Goal: Communication & Community: Answer question/provide support

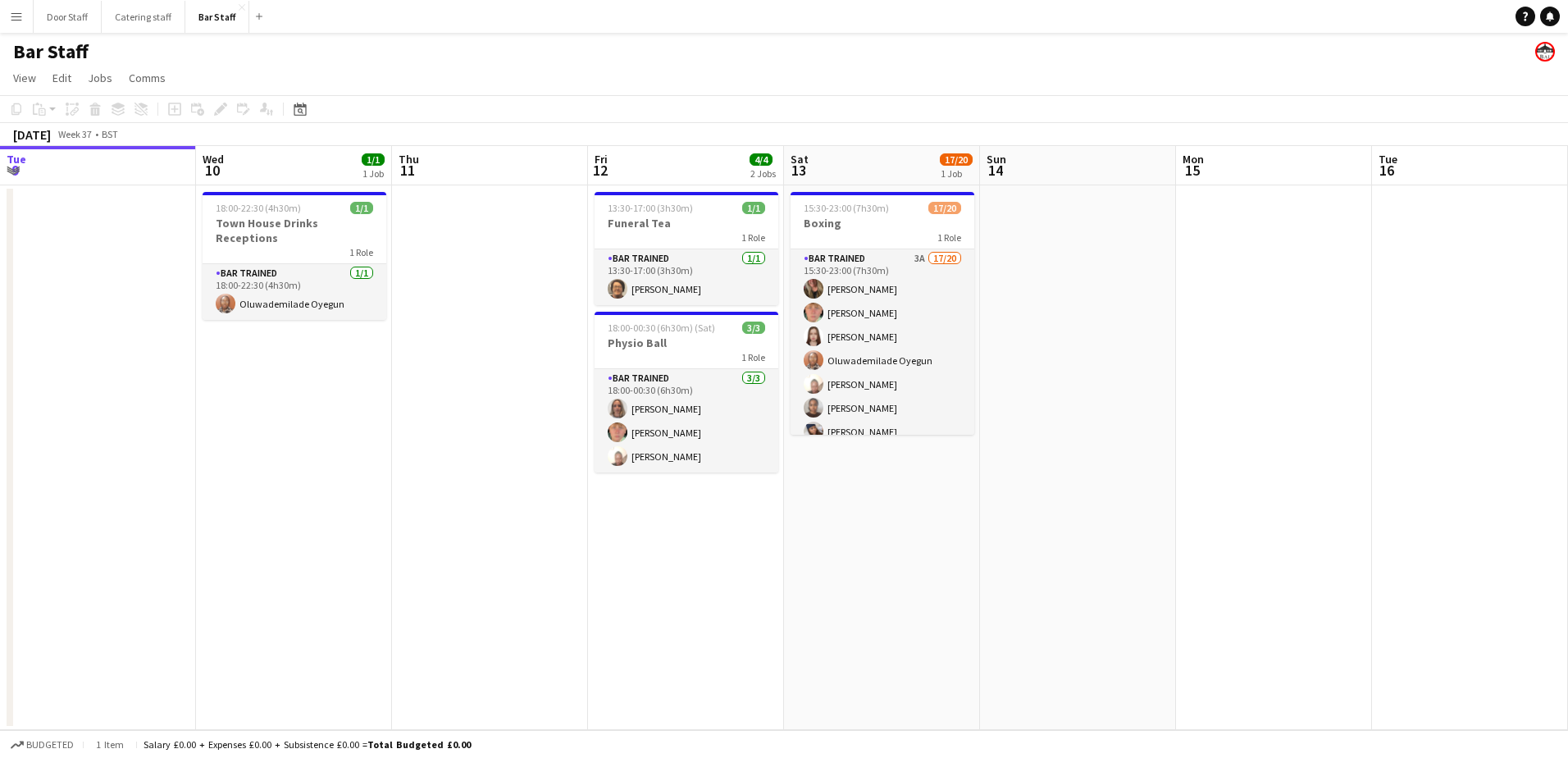
scroll to position [0, 583]
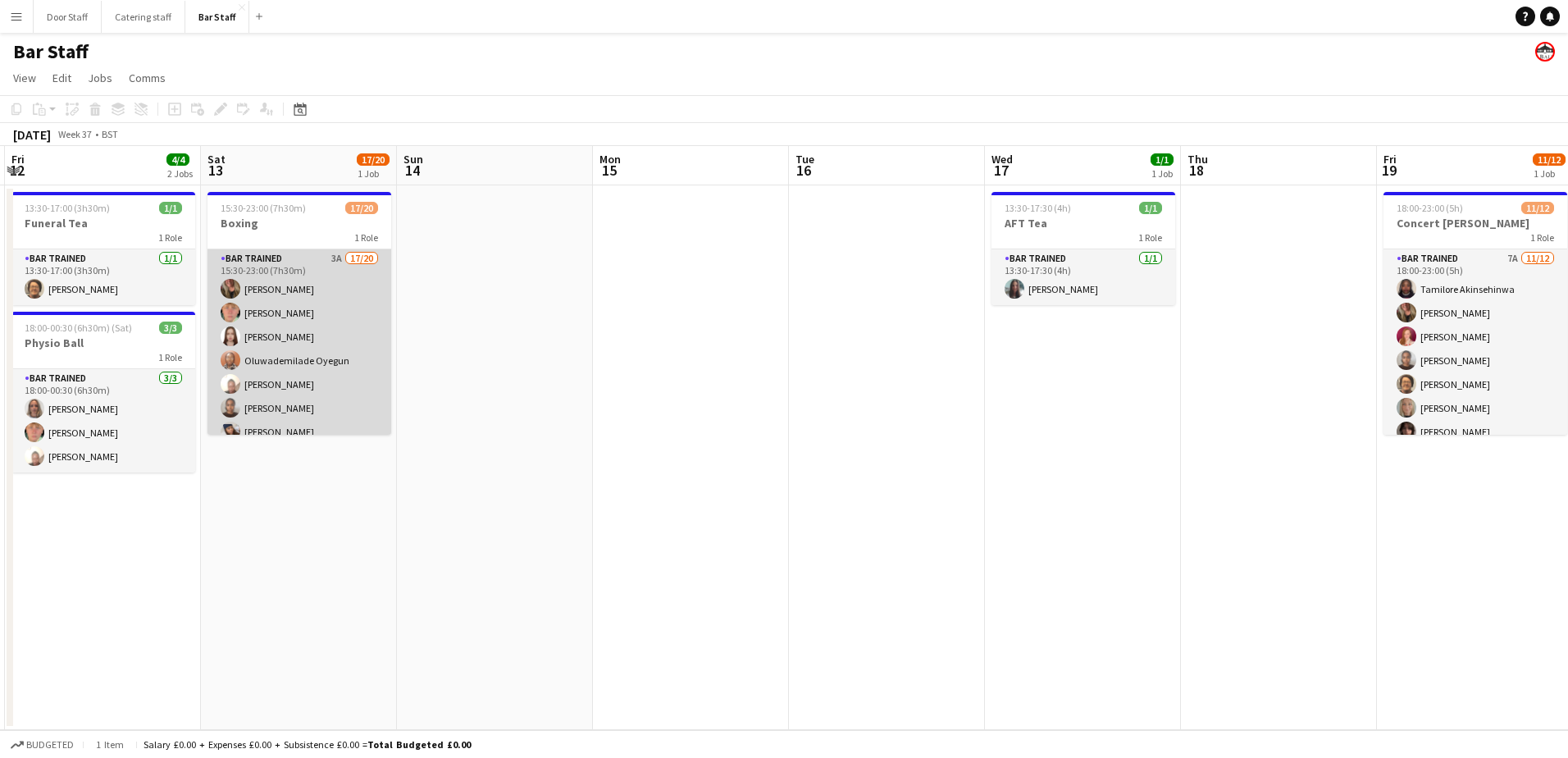
click at [339, 364] on app-card-role "Bar trained 3A 17/20 15:30-23:00 (7h30m) [PERSON_NAME] [PERSON_NAME] [PERSON_NA…" at bounding box center [299, 505] width 184 height 512
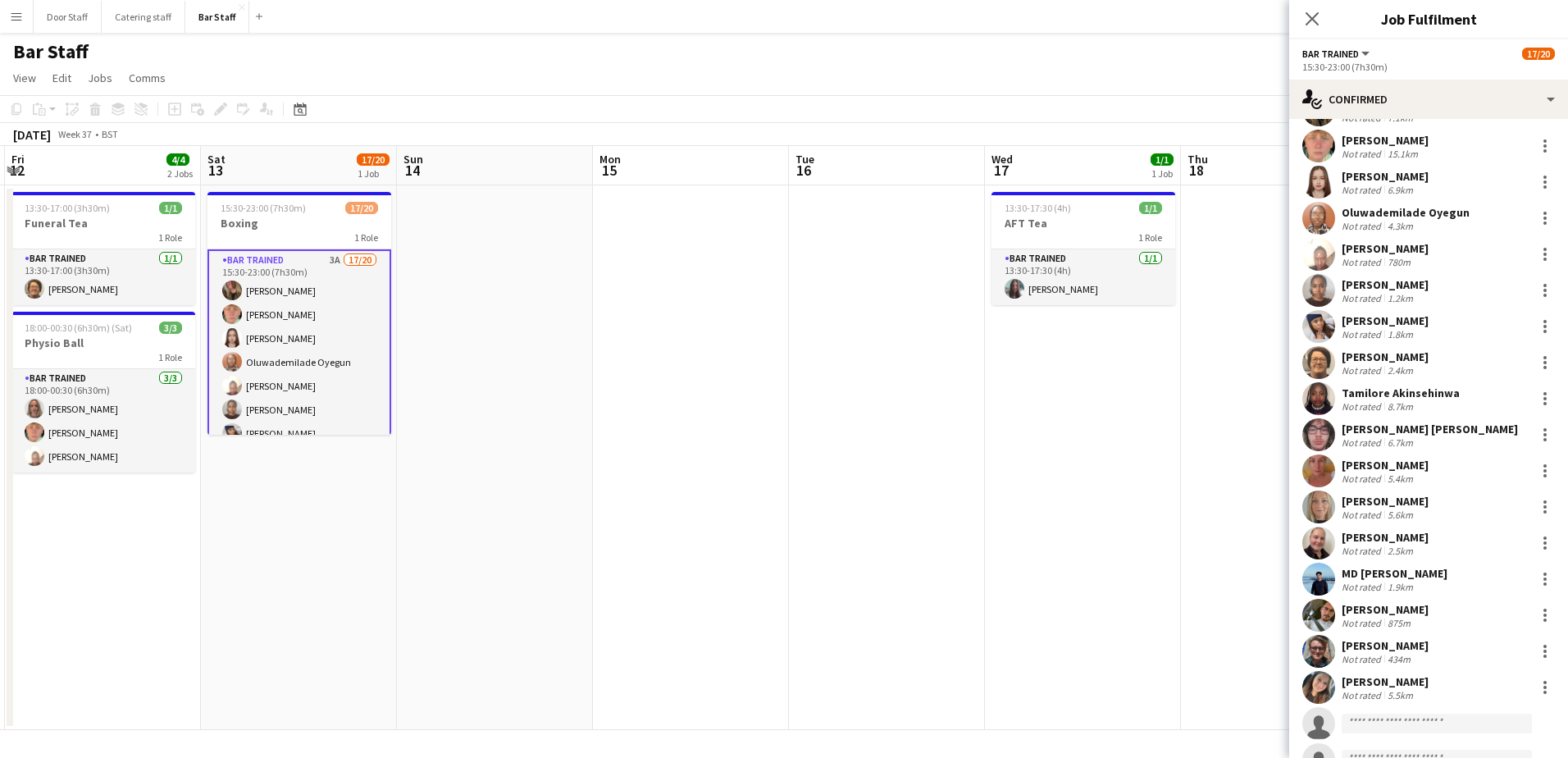
scroll to position [174, 0]
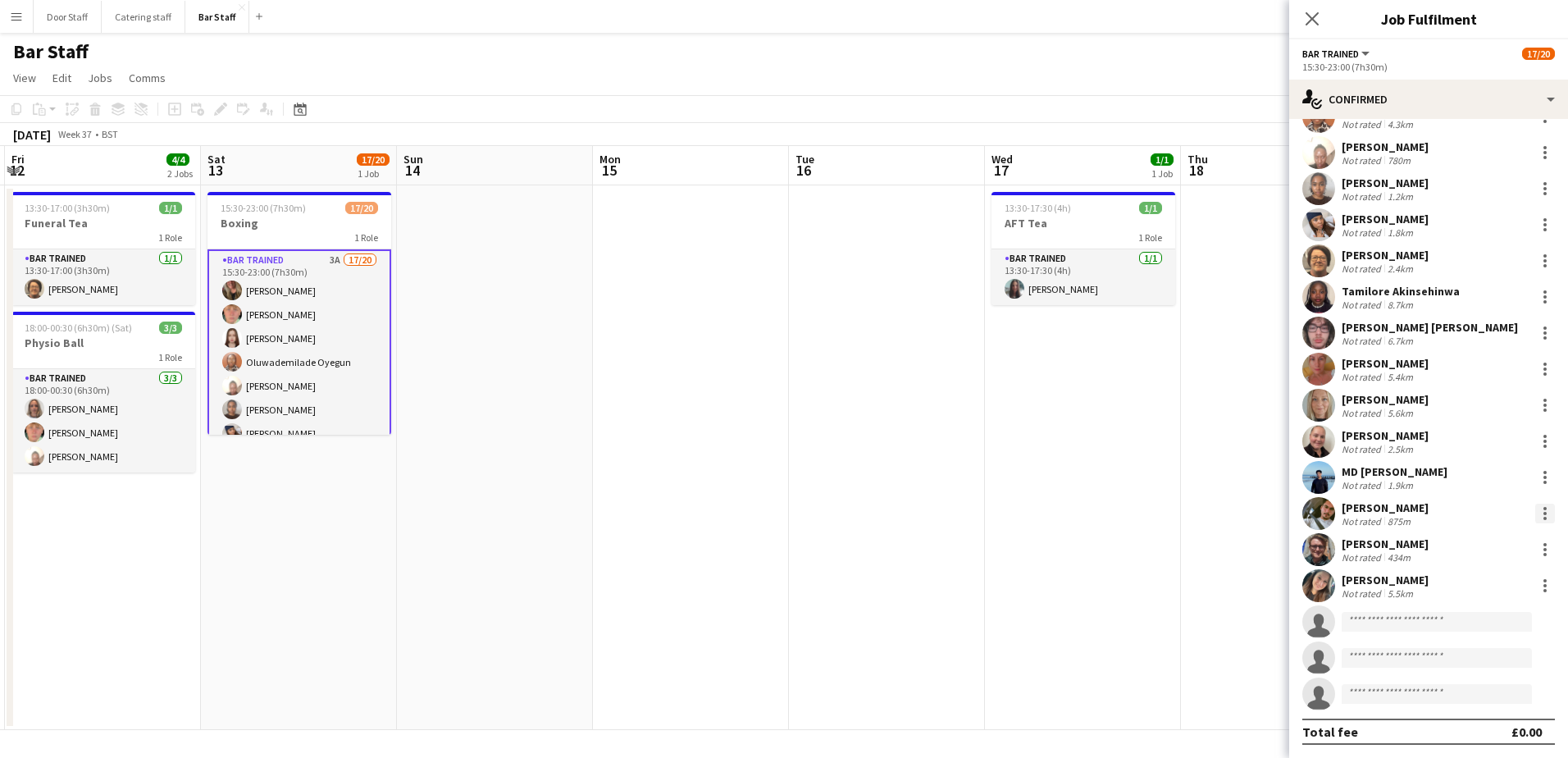
click at [1535, 509] on div at bounding box center [1544, 513] width 19 height 19
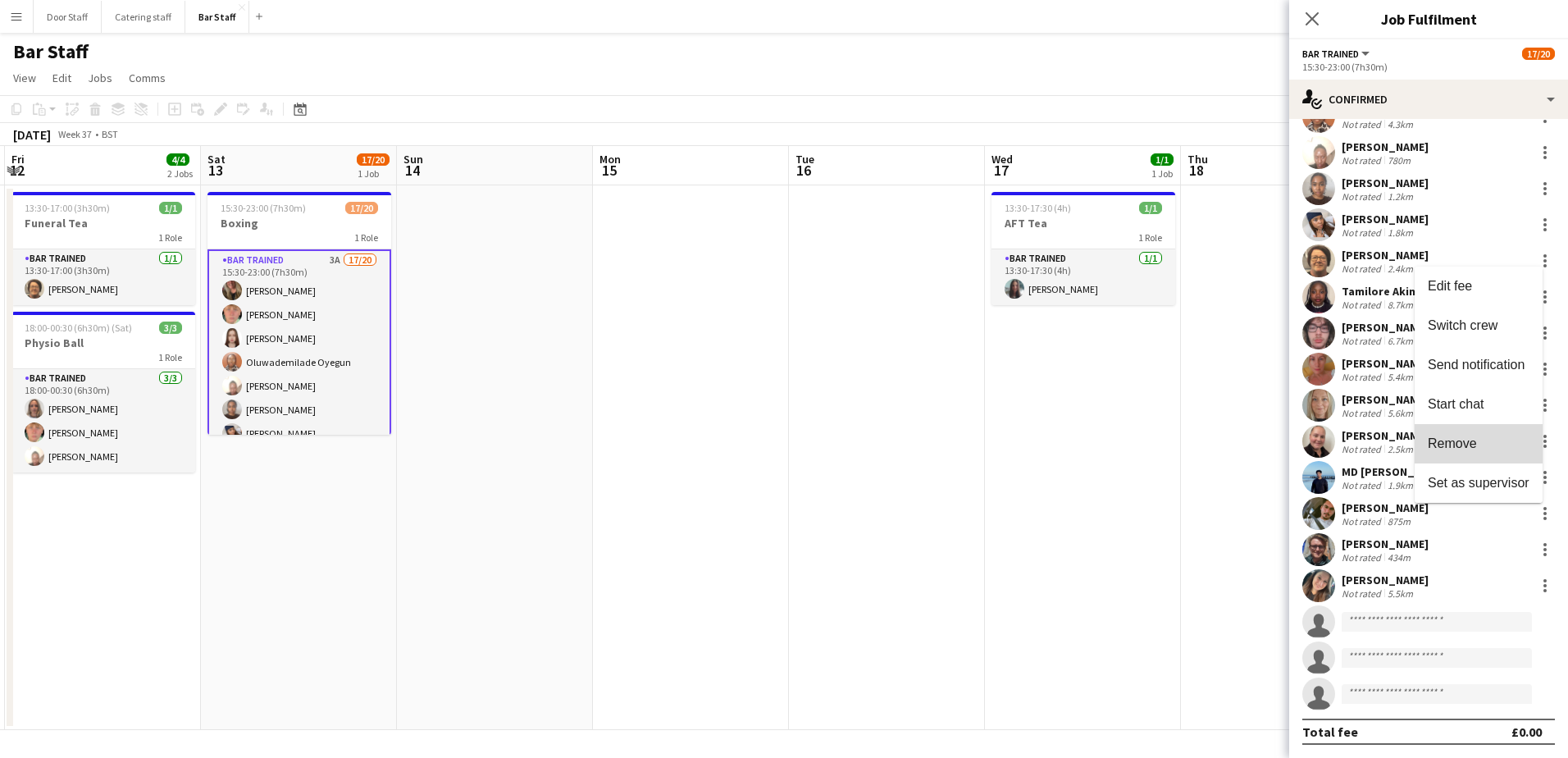
click at [1483, 437] on span "Remove" at bounding box center [1478, 444] width 102 height 15
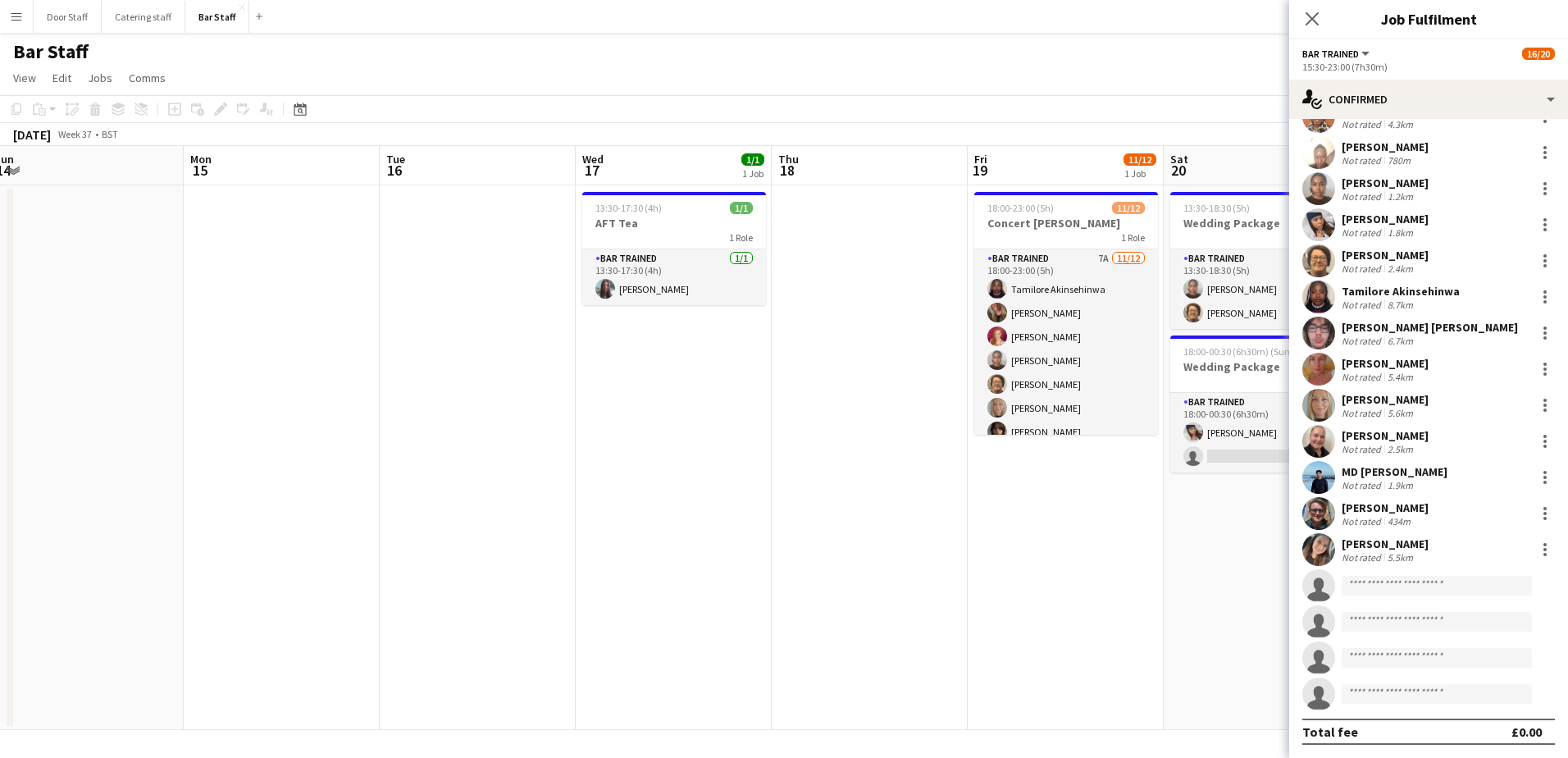
scroll to position [0, 619]
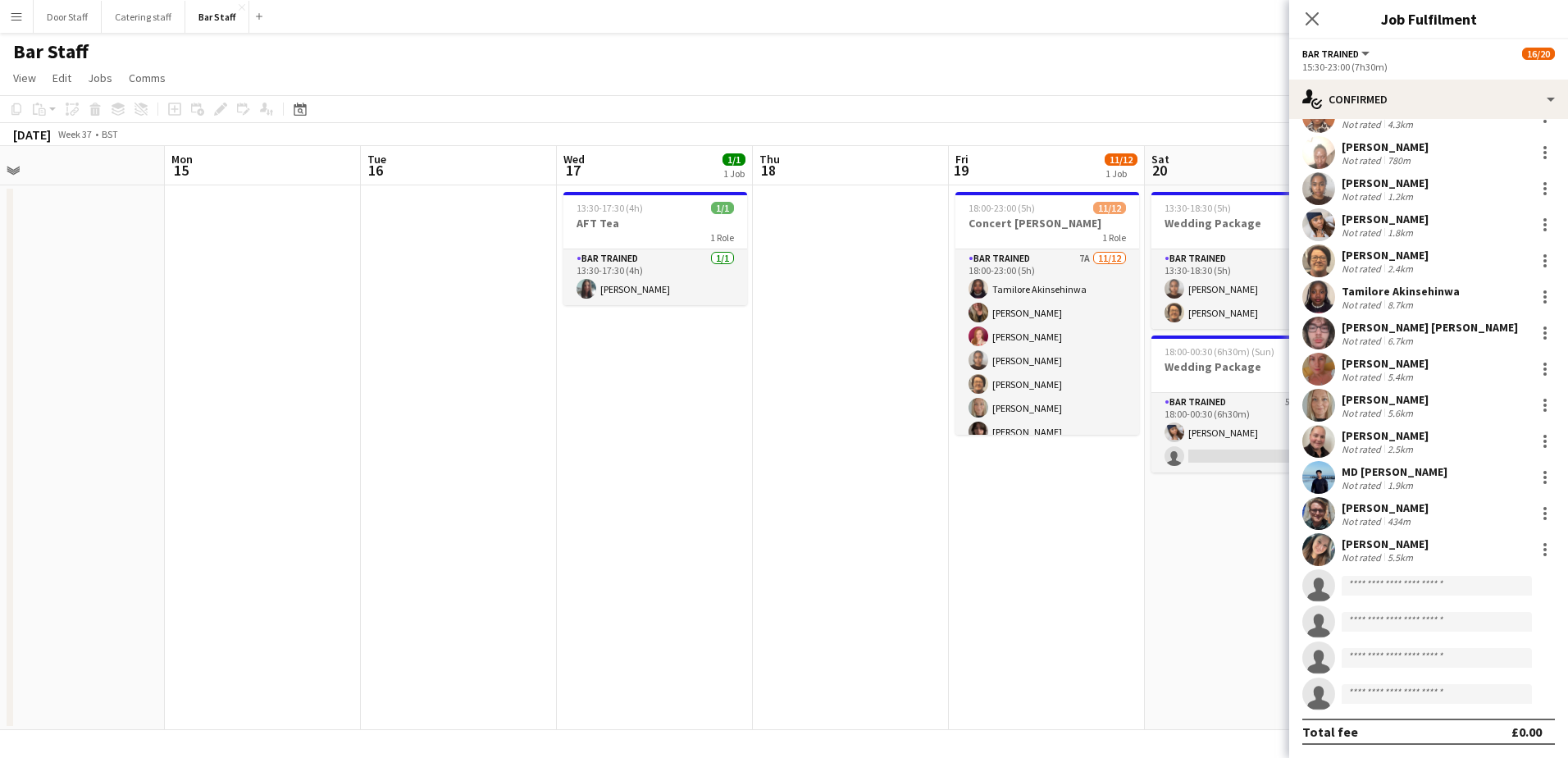
drag, startPoint x: 1051, startPoint y: 588, endPoint x: 635, endPoint y: 596, distance: 416.1
click at [635, 596] on app-calendar-viewport "Thu 11 Fri 12 4/4 2 Jobs Sat 13 16/20 1 Job Sun 14 Mon 15 Tue 16 Wed 17 1/1 1 J…" at bounding box center [784, 437] width 1568 height 584
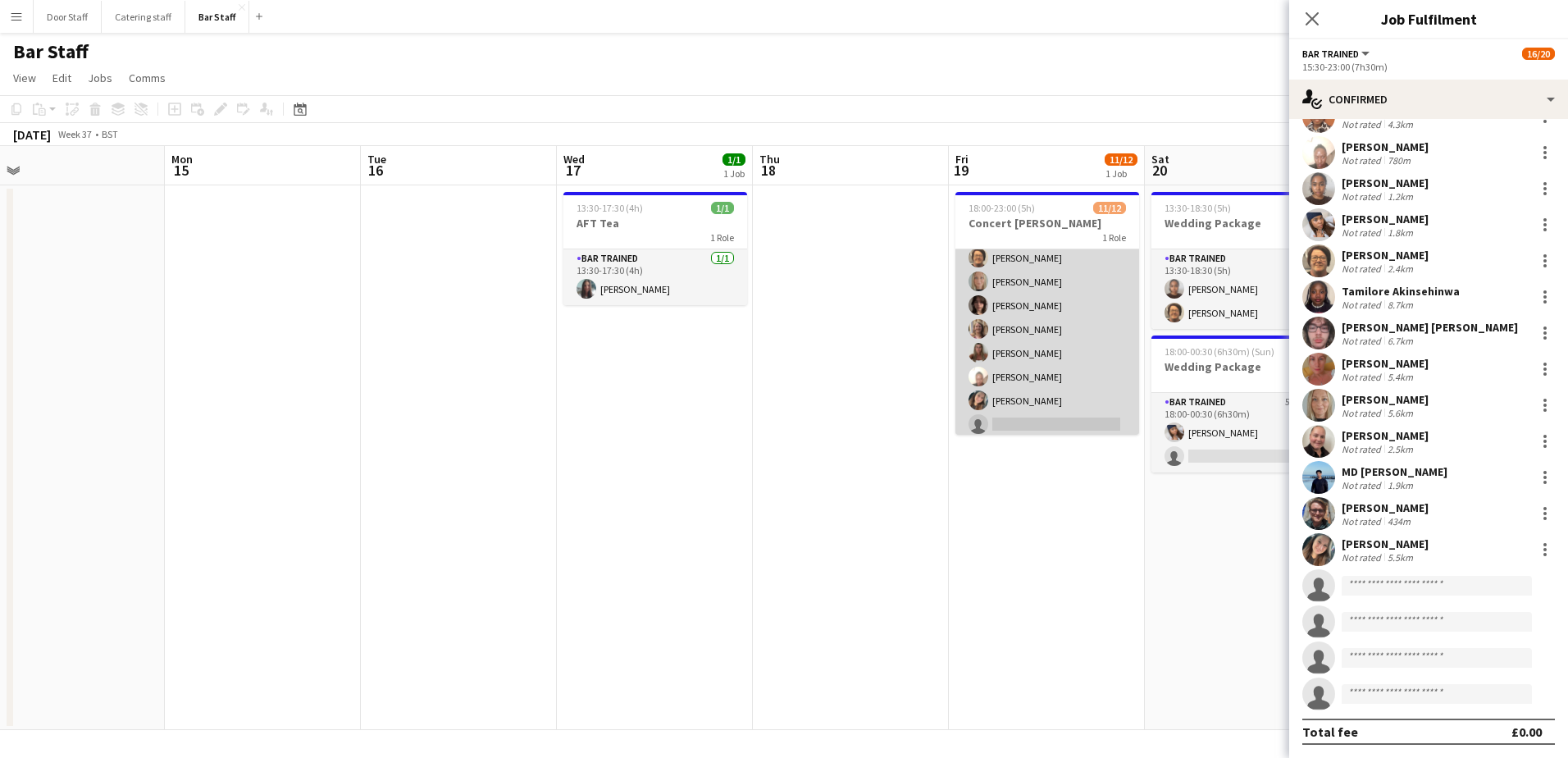
scroll to position [132, 0]
click at [1044, 354] on app-card-role "Bar trained 7A [DATE] 18:00-23:00 (5h) [DEMOGRAPHIC_DATA] Akinsehinwa [PERSON_N…" at bounding box center [1047, 275] width 184 height 317
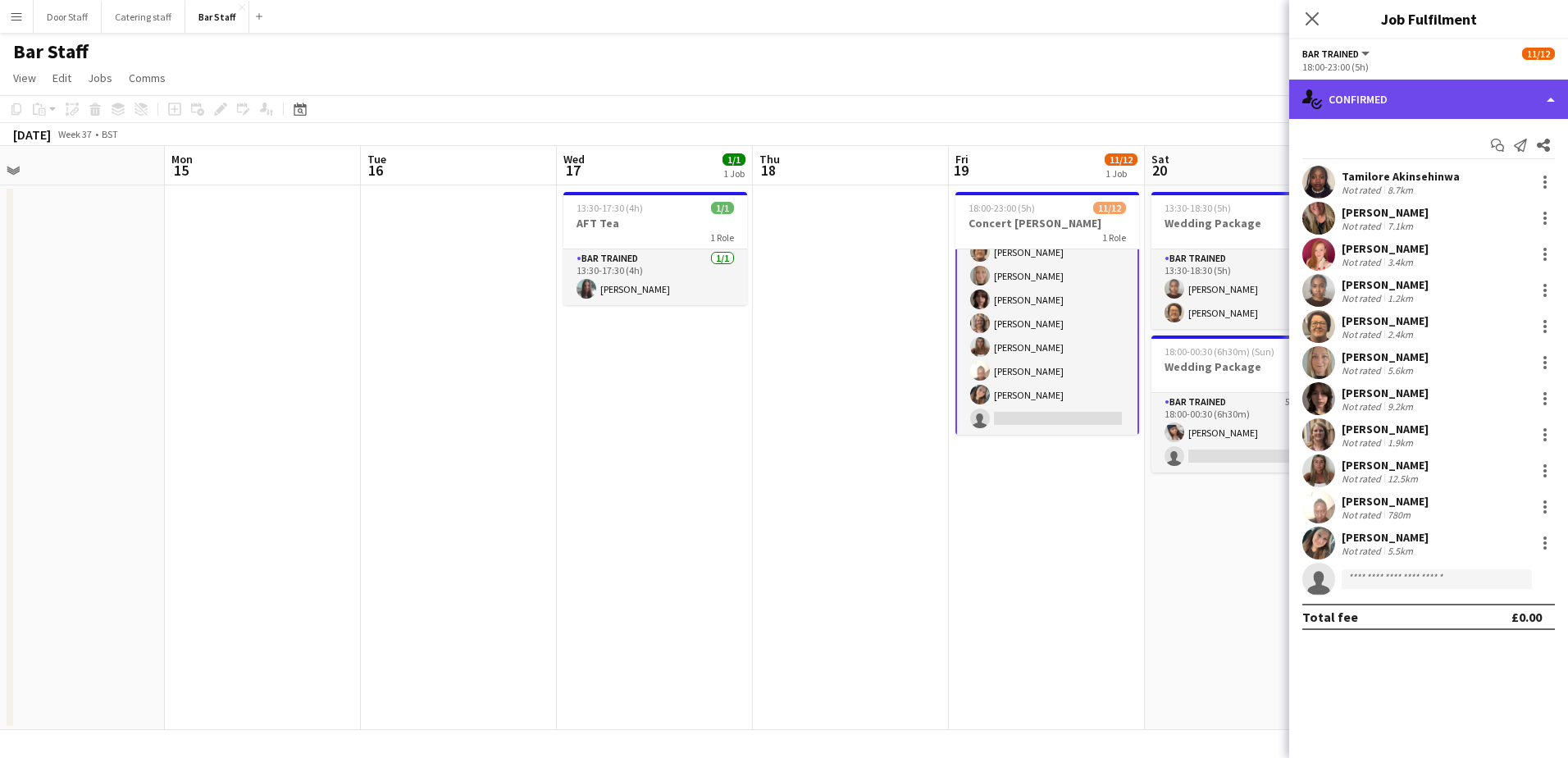
click at [1439, 102] on div "single-neutral-actions-check-2 Confirmed" at bounding box center [1427, 99] width 278 height 40
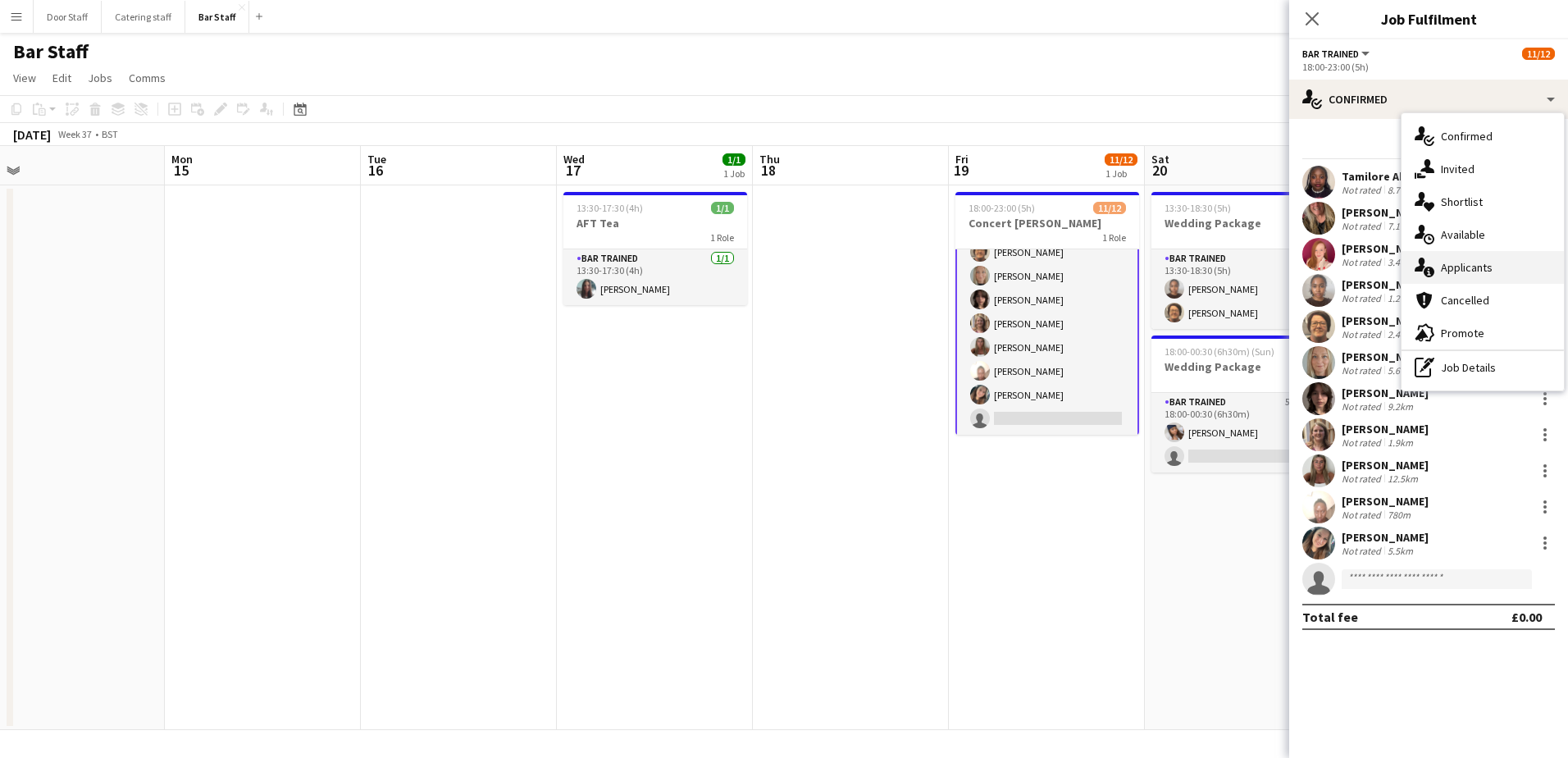
click at [1483, 260] on span "Applicants" at bounding box center [1466, 267] width 52 height 15
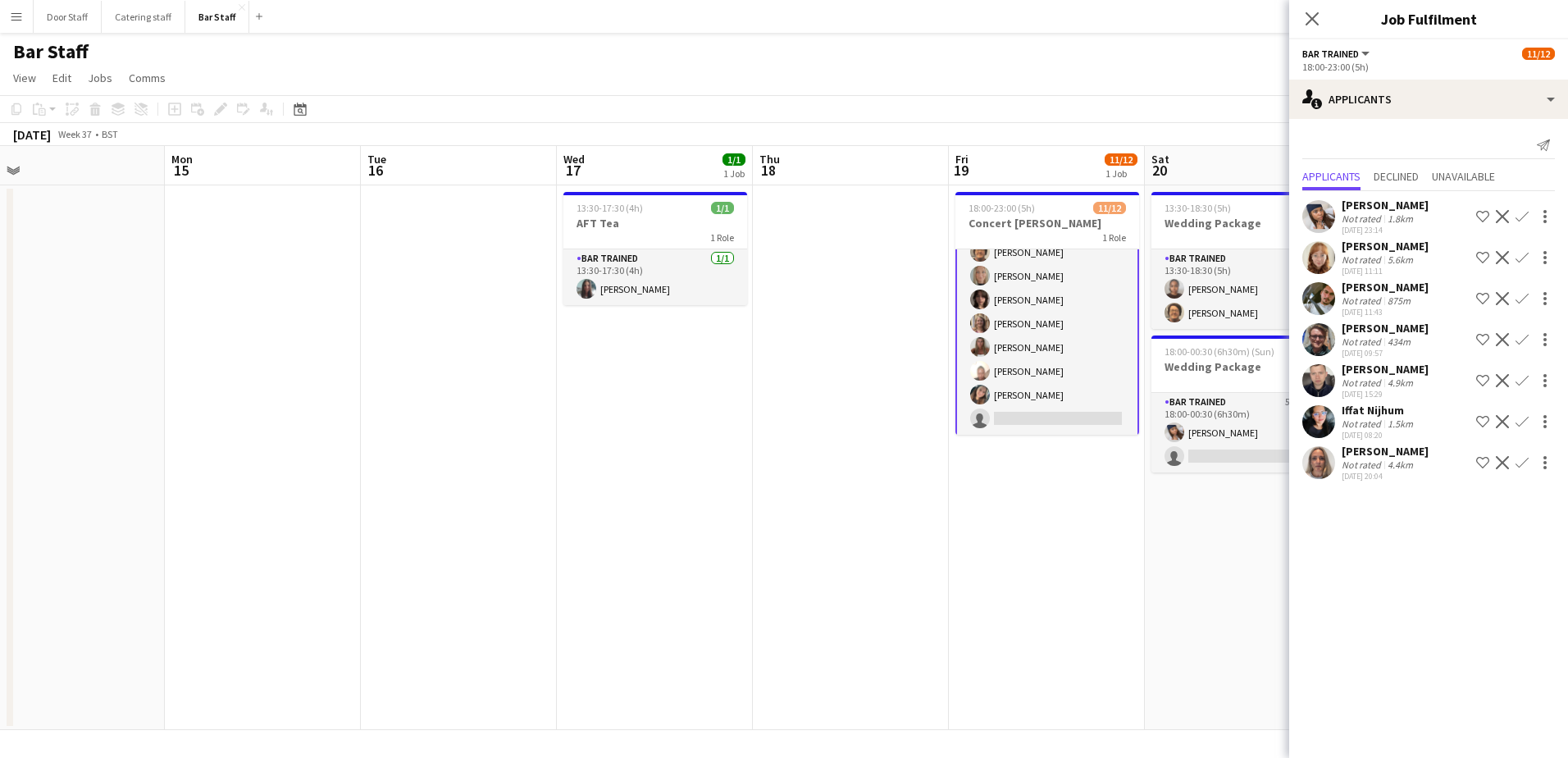
click at [1526, 380] on app-icon "Confirm" at bounding box center [1521, 380] width 13 height 13
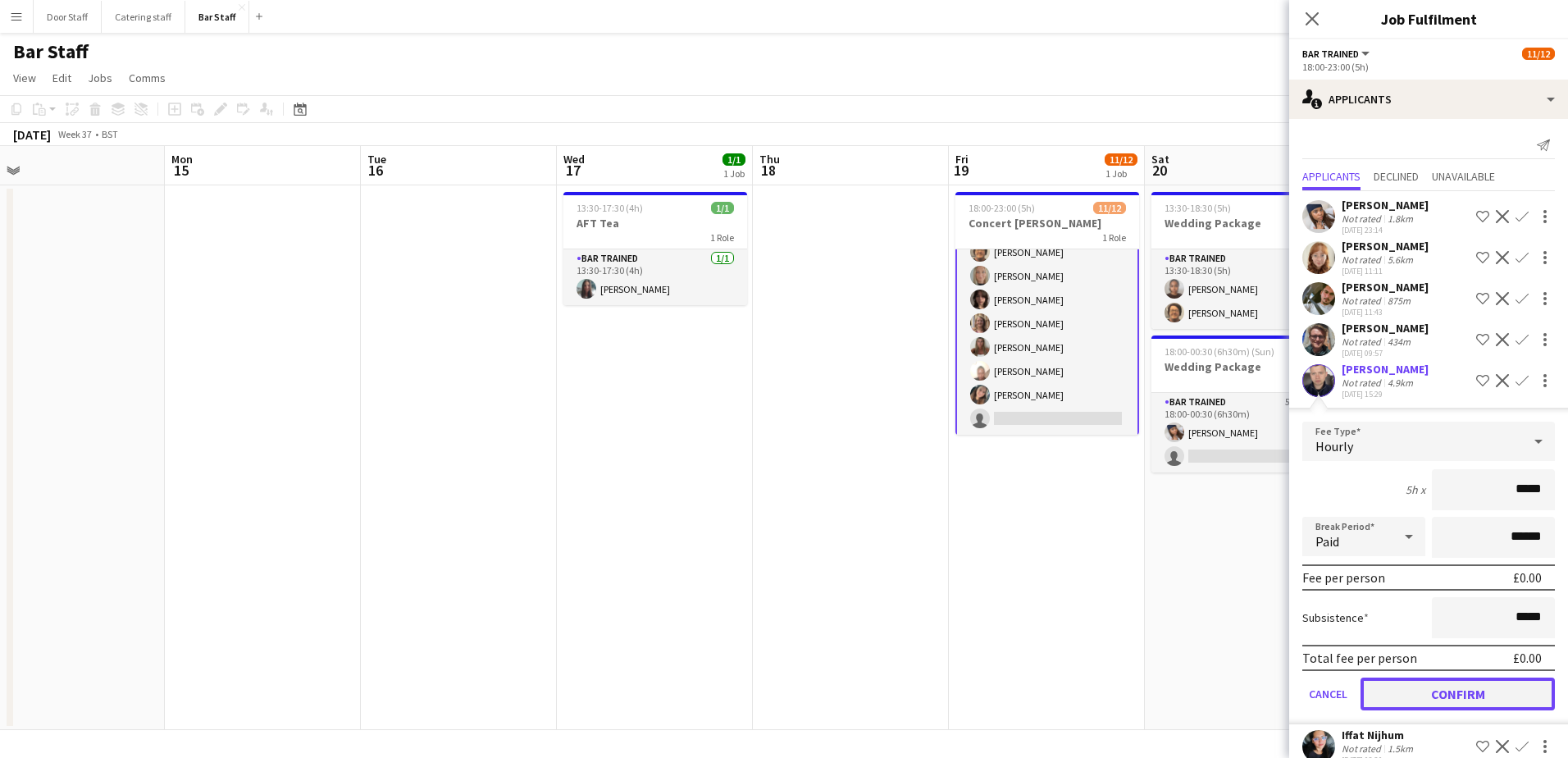
click at [1472, 697] on button "Confirm" at bounding box center [1457, 693] width 194 height 32
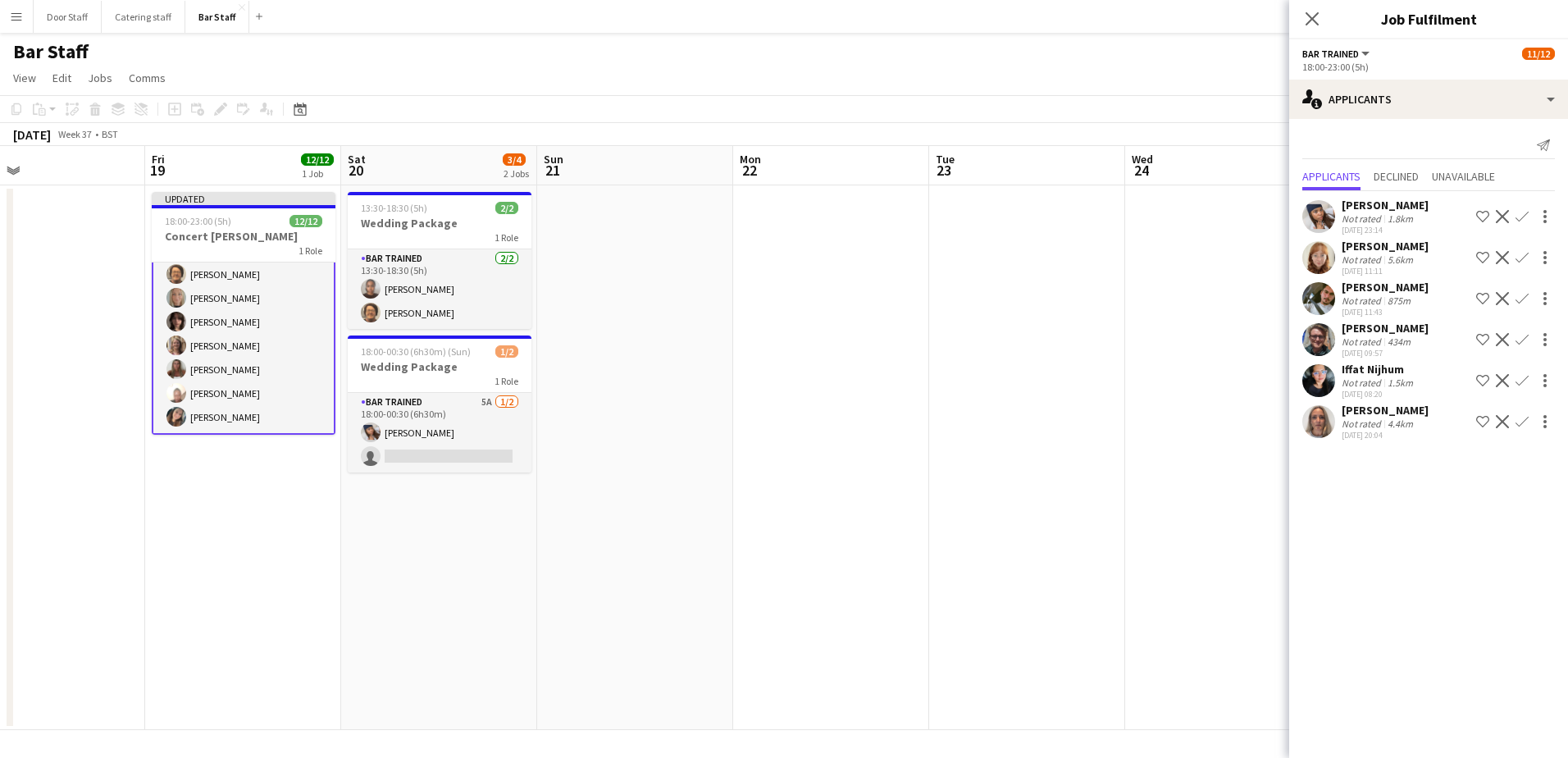
scroll to position [0, 474]
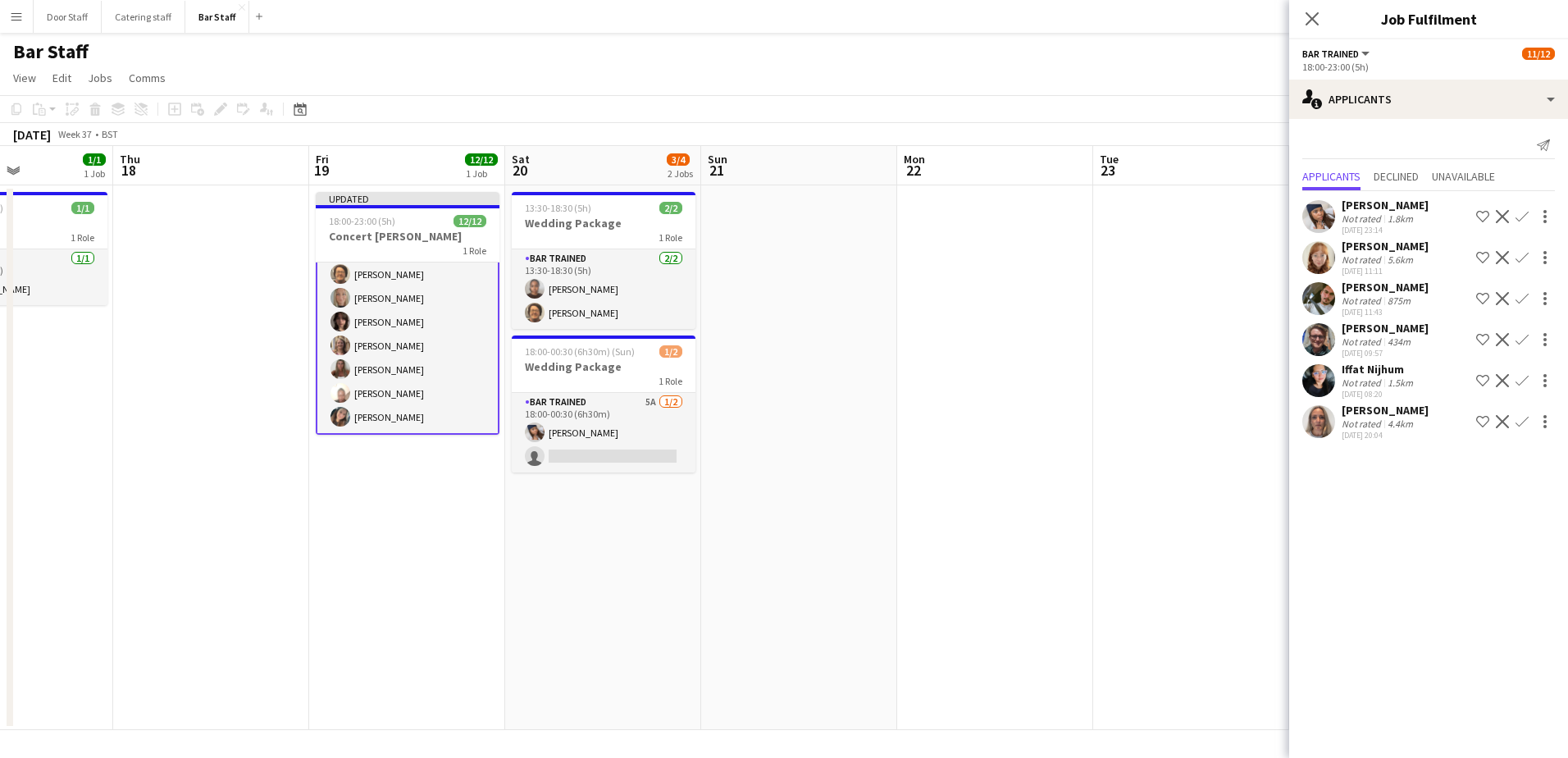
drag, startPoint x: 928, startPoint y: 504, endPoint x: 425, endPoint y: 487, distance: 503.3
click at [425, 487] on app-calendar-viewport "Mon 15 Tue 16 Wed 17 1/1 1 Job Thu 18 Fri 19 12/12 1 Job Sat 20 3/4 2 Jobs Sun …" at bounding box center [784, 437] width 1568 height 584
click at [601, 404] on app-card-role "Bar trained 5A [DATE] 18:00-00:30 (6h30m) [PERSON_NAME] single-neutral-actions" at bounding box center [603, 432] width 184 height 80
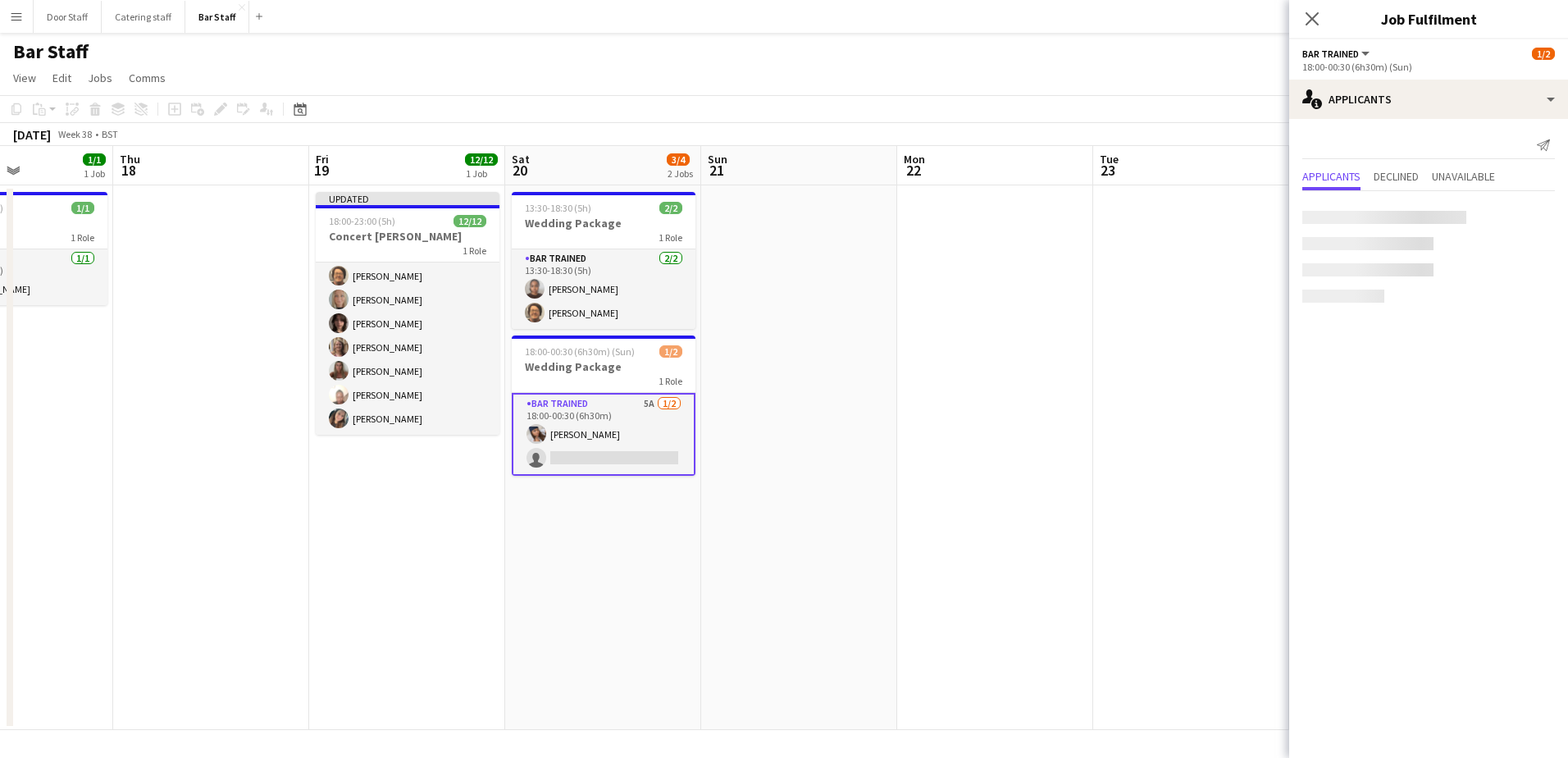
scroll to position [145, 0]
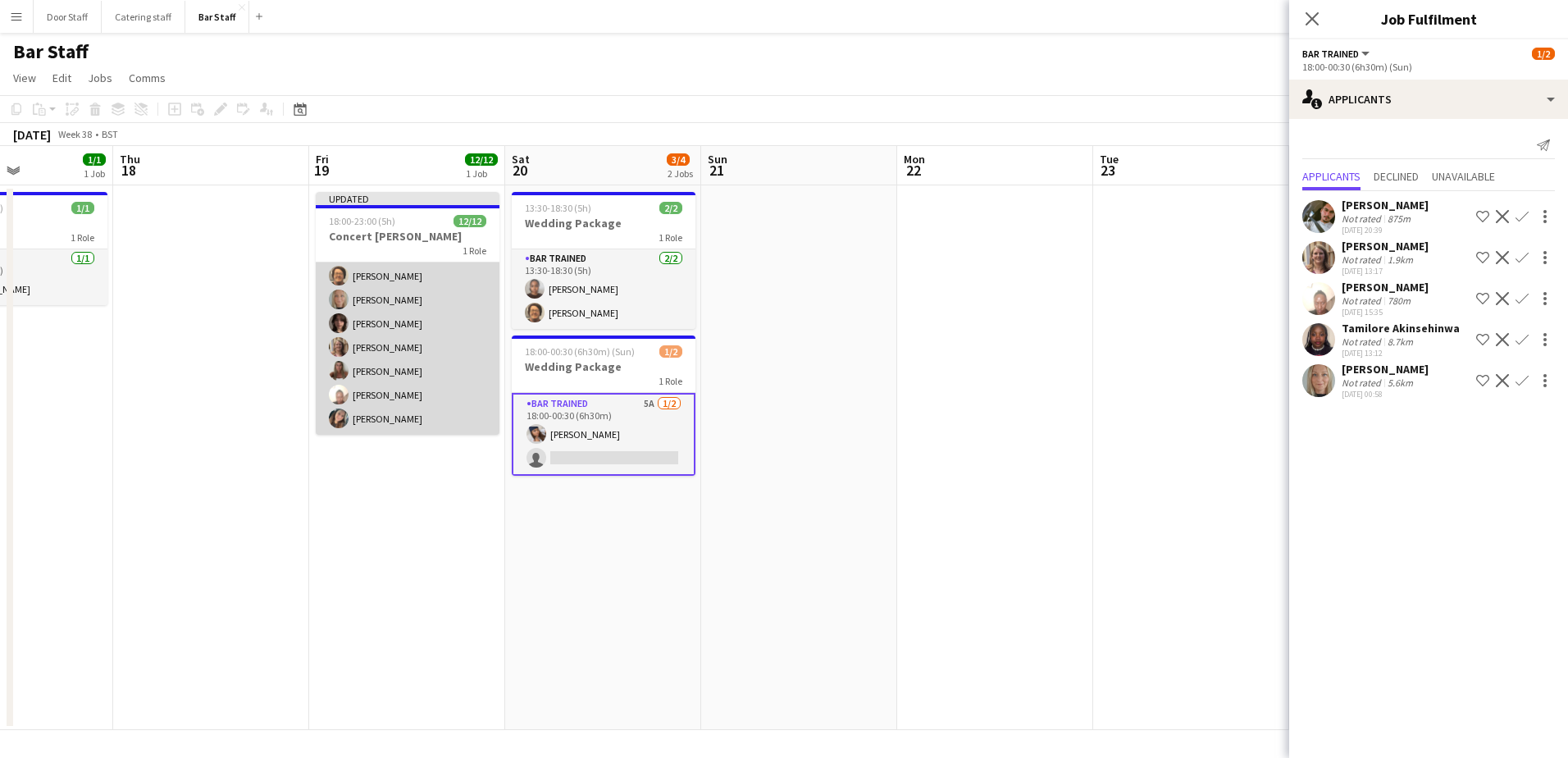
click at [440, 332] on app-card-role "Bar trained [DATE] 18:00-23:00 (5h) [PERSON_NAME] [PERSON_NAME] [PERSON_NAME] […" at bounding box center [407, 275] width 184 height 317
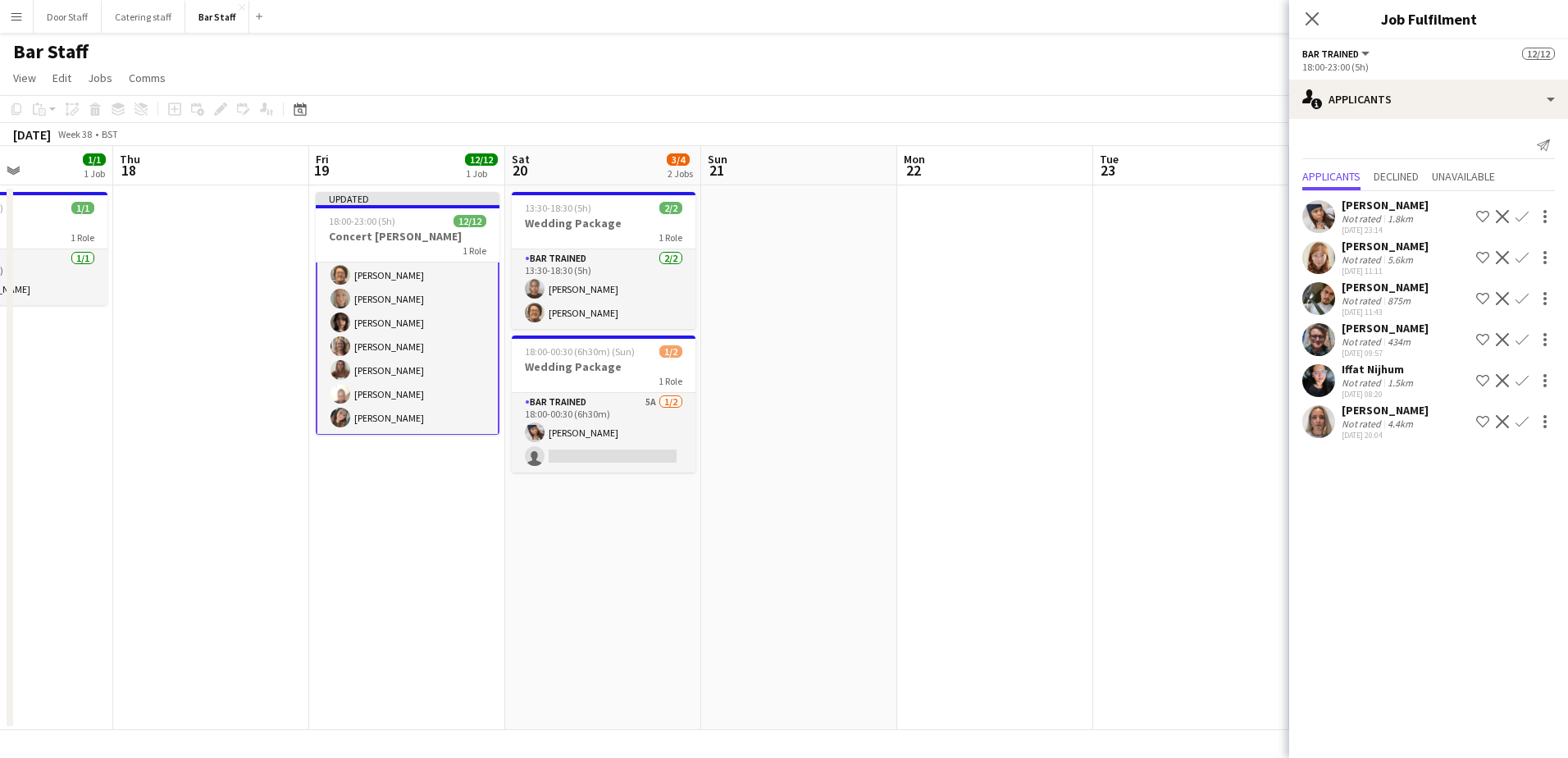
scroll to position [148, 0]
click at [584, 432] on app-card-role "Bar trained 5A [DATE] 18:00-00:30 (6h30m) [PERSON_NAME] single-neutral-actions" at bounding box center [603, 432] width 184 height 80
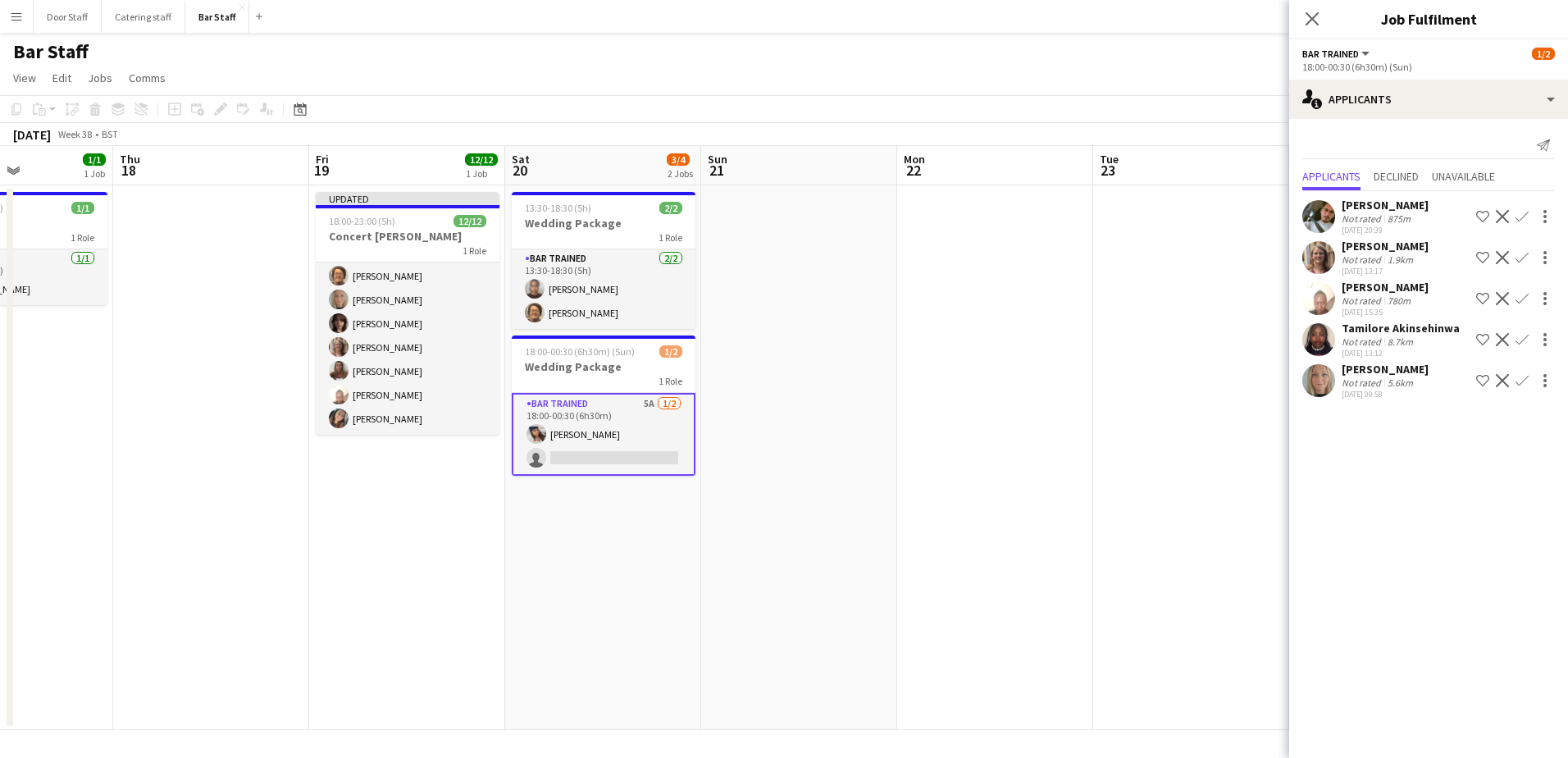
click at [1520, 302] on app-icon "Confirm" at bounding box center [1521, 298] width 13 height 13
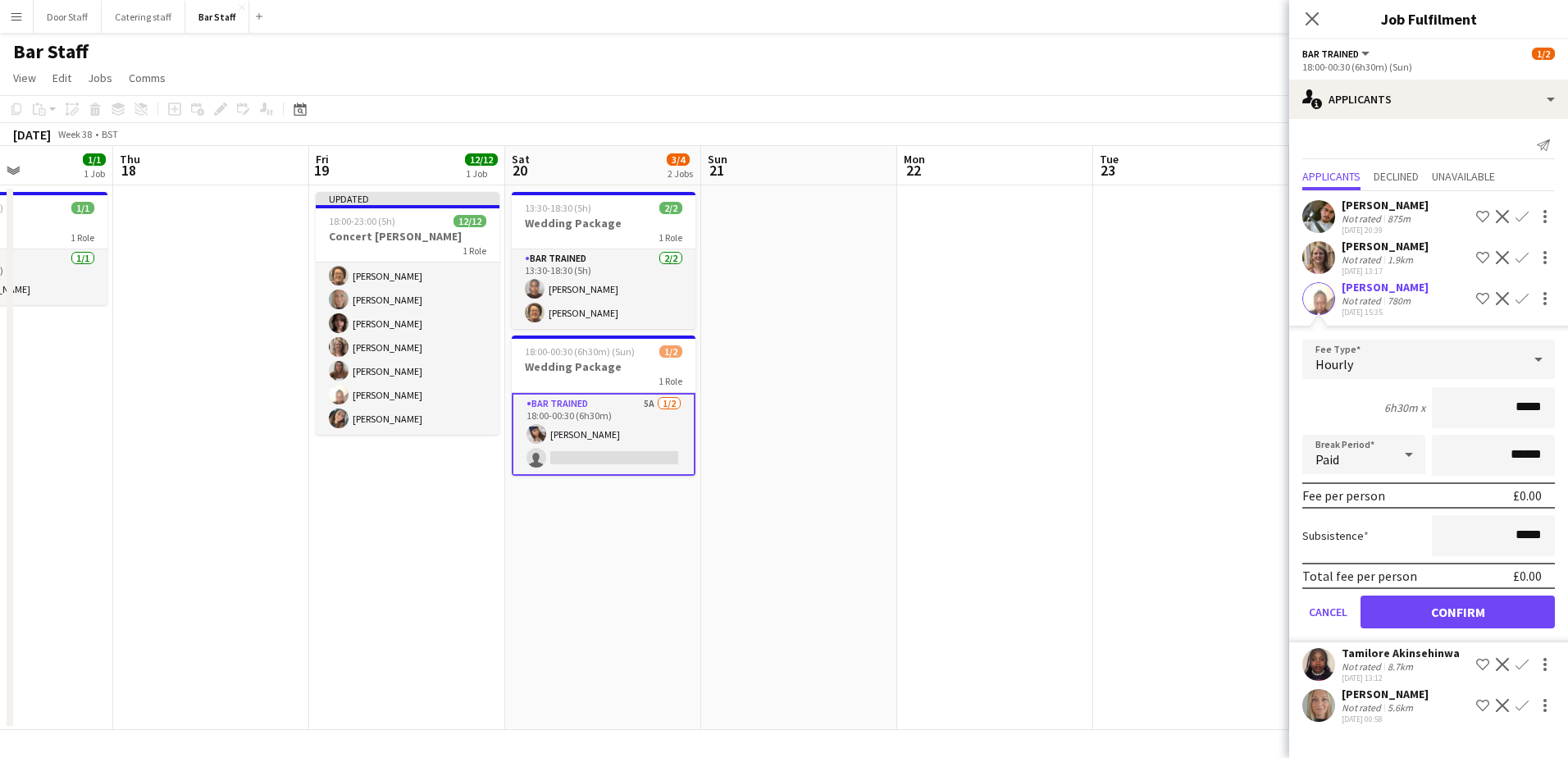
click at [1175, 559] on app-date-cell at bounding box center [1190, 458] width 196 height 545
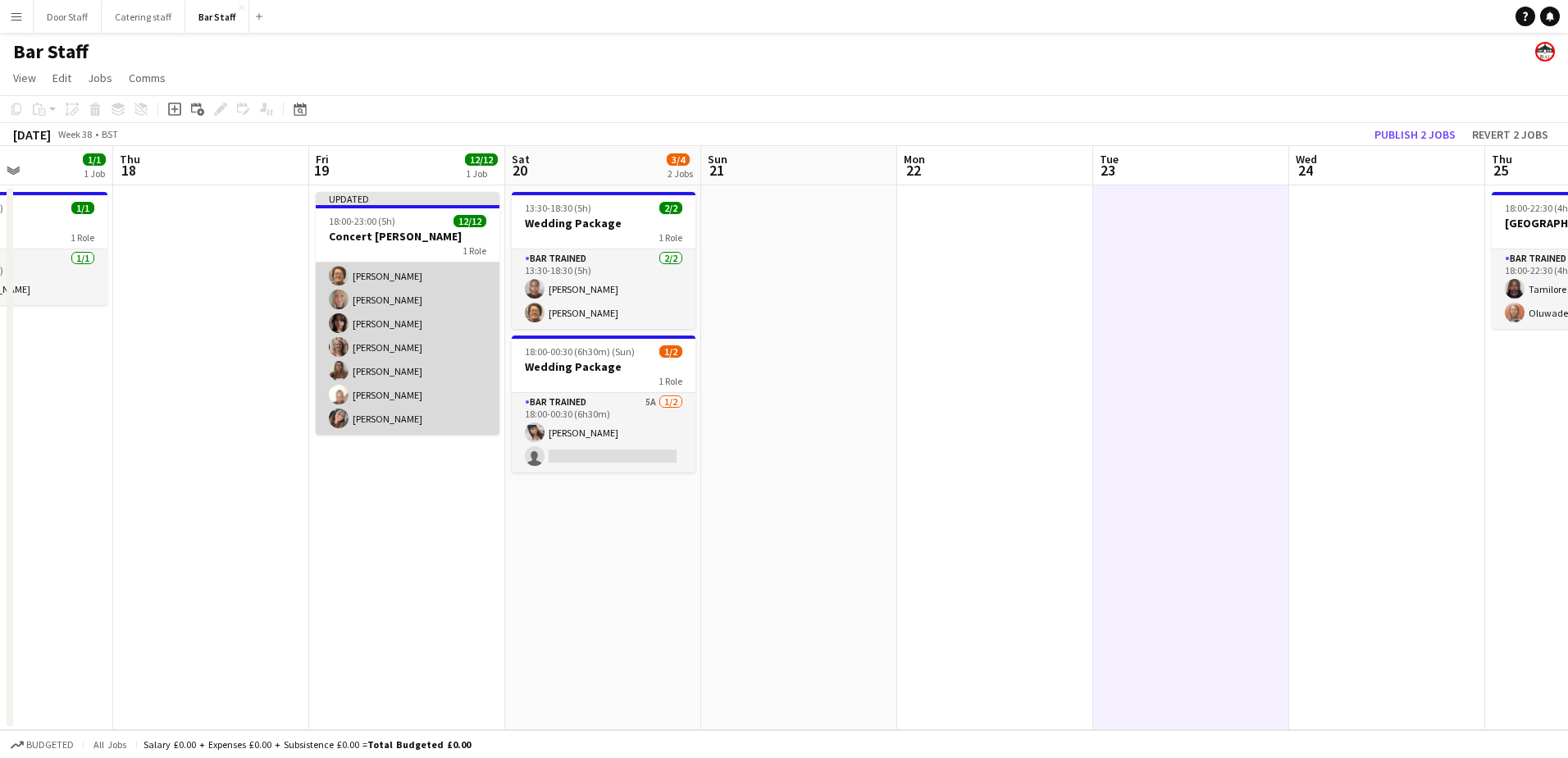
scroll to position [0, 0]
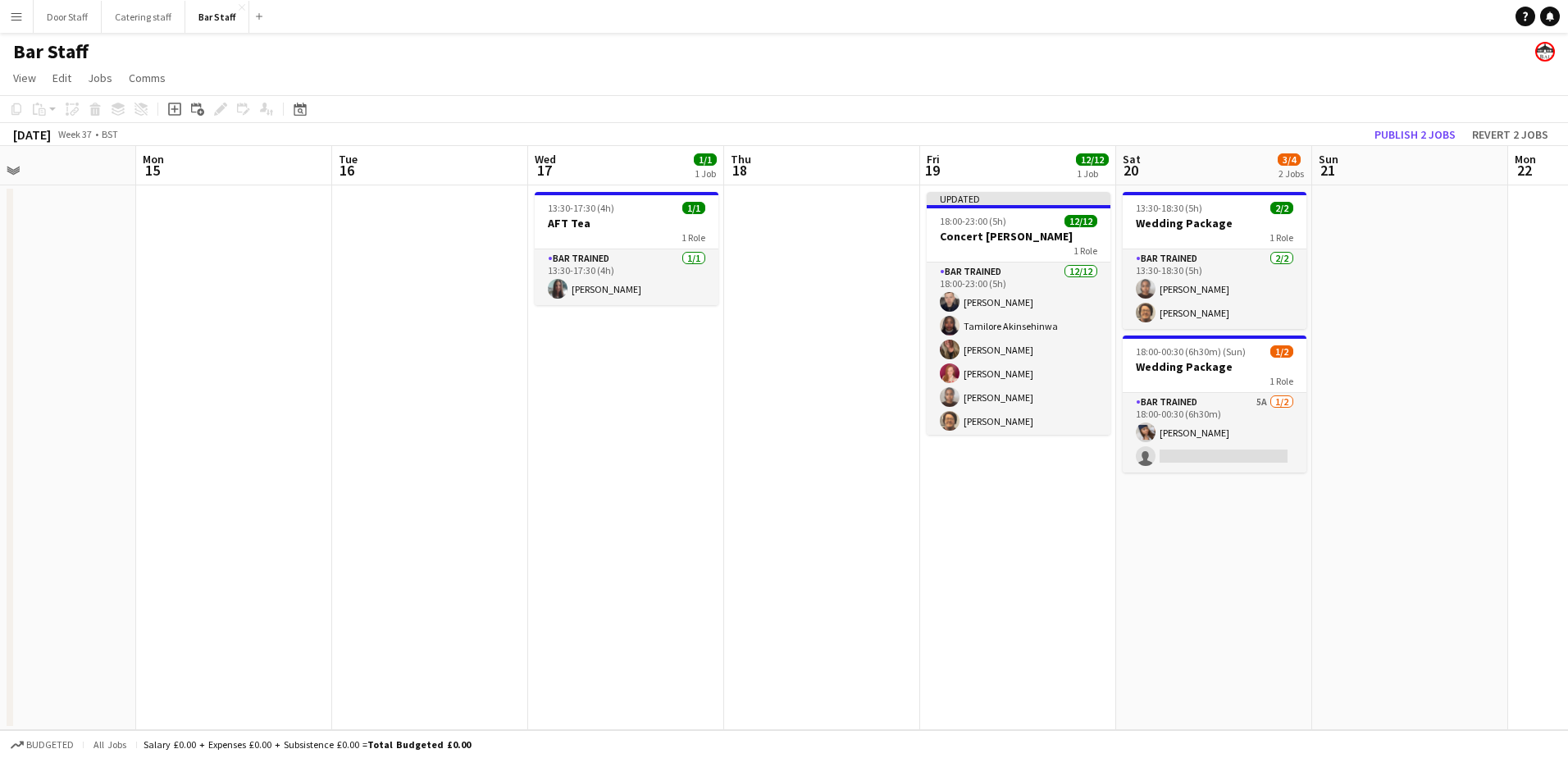
drag, startPoint x: 41, startPoint y: 422, endPoint x: 783, endPoint y: 373, distance: 743.6
click at [784, 372] on app-calendar-viewport "Fri 12 4/4 2 Jobs Sat 13 16/20 1 Job Sun 14 Mon 15 Tue 16 Wed 17 1/1 1 Job Thu …" at bounding box center [784, 437] width 1568 height 584
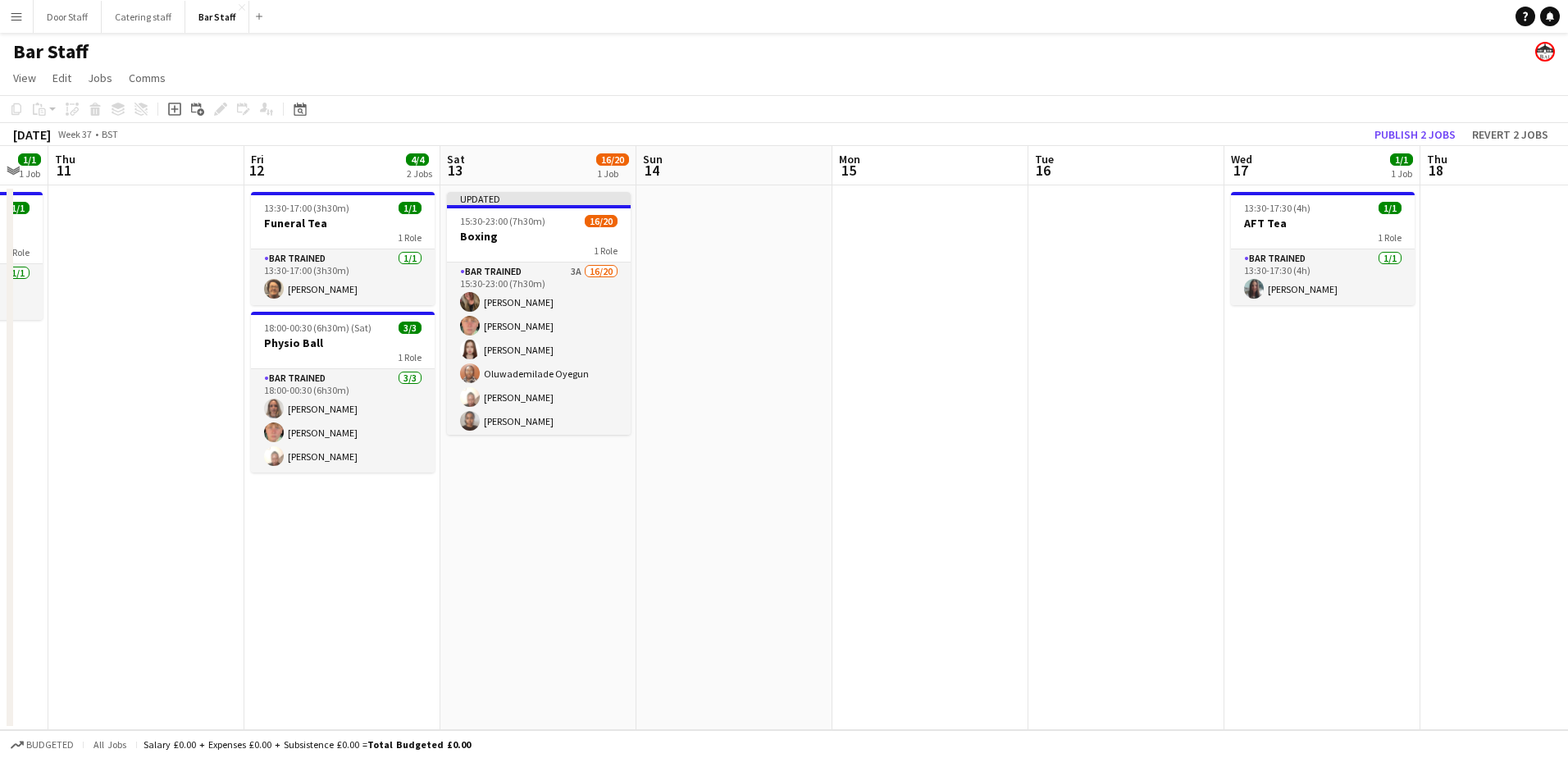
scroll to position [0, 523]
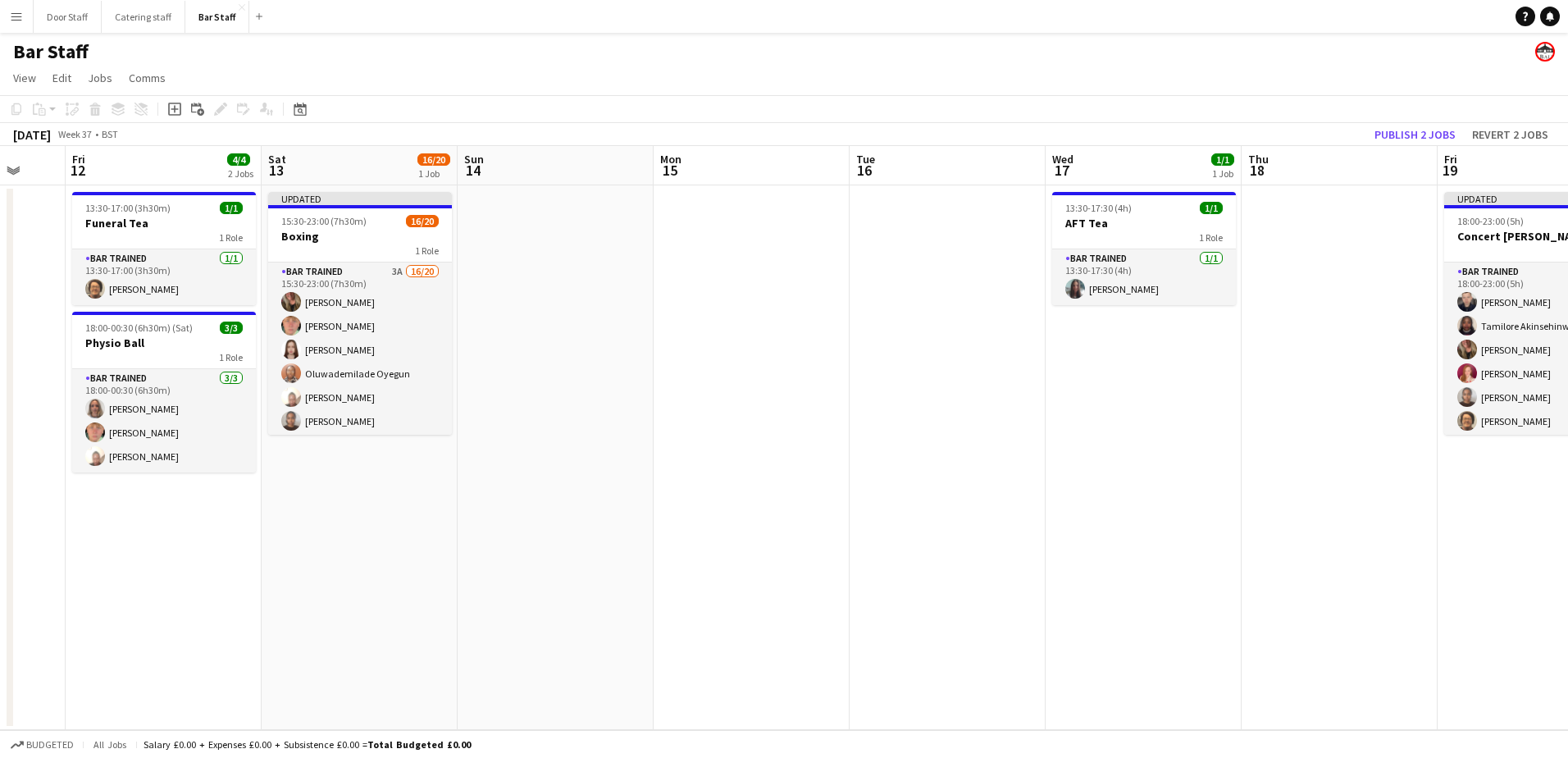
click at [1028, 306] on app-calendar-viewport "Tue 9 Wed 10 1/1 1 Job Thu 11 Fri 12 4/4 2 Jobs Sat 13 16/20 1 Job Sun 14 Mon 1…" at bounding box center [784, 437] width 1568 height 584
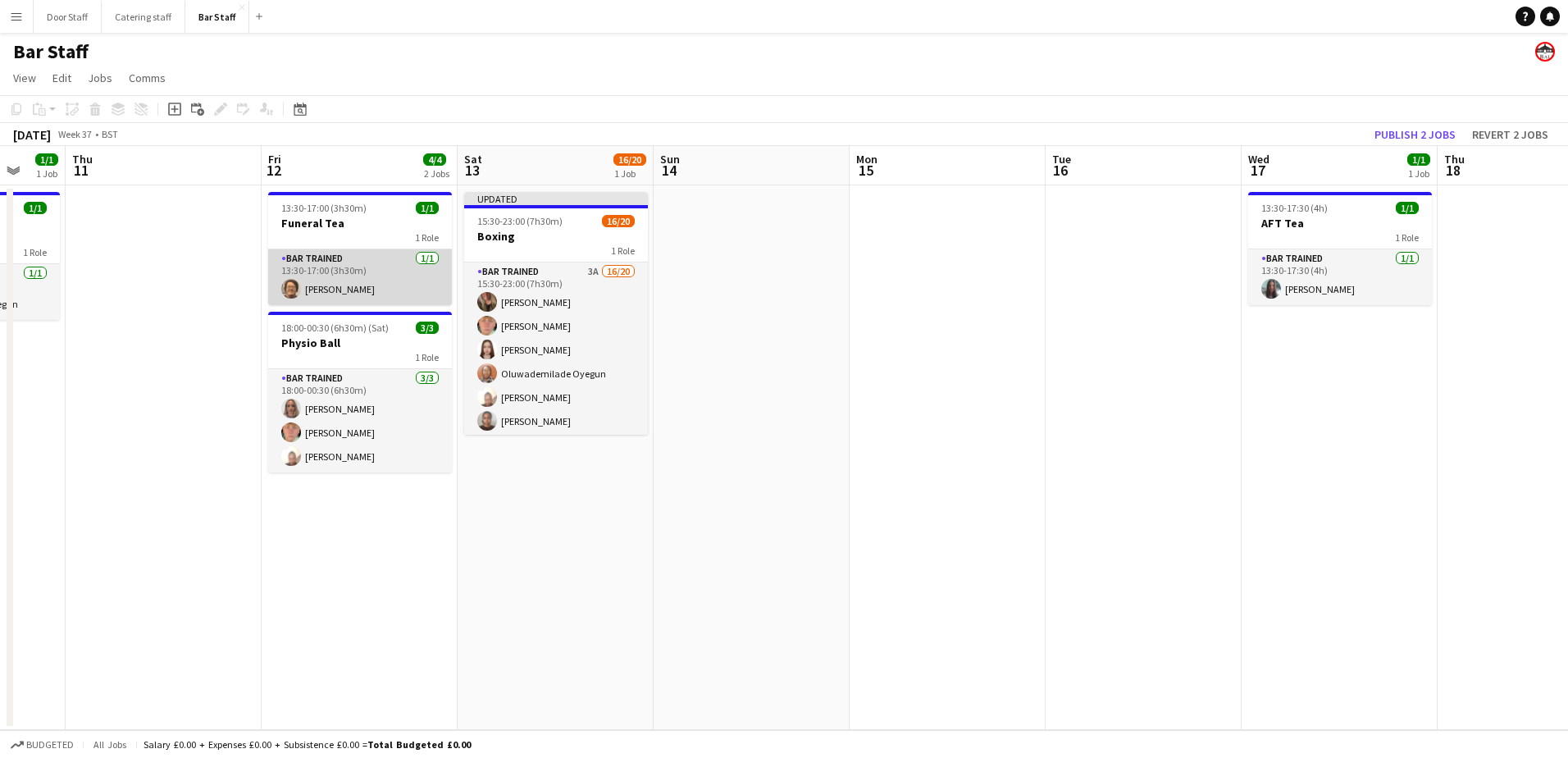
click at [376, 277] on app-card-role "Bar trained [DATE] 13:30-17:00 (3h30m) [PERSON_NAME]" at bounding box center [359, 277] width 184 height 55
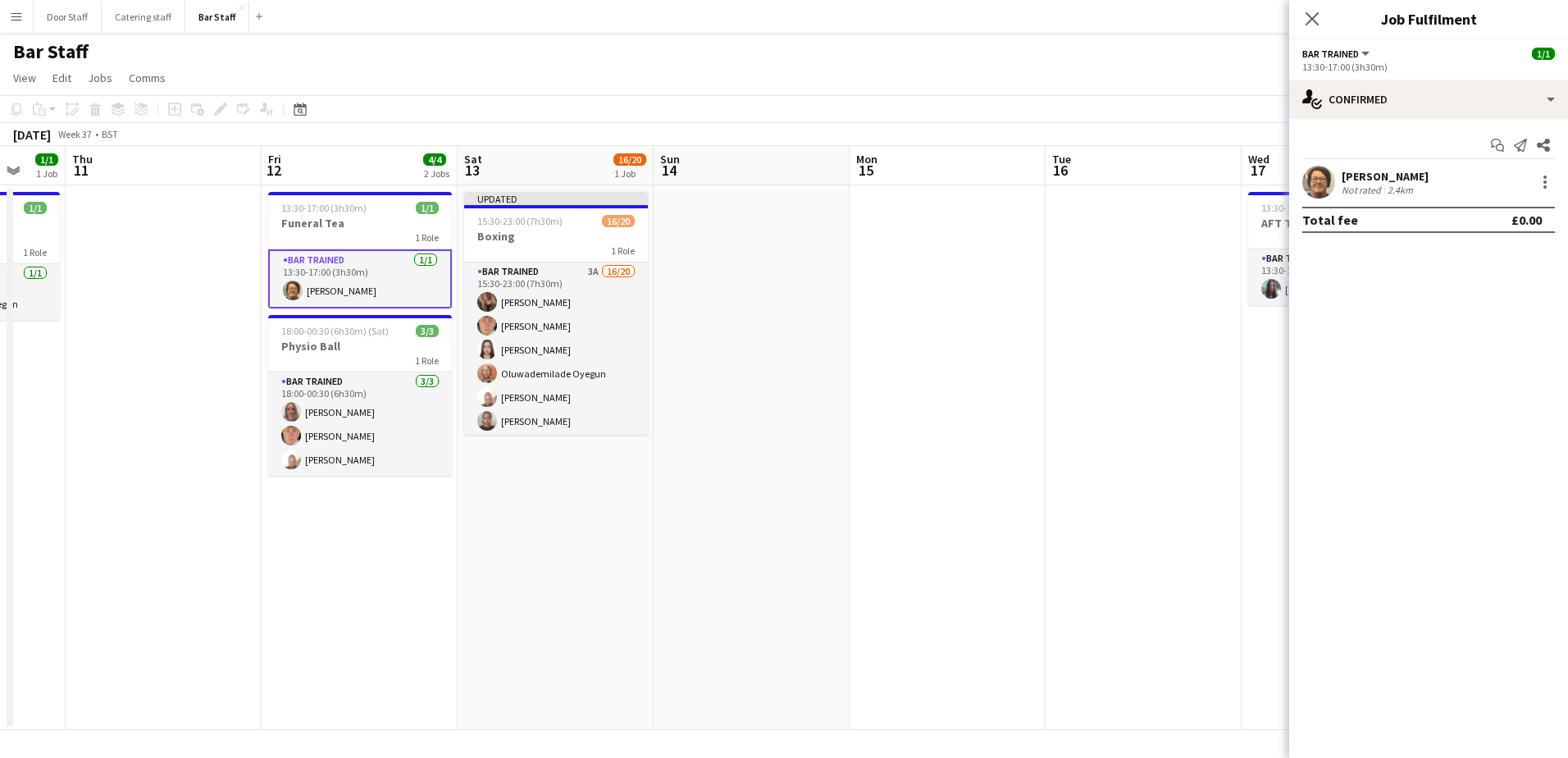
click at [351, 289] on app-card-role "Bar trained [DATE] 13:30-17:00 (3h30m) [PERSON_NAME]" at bounding box center [359, 278] width 184 height 59
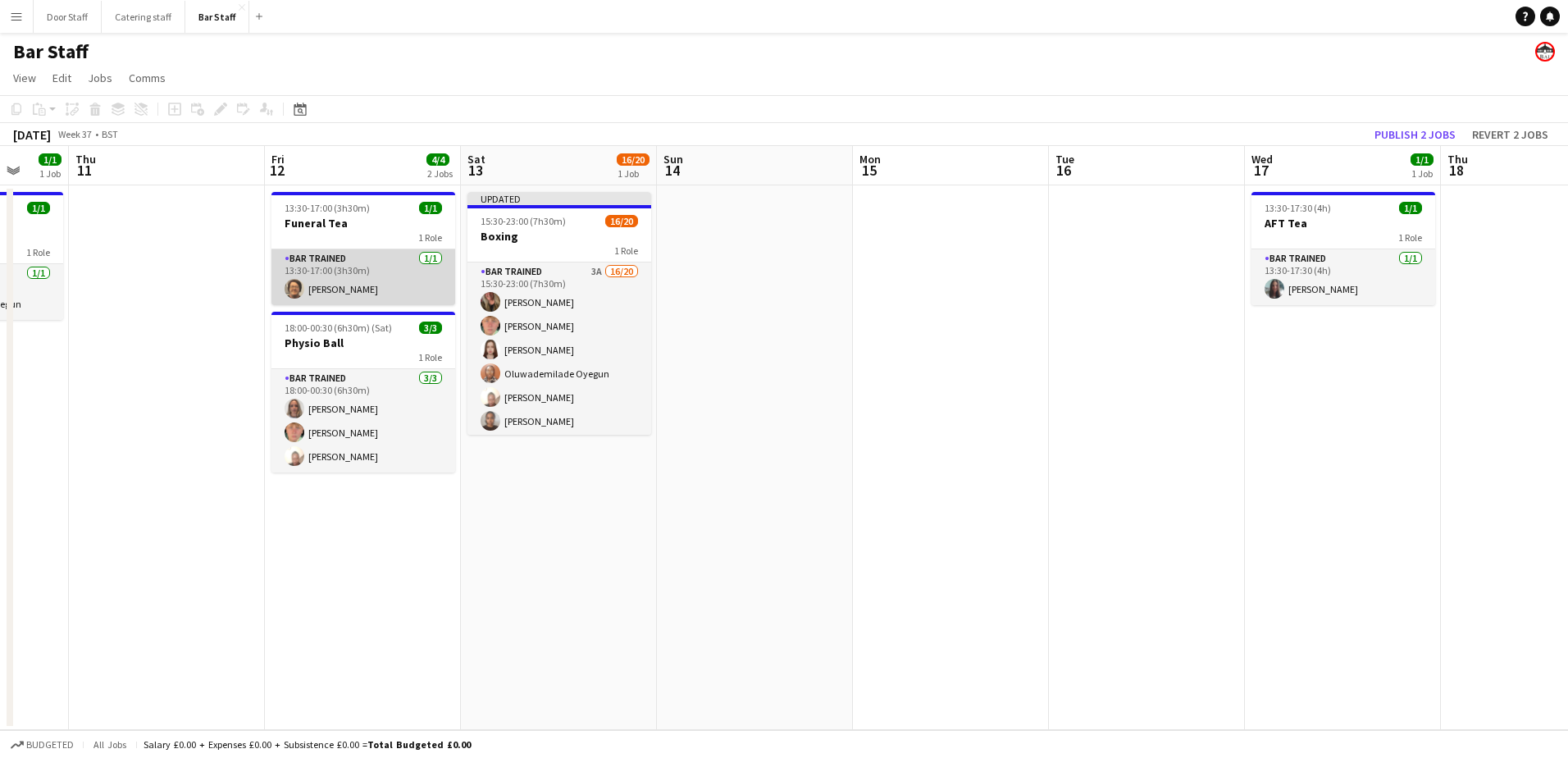
click at [351, 288] on app-card-role "Bar trained [DATE] 13:30-17:00 (3h30m) [PERSON_NAME]" at bounding box center [363, 277] width 184 height 55
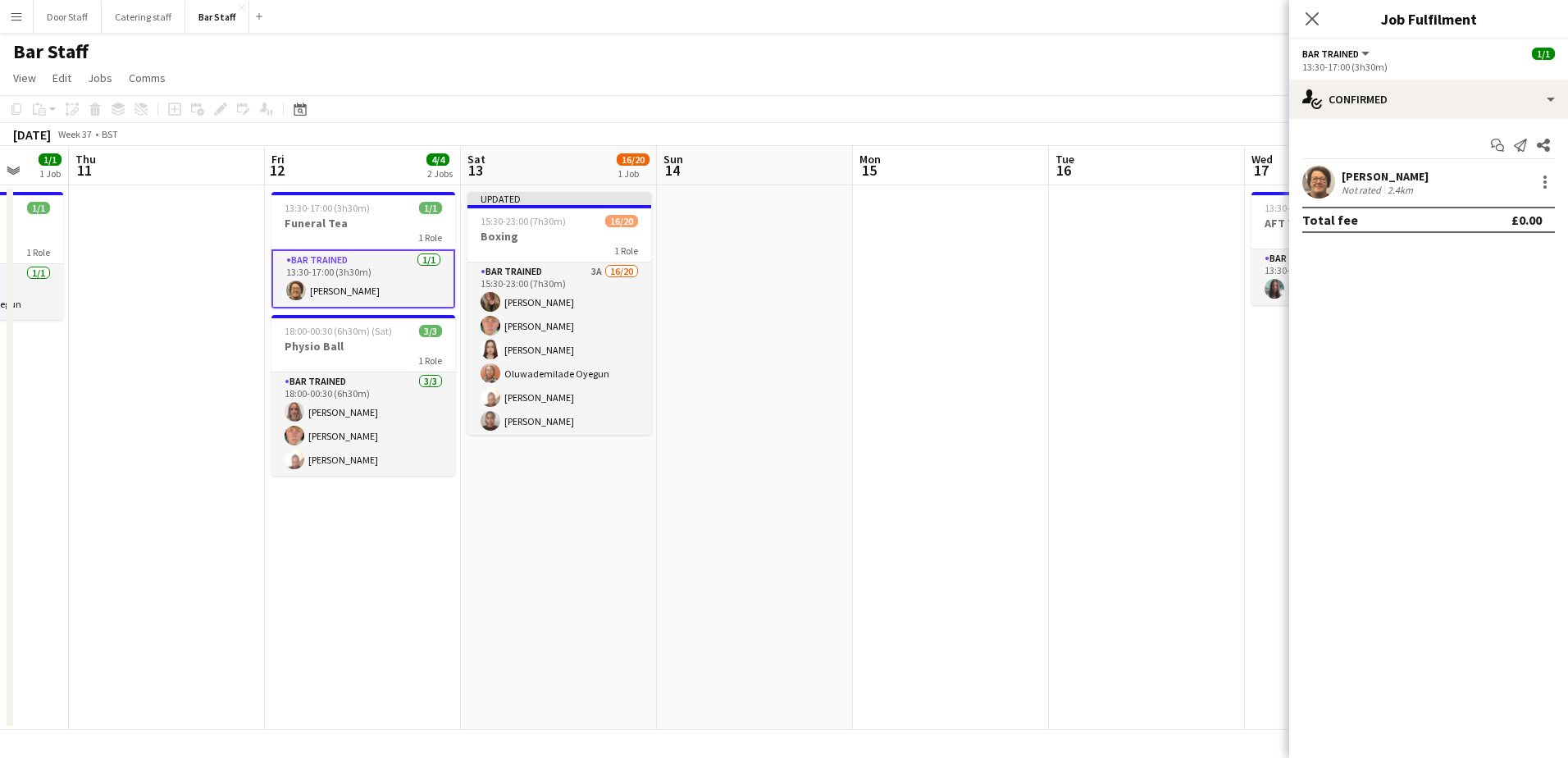
click at [1347, 58] on span "Bar trained" at bounding box center [1330, 54] width 56 height 12
click at [1479, 98] on div "single-neutral-actions-check-2 Confirmed" at bounding box center [1427, 99] width 278 height 40
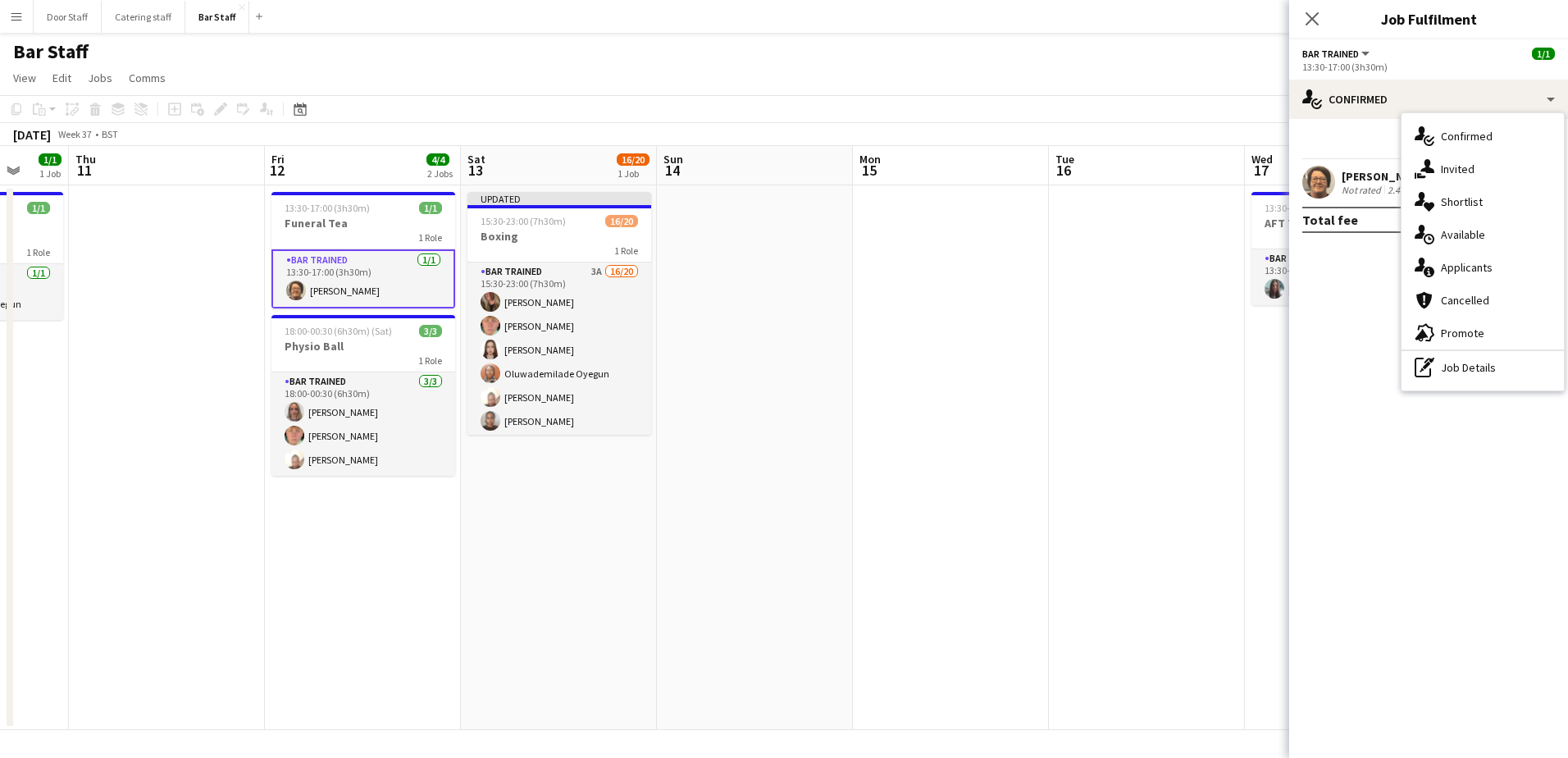
click at [349, 294] on app-card-role "Bar trained [DATE] 13:30-17:00 (3h30m) [PERSON_NAME]" at bounding box center [363, 278] width 184 height 59
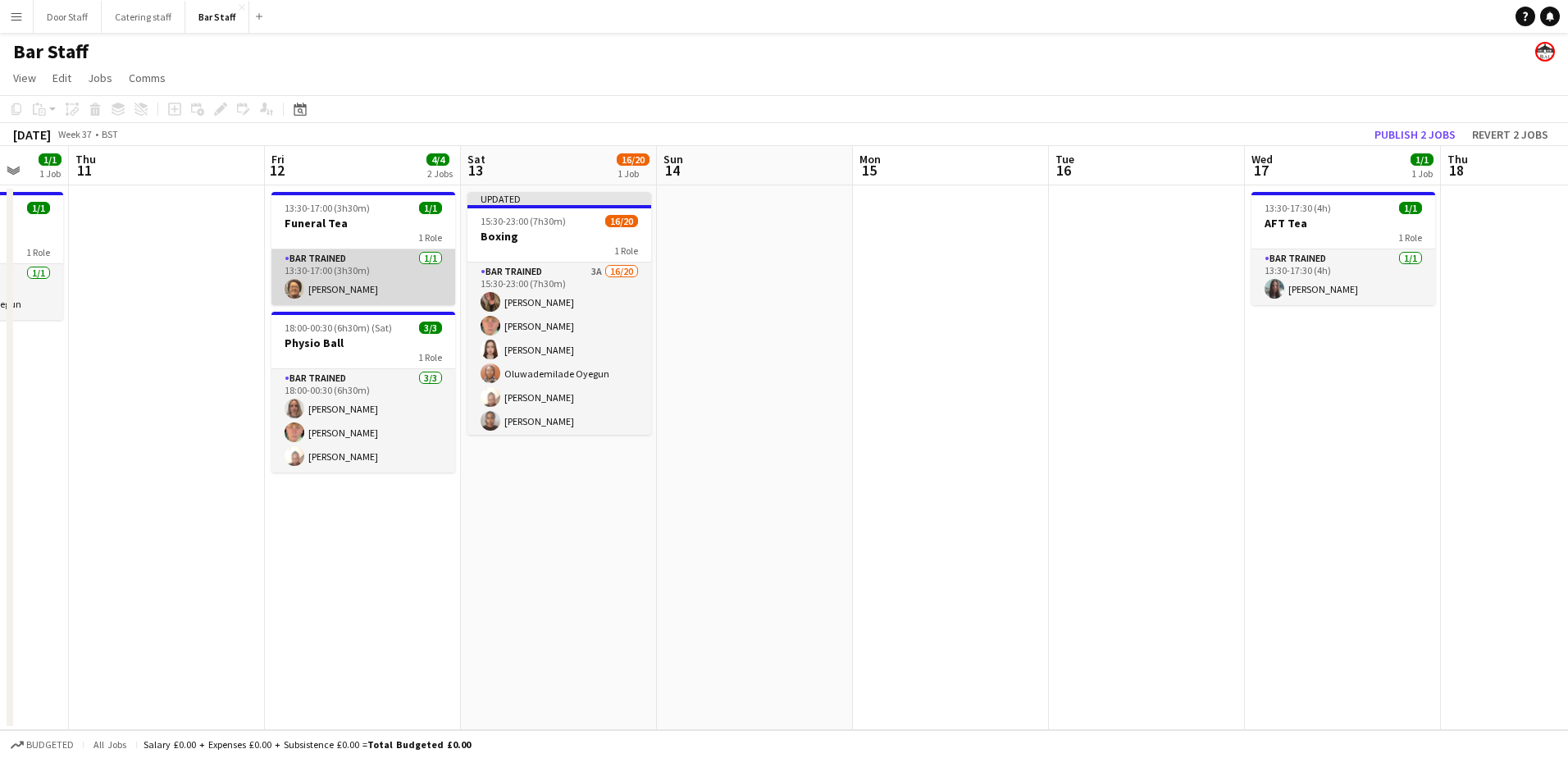
click at [350, 285] on app-card-role "Bar trained [DATE] 13:30-17:00 (3h30m) [PERSON_NAME]" at bounding box center [363, 277] width 184 height 55
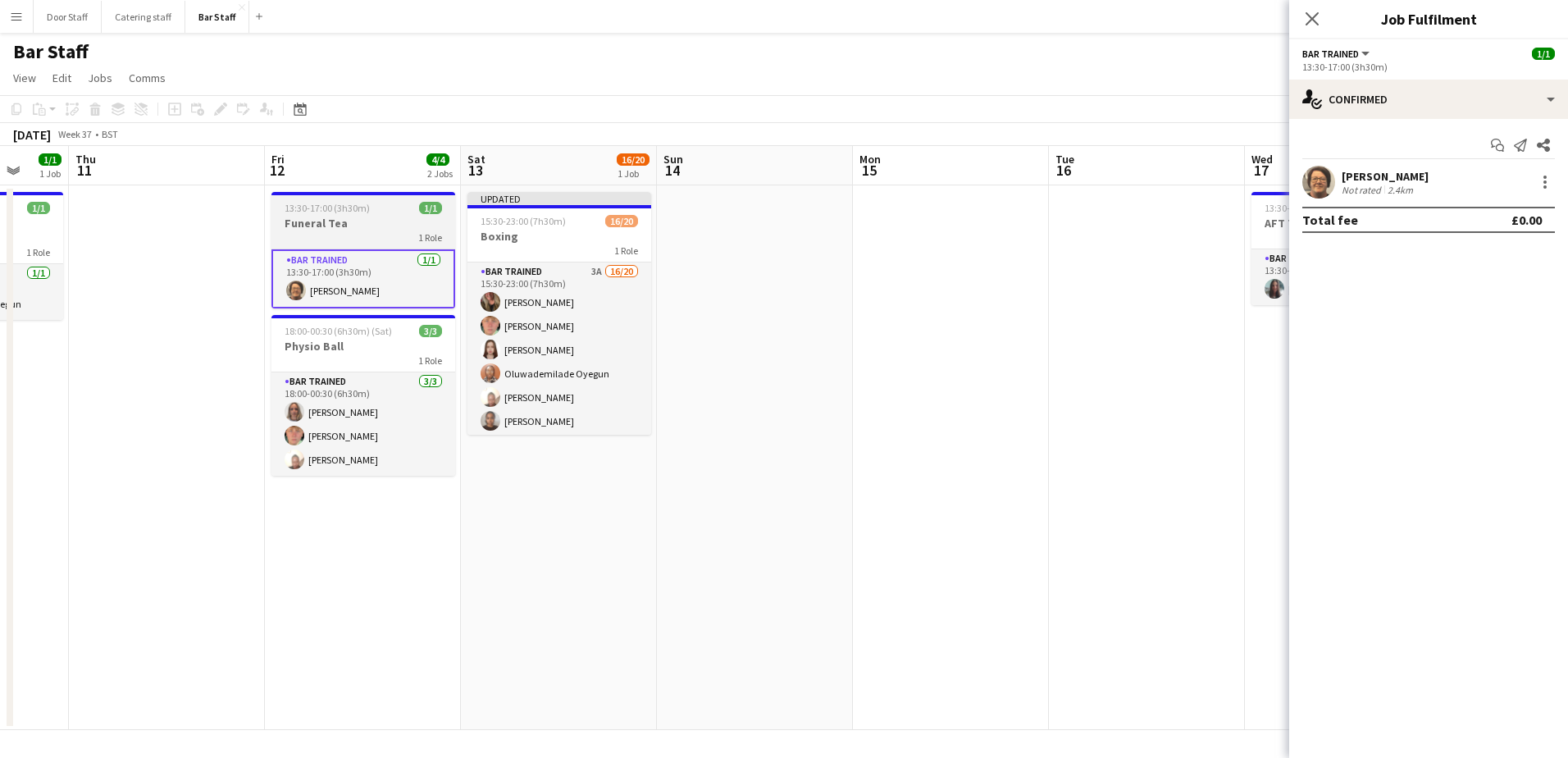
click at [353, 226] on h3 "Funeral Tea" at bounding box center [363, 223] width 184 height 15
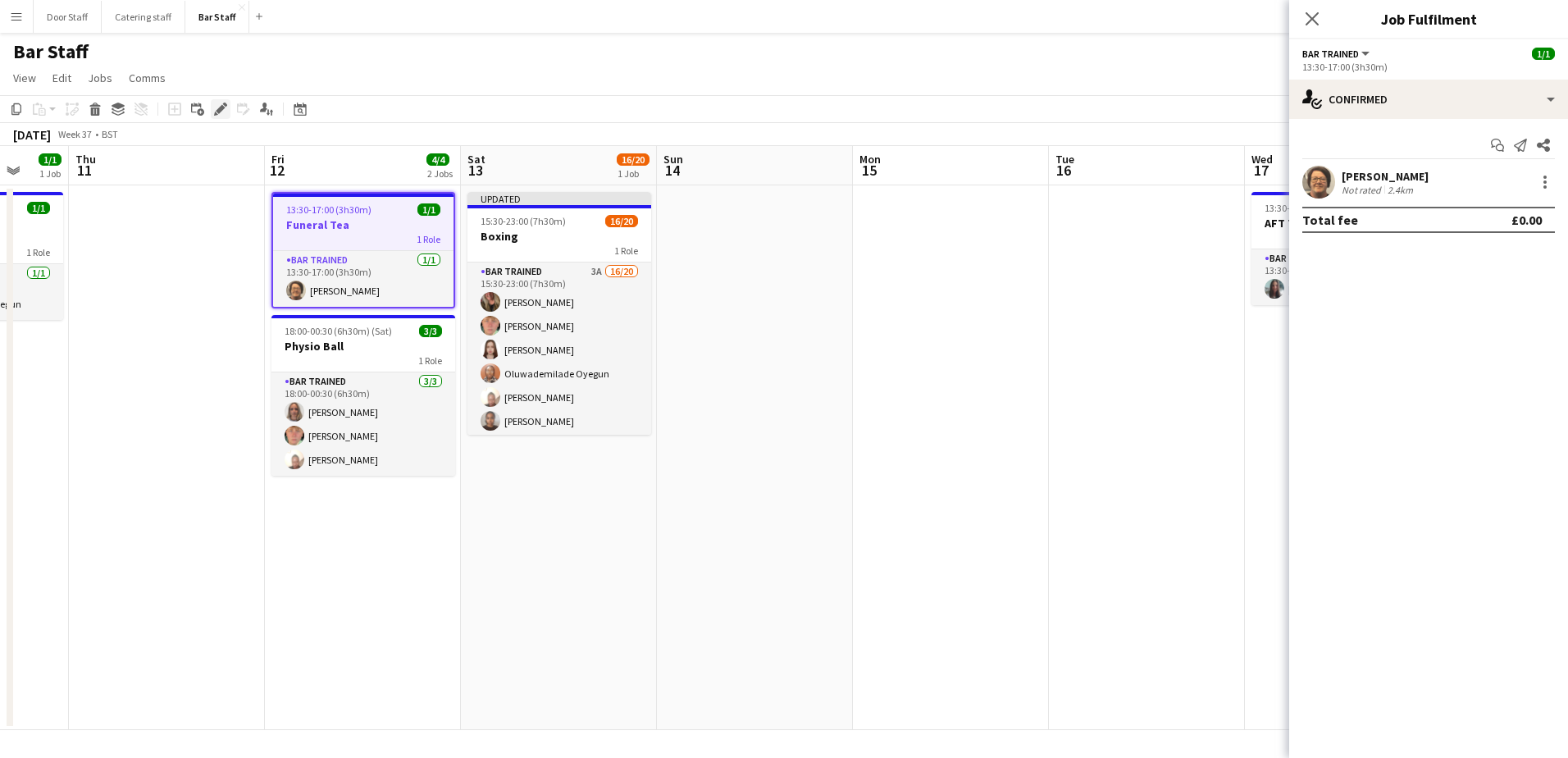
click at [216, 112] on icon "Edit" at bounding box center [220, 109] width 13 height 13
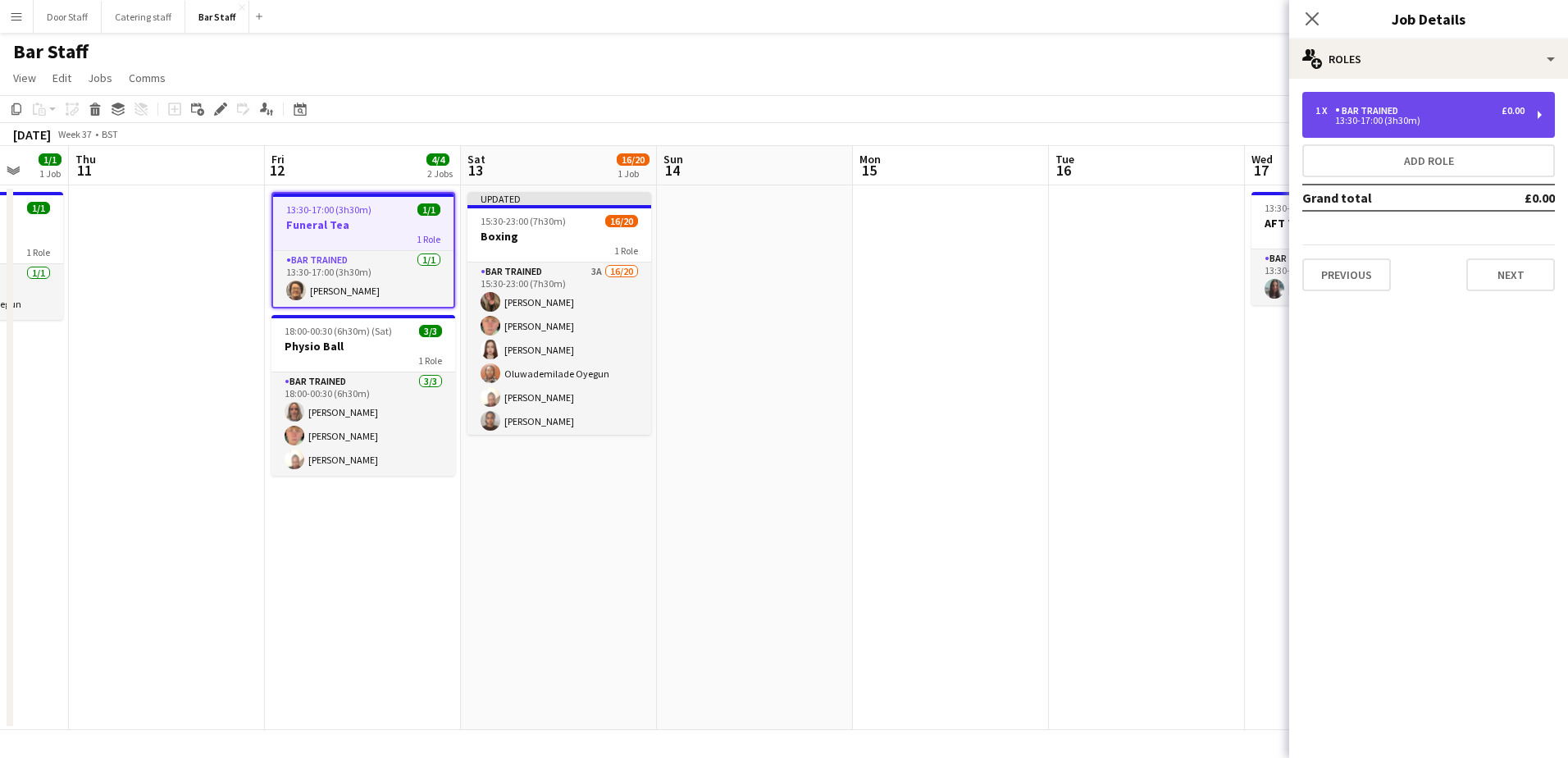
click at [1385, 120] on div "13:30-17:00 (3h30m)" at bounding box center [1420, 120] width 209 height 8
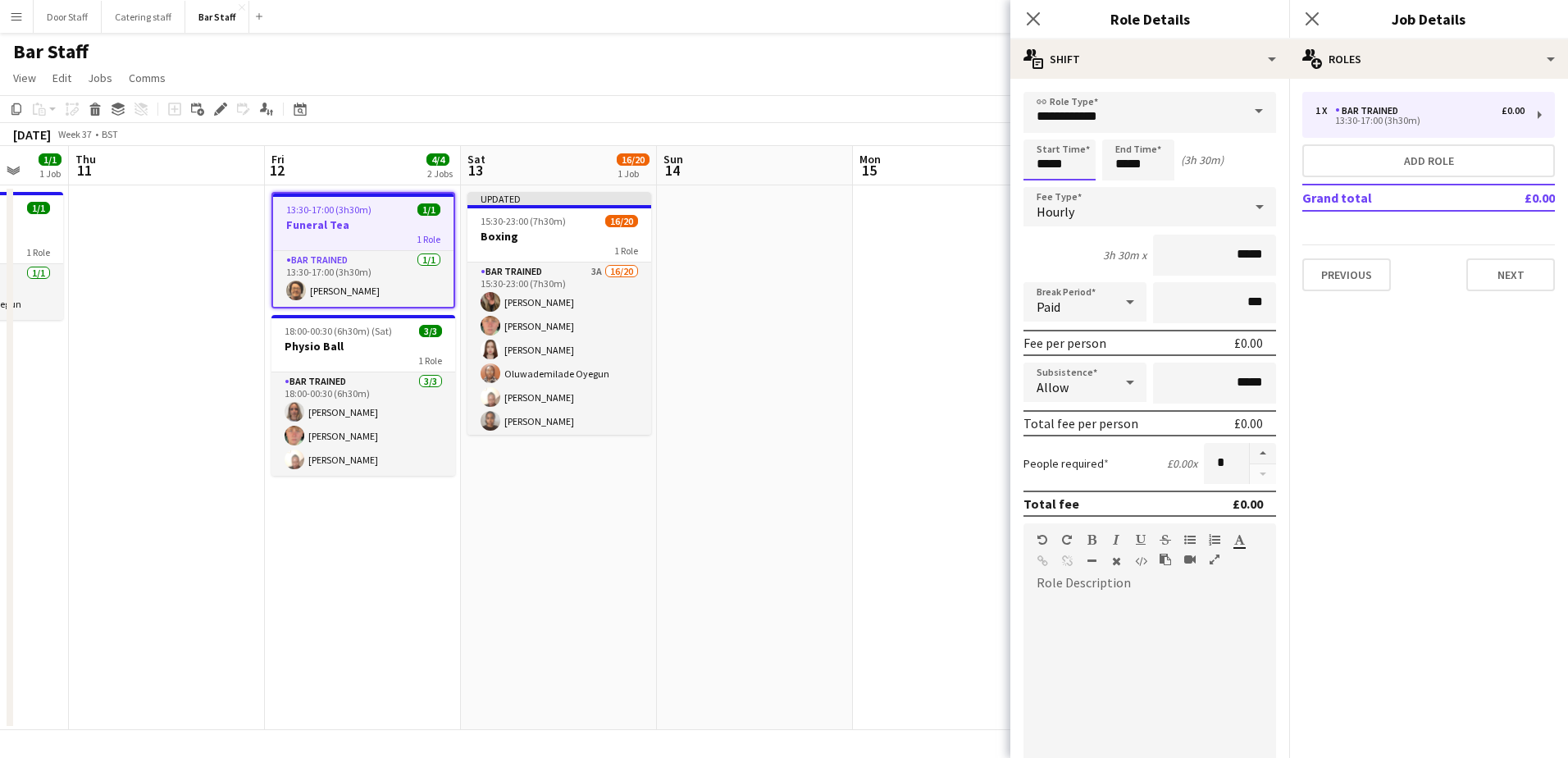
click at [1057, 164] on input "*****" at bounding box center [1059, 160] width 72 height 41
click at [1072, 188] on div at bounding box center [1075, 188] width 33 height 17
type input "*****"
click at [1072, 188] on div at bounding box center [1075, 188] width 33 height 17
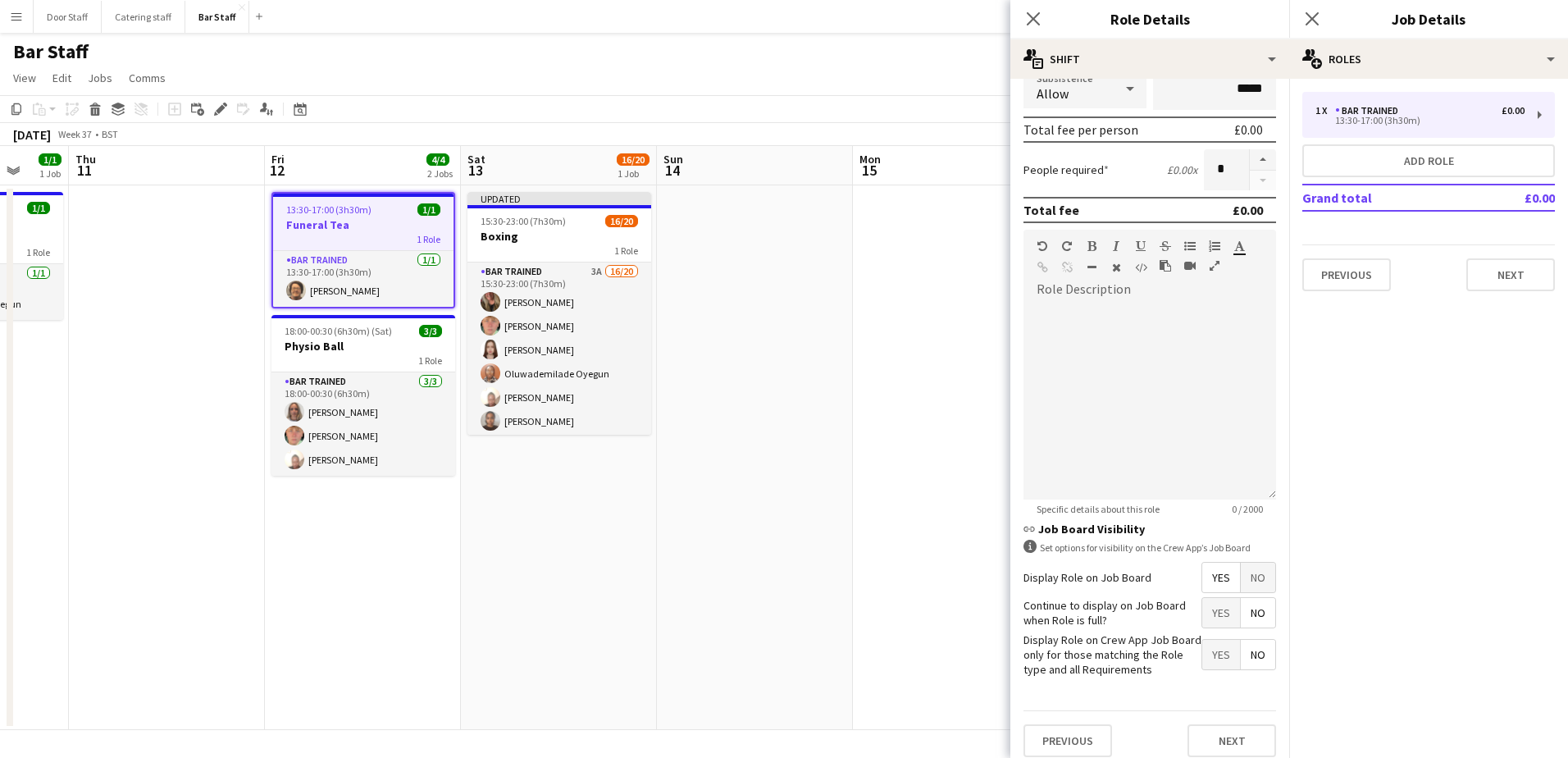
scroll to position [306, 0]
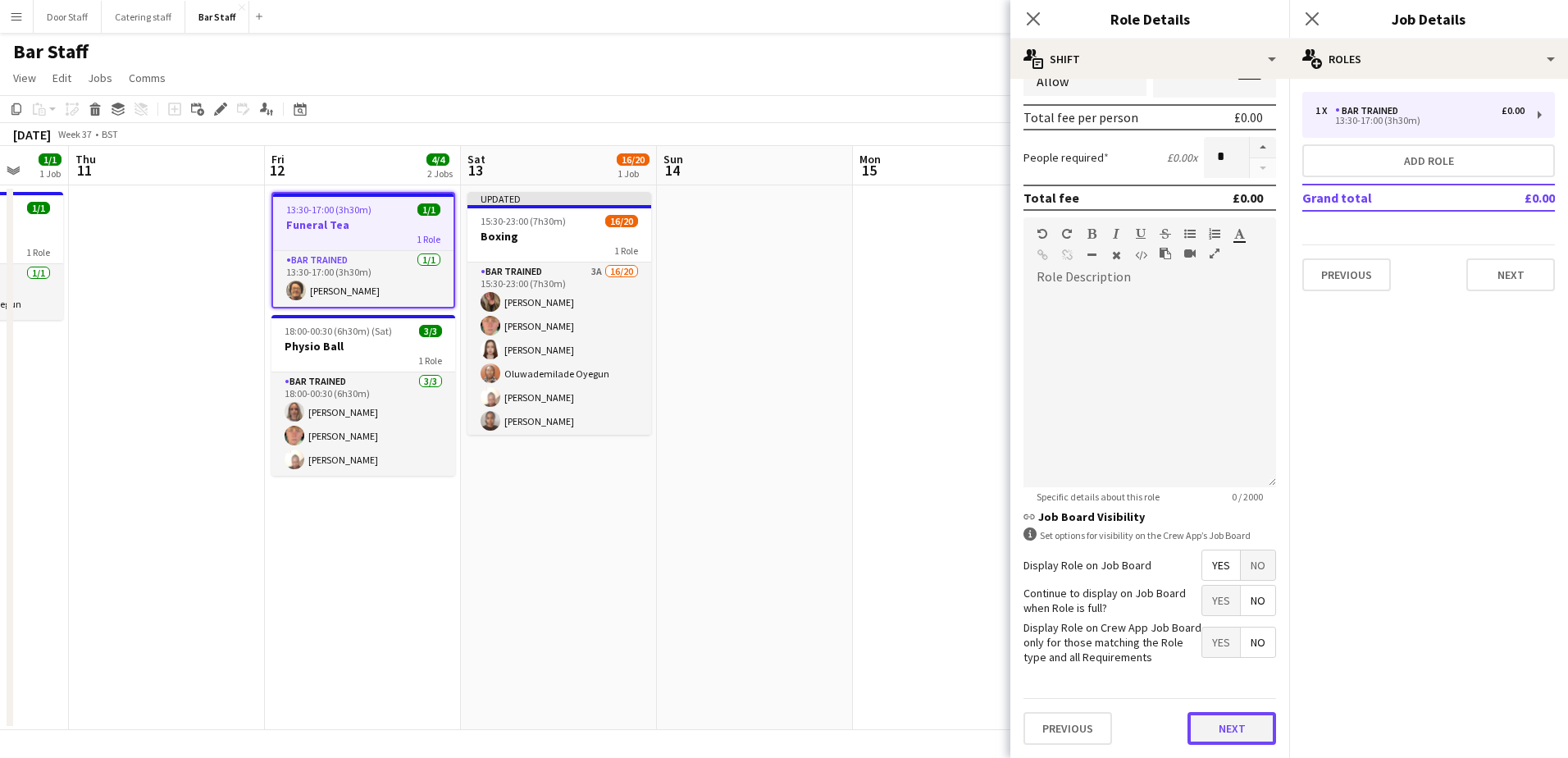
click at [1226, 724] on button "Next" at bounding box center [1232, 727] width 89 height 32
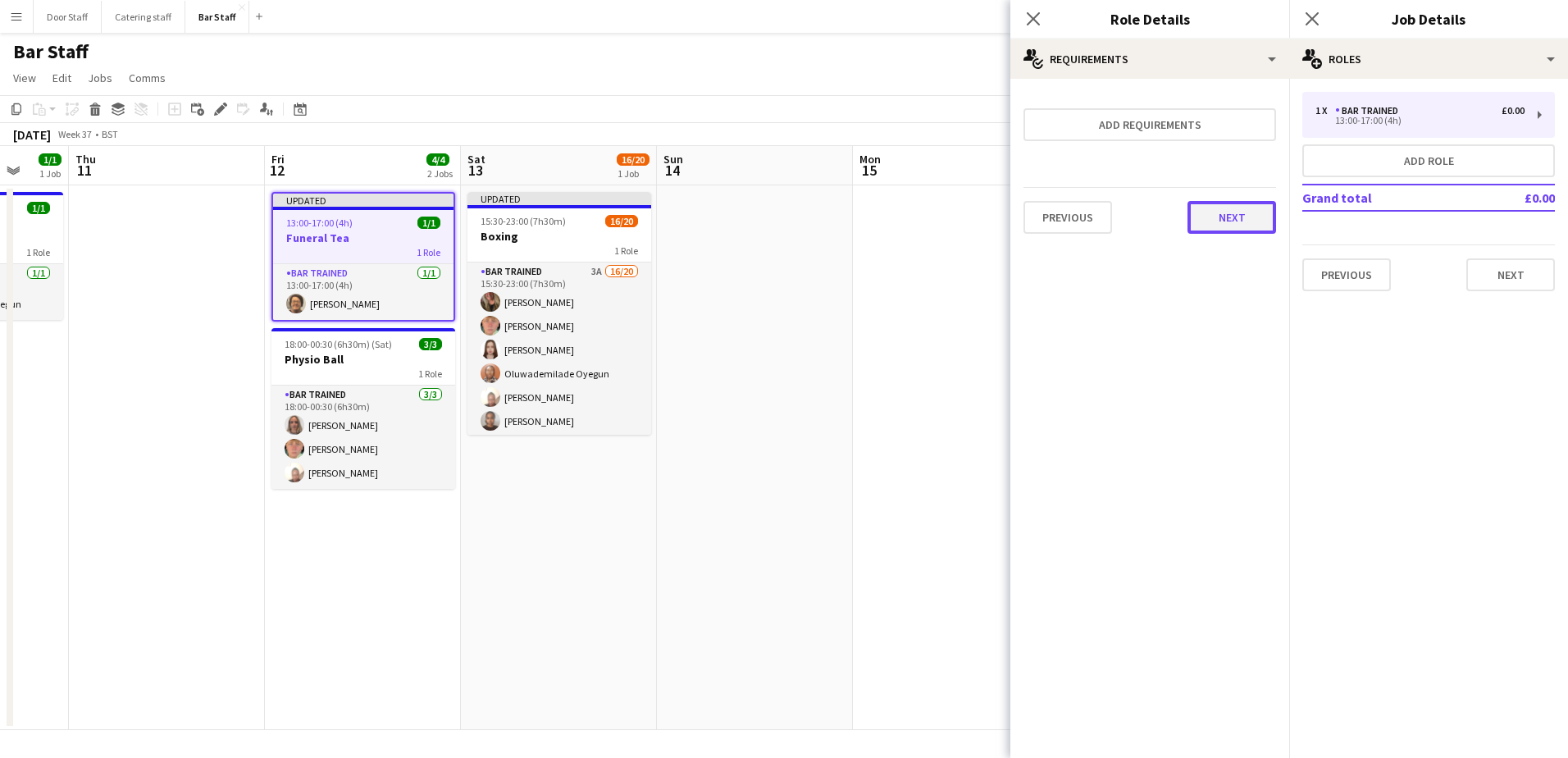
click at [1254, 217] on button "Next" at bounding box center [1232, 217] width 89 height 32
click at [1238, 219] on button "Finish" at bounding box center [1245, 220] width 61 height 32
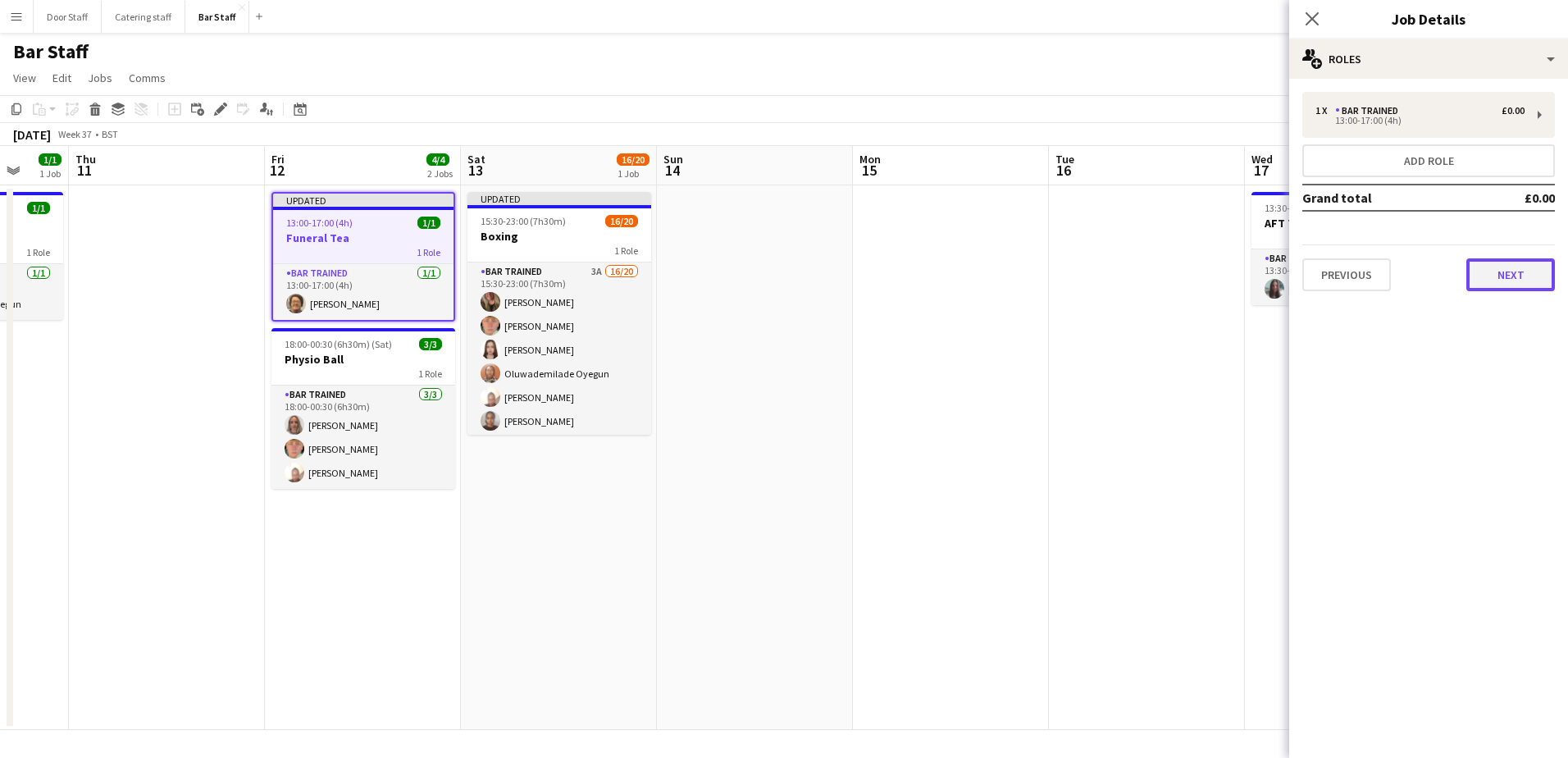
click at [1498, 271] on button "Next" at bounding box center [1510, 274] width 89 height 32
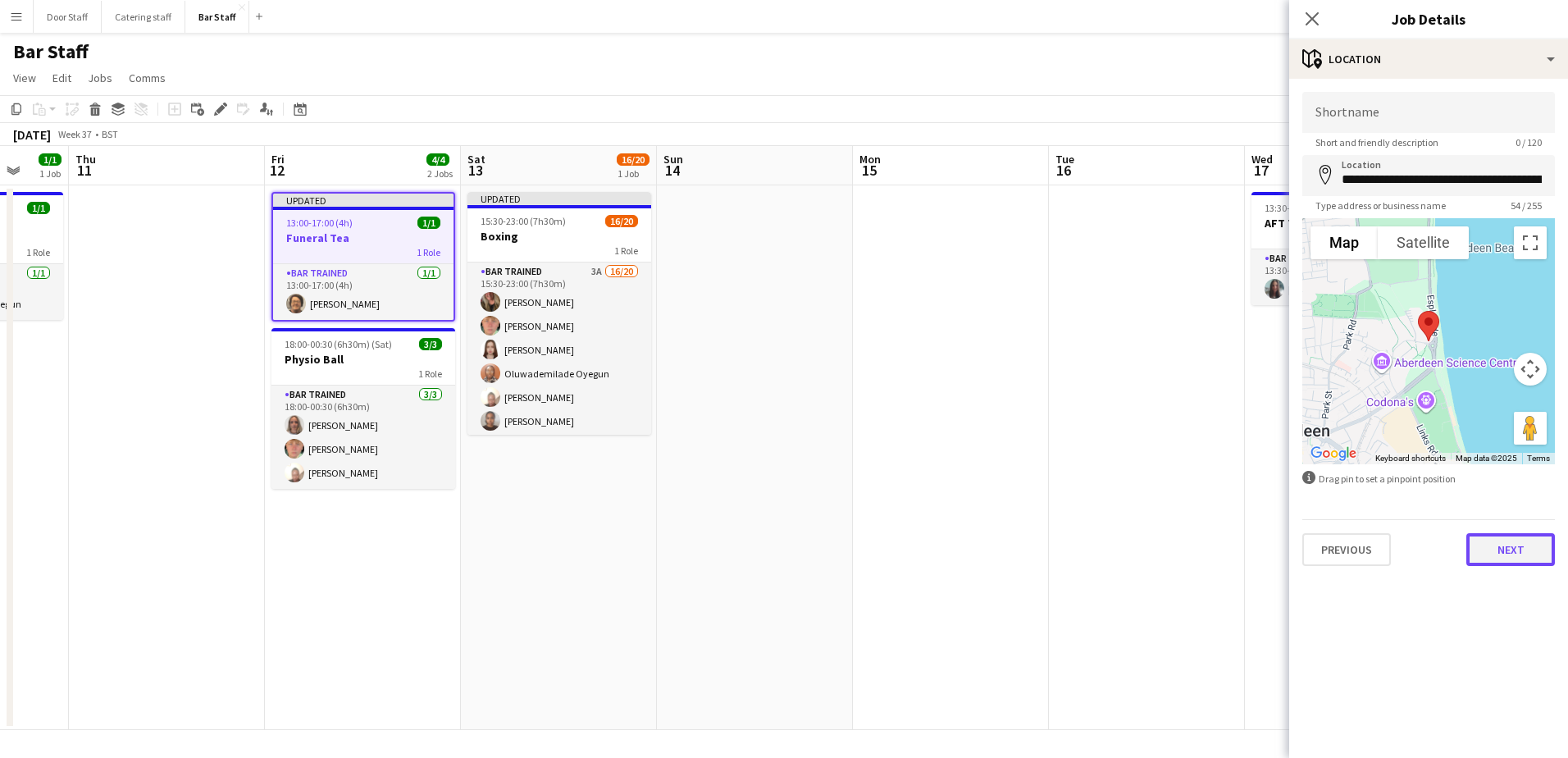
click at [1515, 538] on button "Next" at bounding box center [1510, 549] width 89 height 32
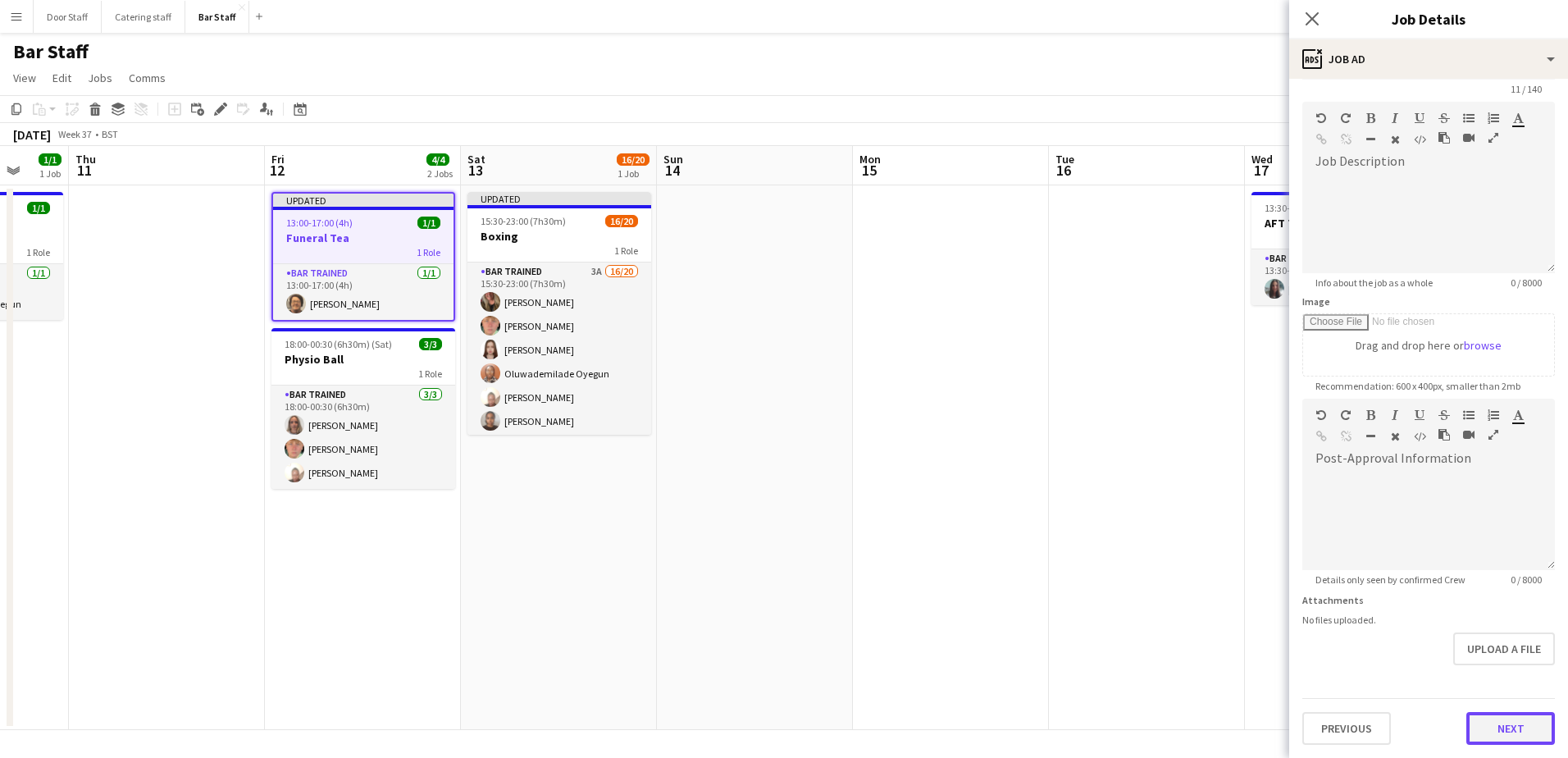
scroll to position [54, 0]
click at [1497, 666] on form "**********" at bounding box center [1427, 392] width 278 height 706
click at [1510, 725] on button "Next" at bounding box center [1510, 727] width 89 height 32
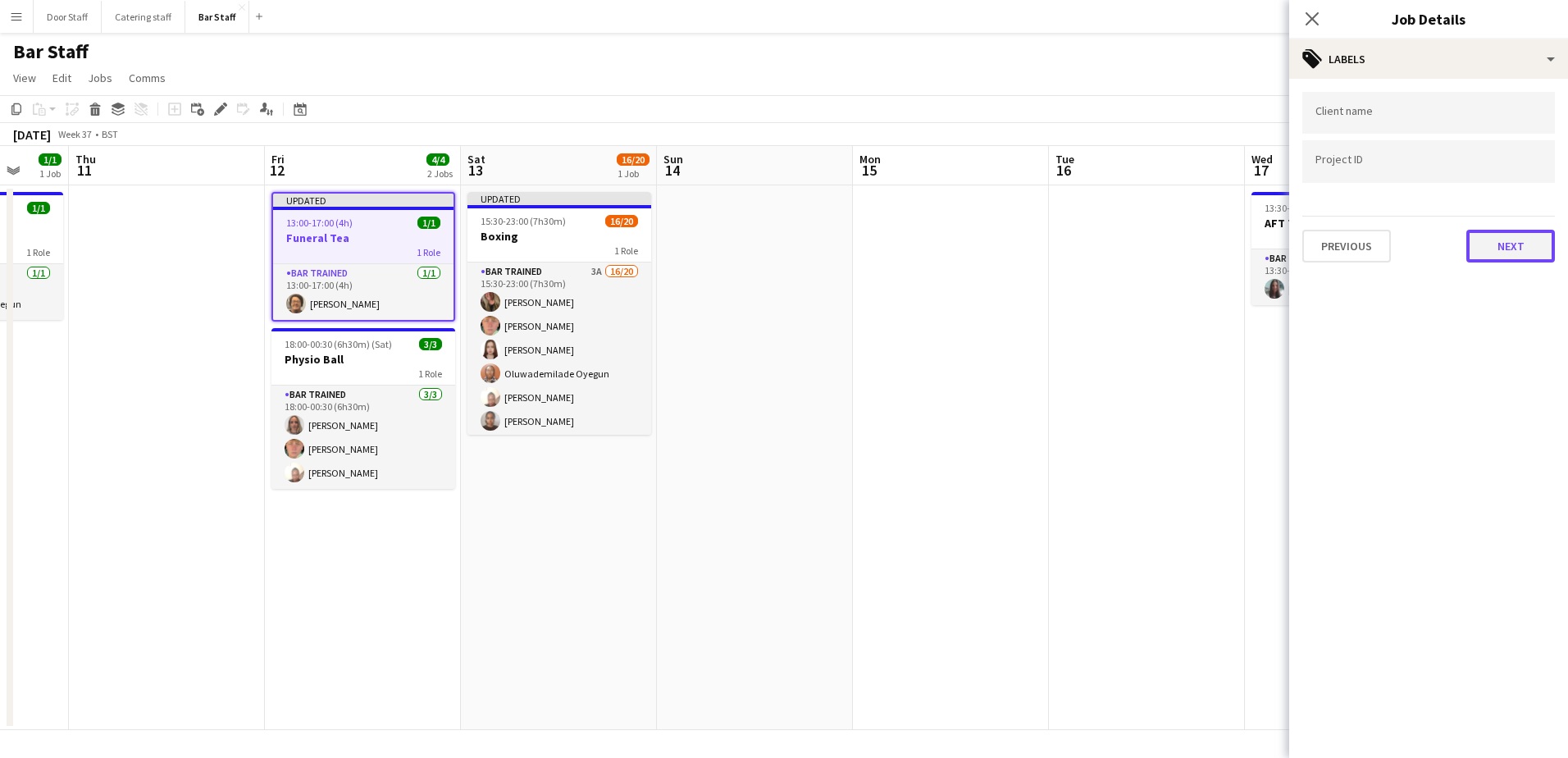
click at [1510, 231] on button "Next" at bounding box center [1510, 245] width 89 height 32
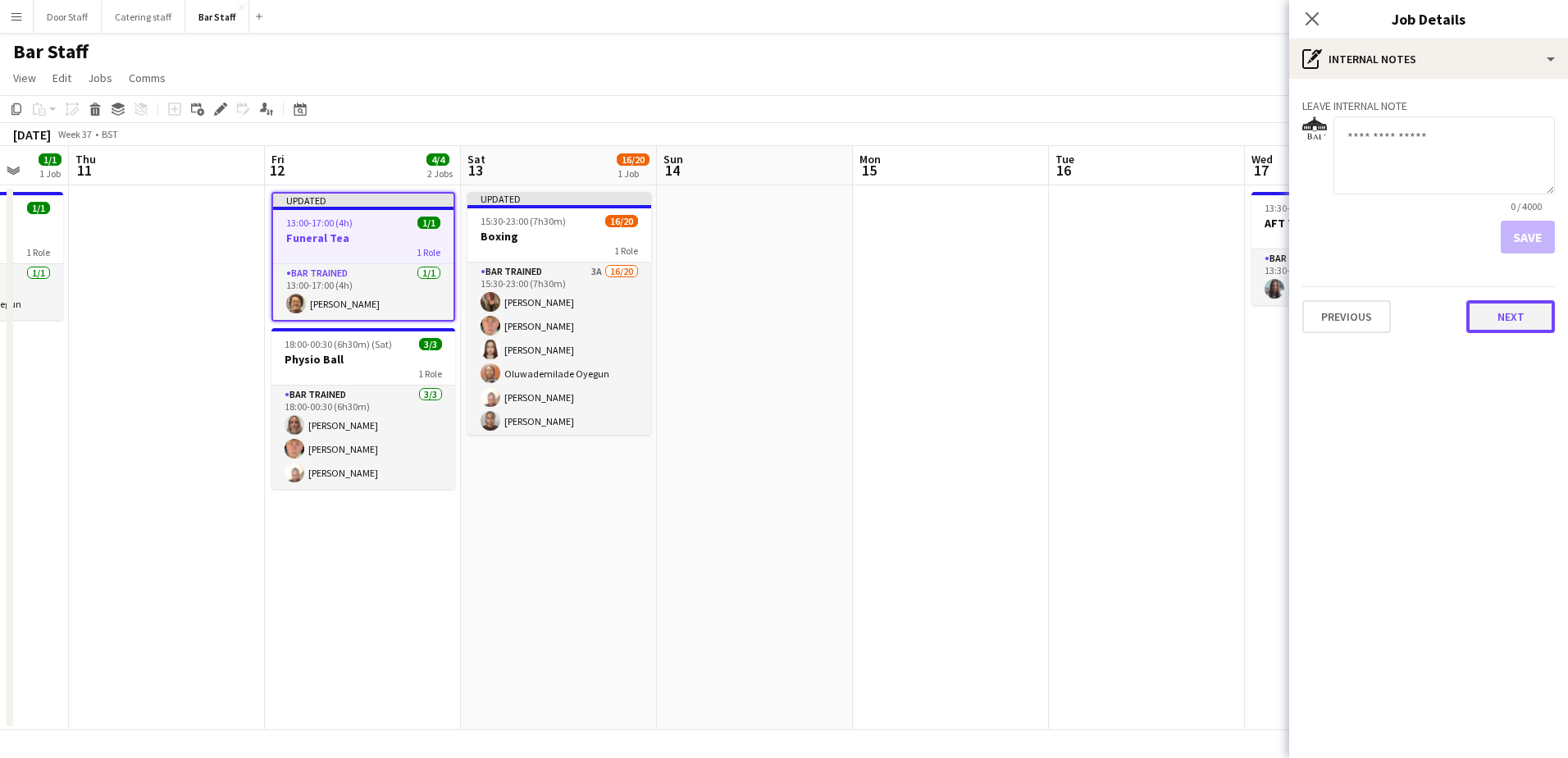
click at [1514, 314] on button "Next" at bounding box center [1510, 316] width 89 height 32
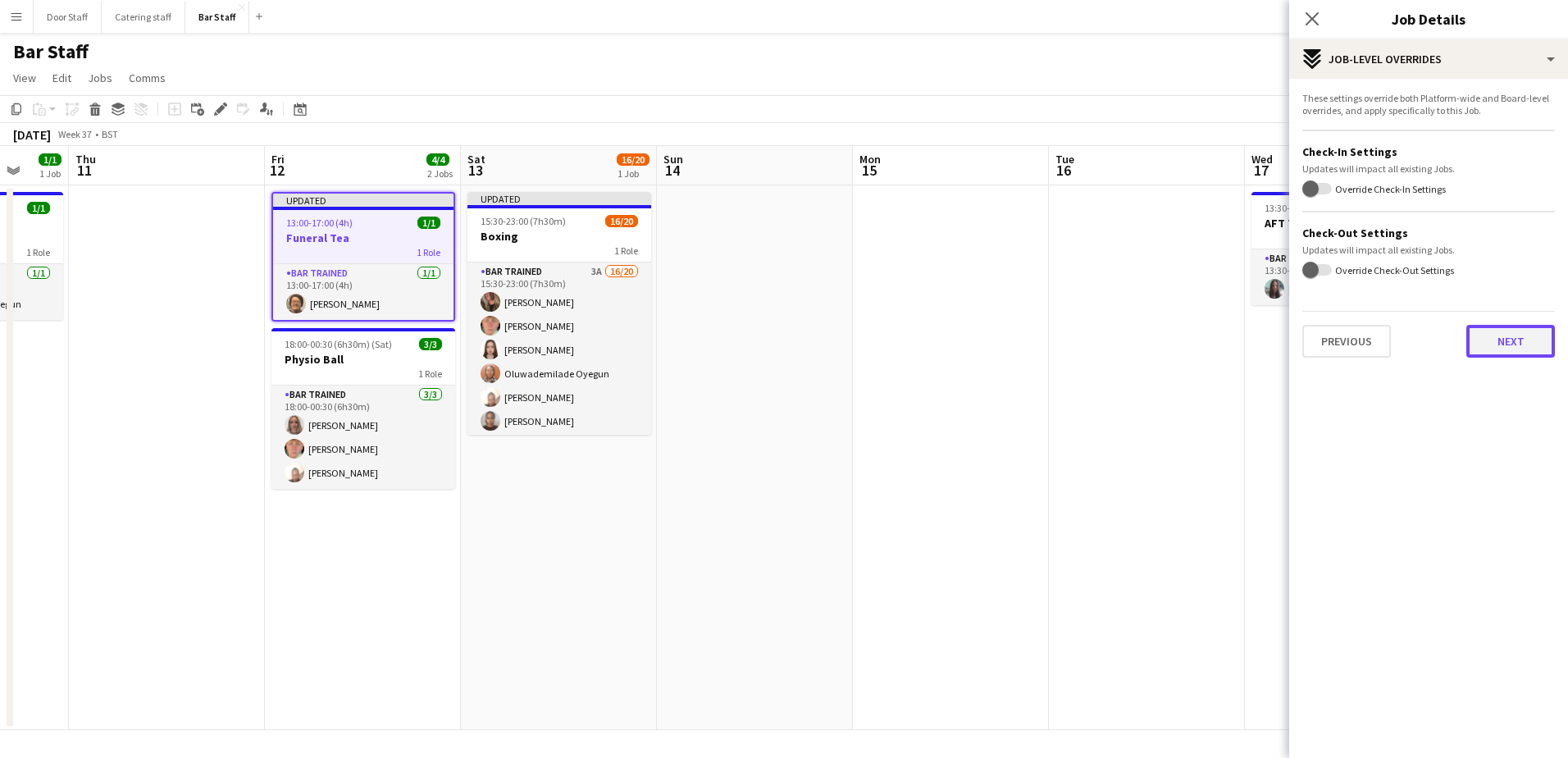
click at [1524, 329] on button "Next" at bounding box center [1510, 341] width 89 height 32
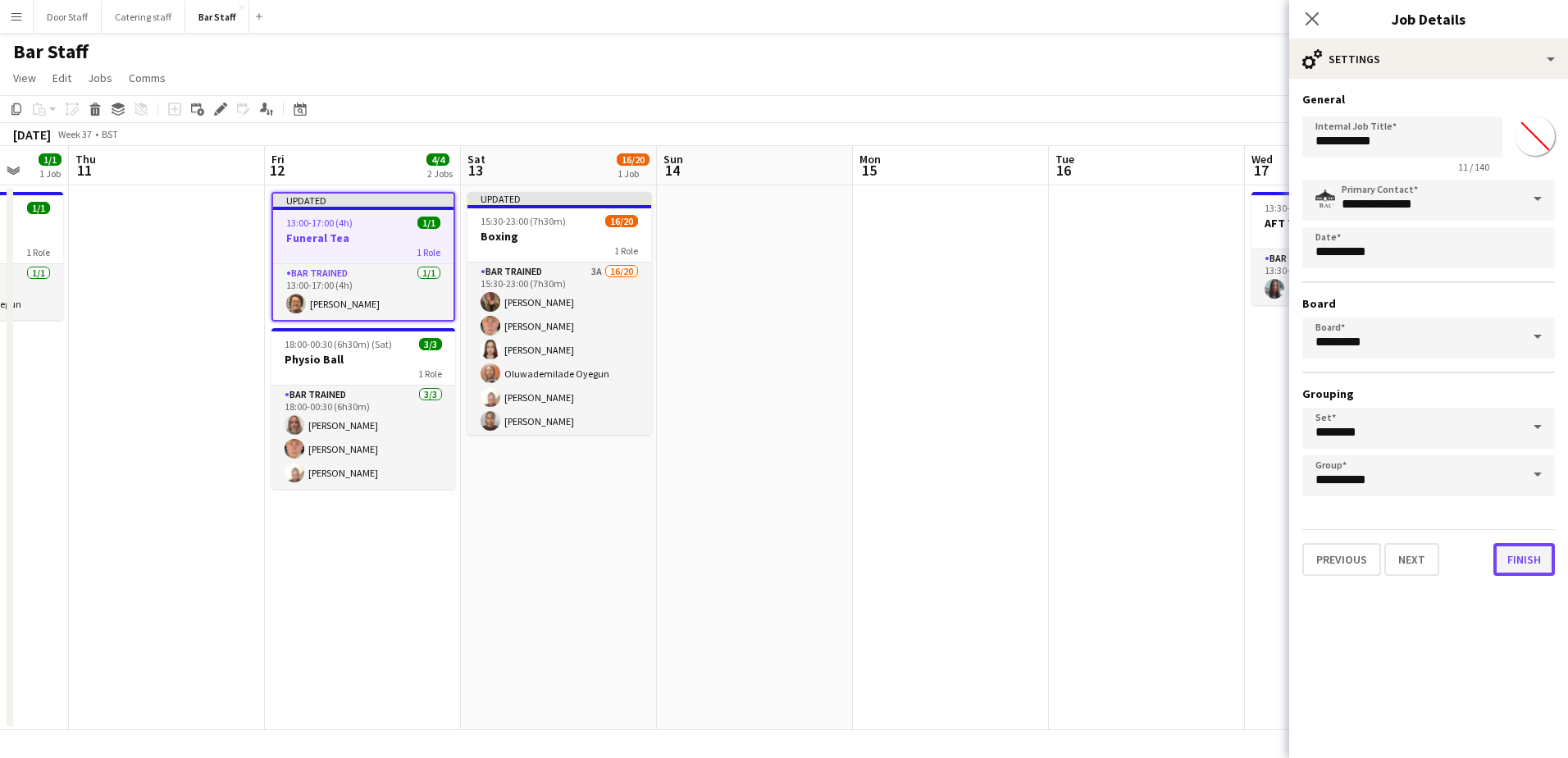
click at [1530, 557] on button "Finish" at bounding box center [1524, 559] width 61 height 32
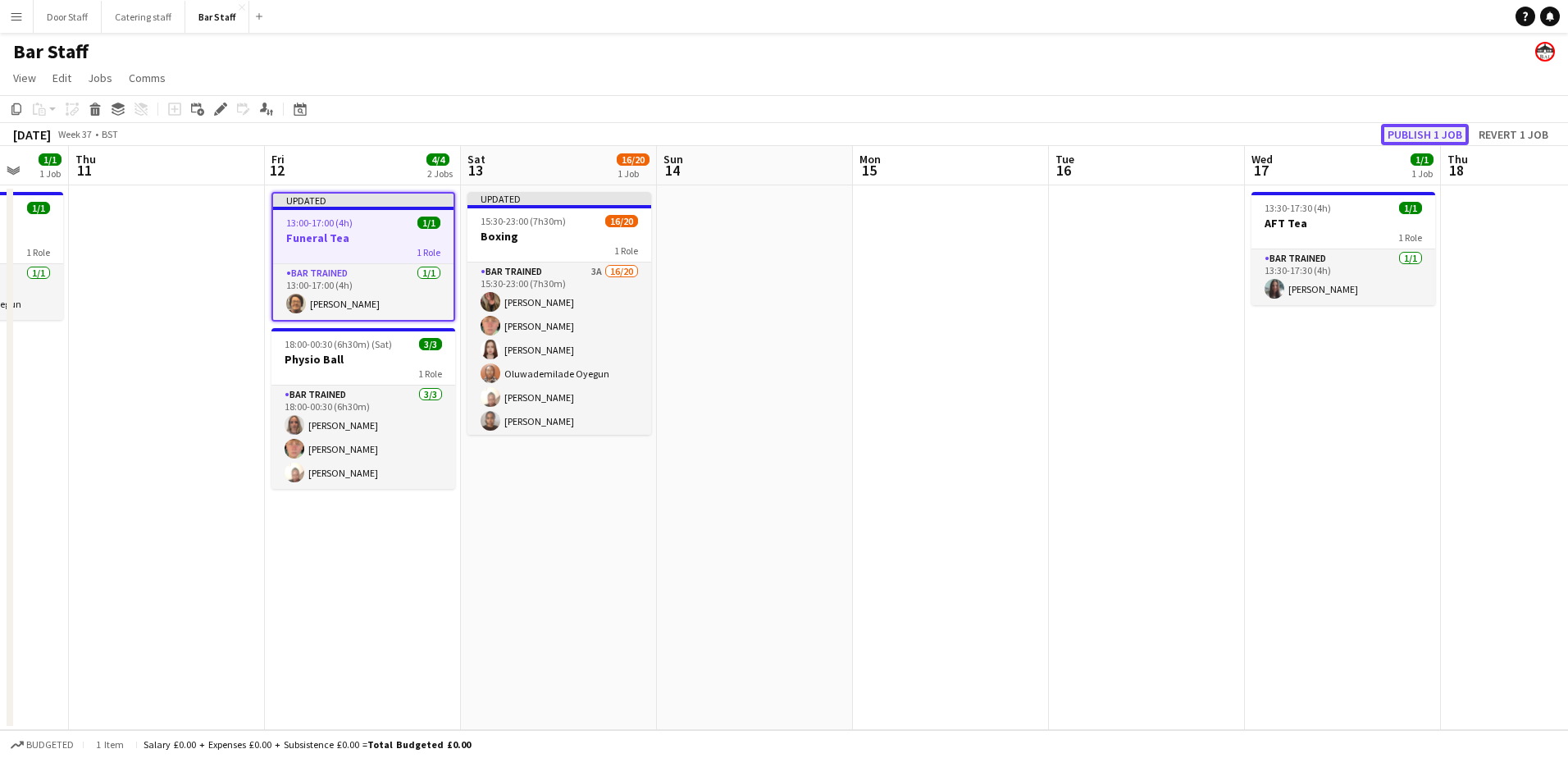
click at [1437, 134] on button "Publish 1 job" at bounding box center [1425, 134] width 88 height 21
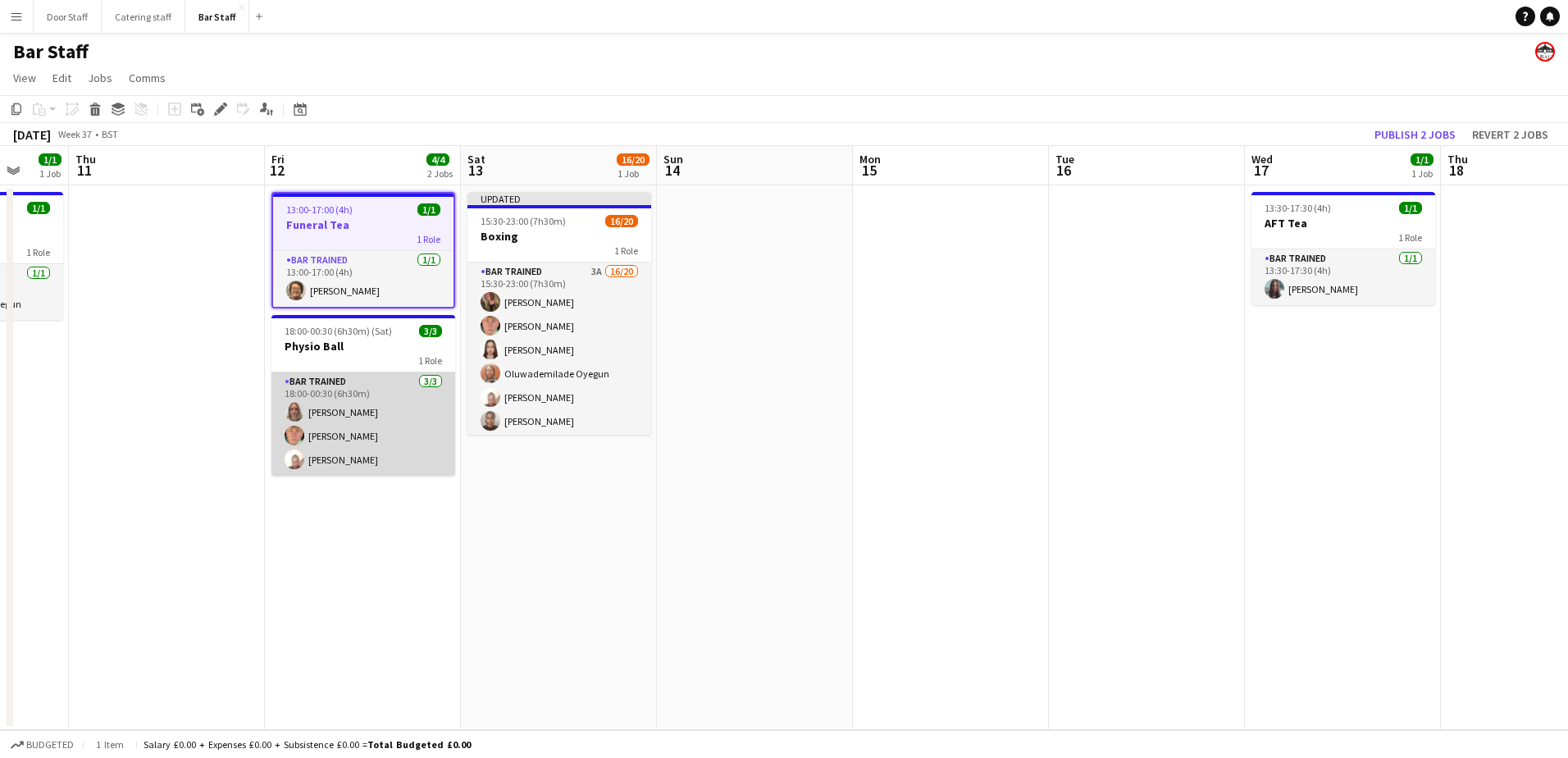
click at [380, 438] on app-card-role "Bar trained [DATE] 18:00-00:30 (6h30m) [PERSON_NAME] [PERSON_NAME] [PERSON_NAME]" at bounding box center [363, 424] width 184 height 104
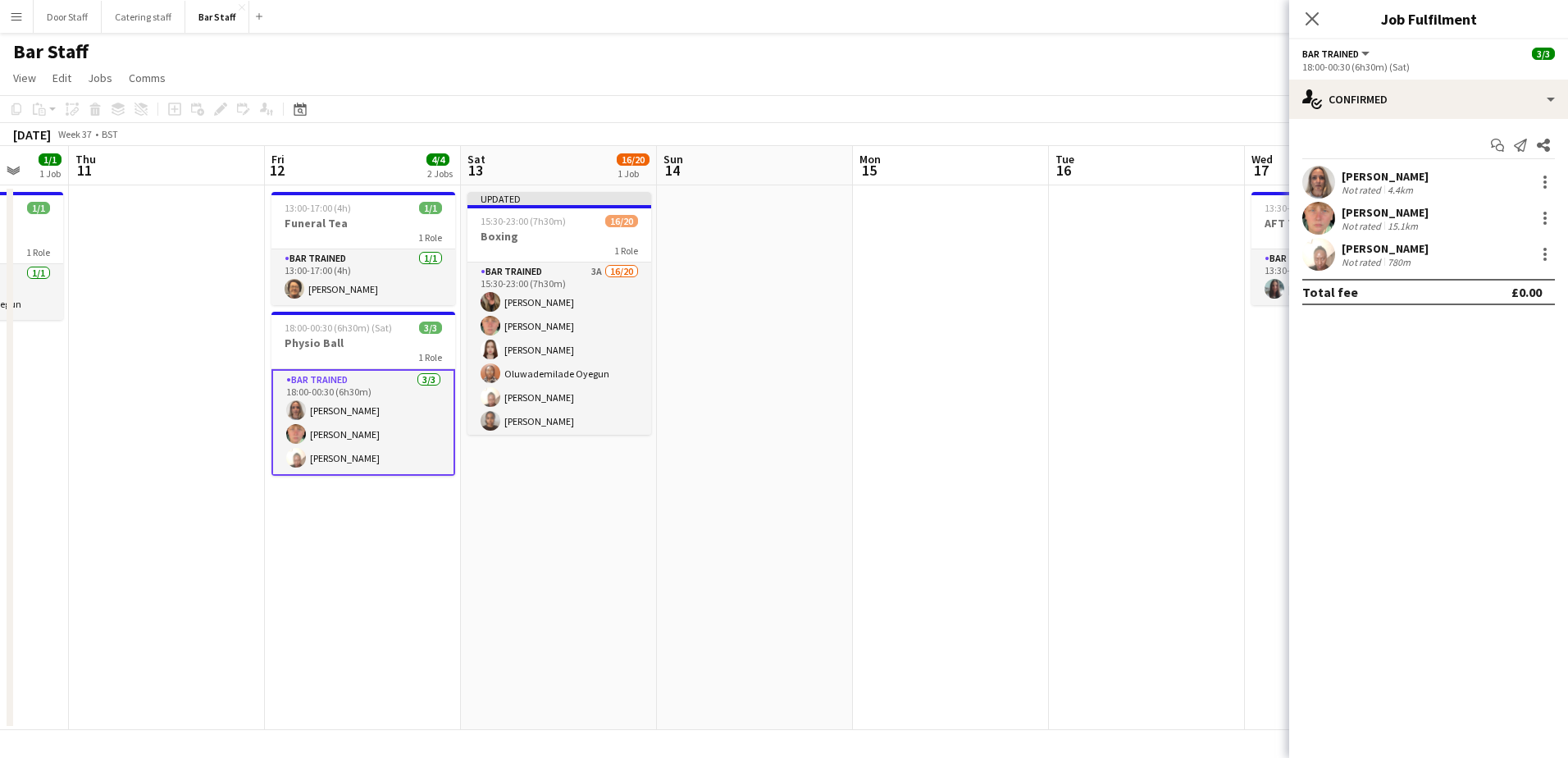
click at [1371, 62] on div "18:00-00:30 (6h30m) (Sat)" at bounding box center [1428, 67] width 253 height 12
click at [337, 336] on h3 "Physio Ball" at bounding box center [363, 343] width 184 height 15
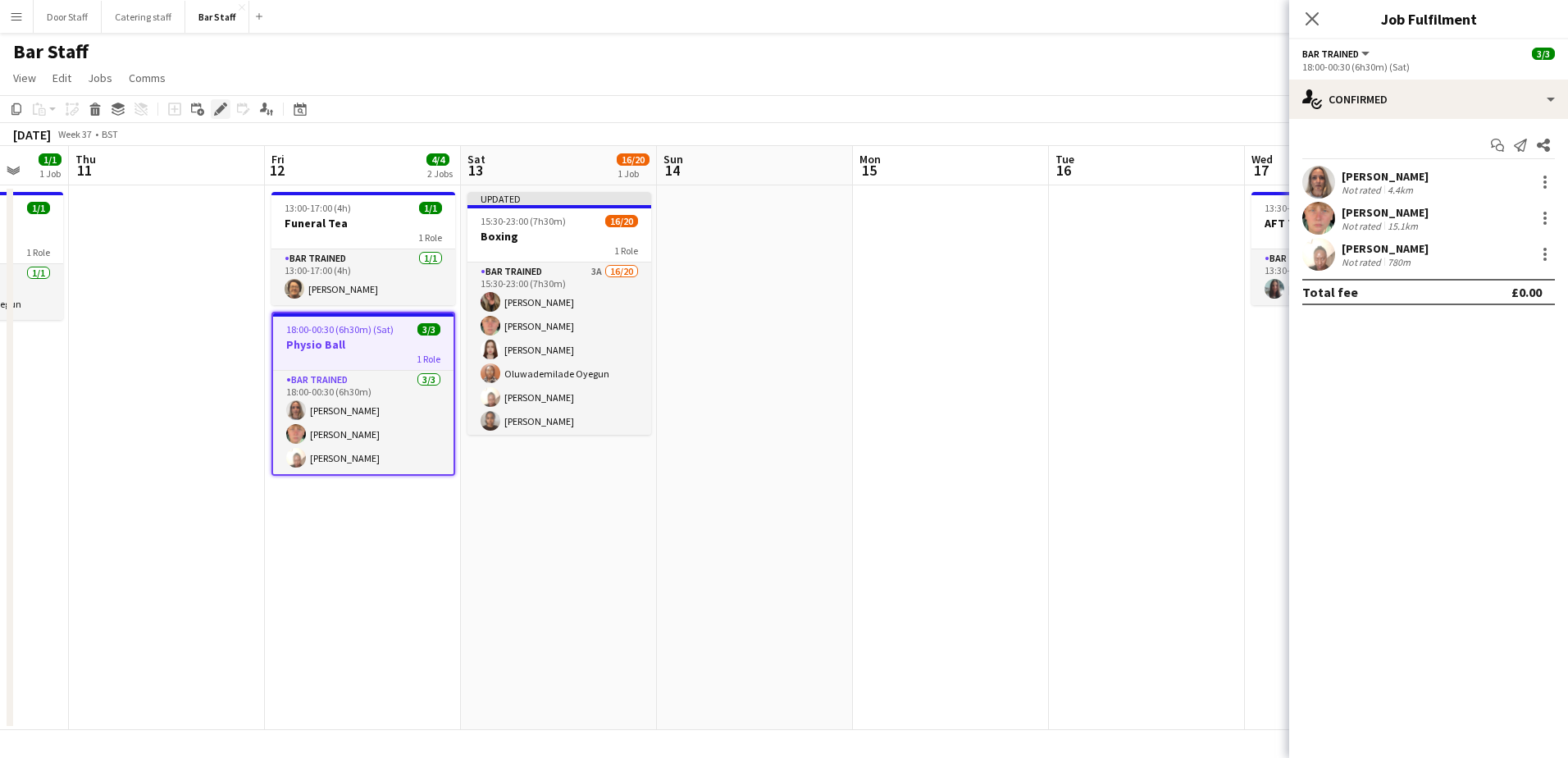
click at [224, 110] on icon "Edit" at bounding box center [220, 109] width 13 height 13
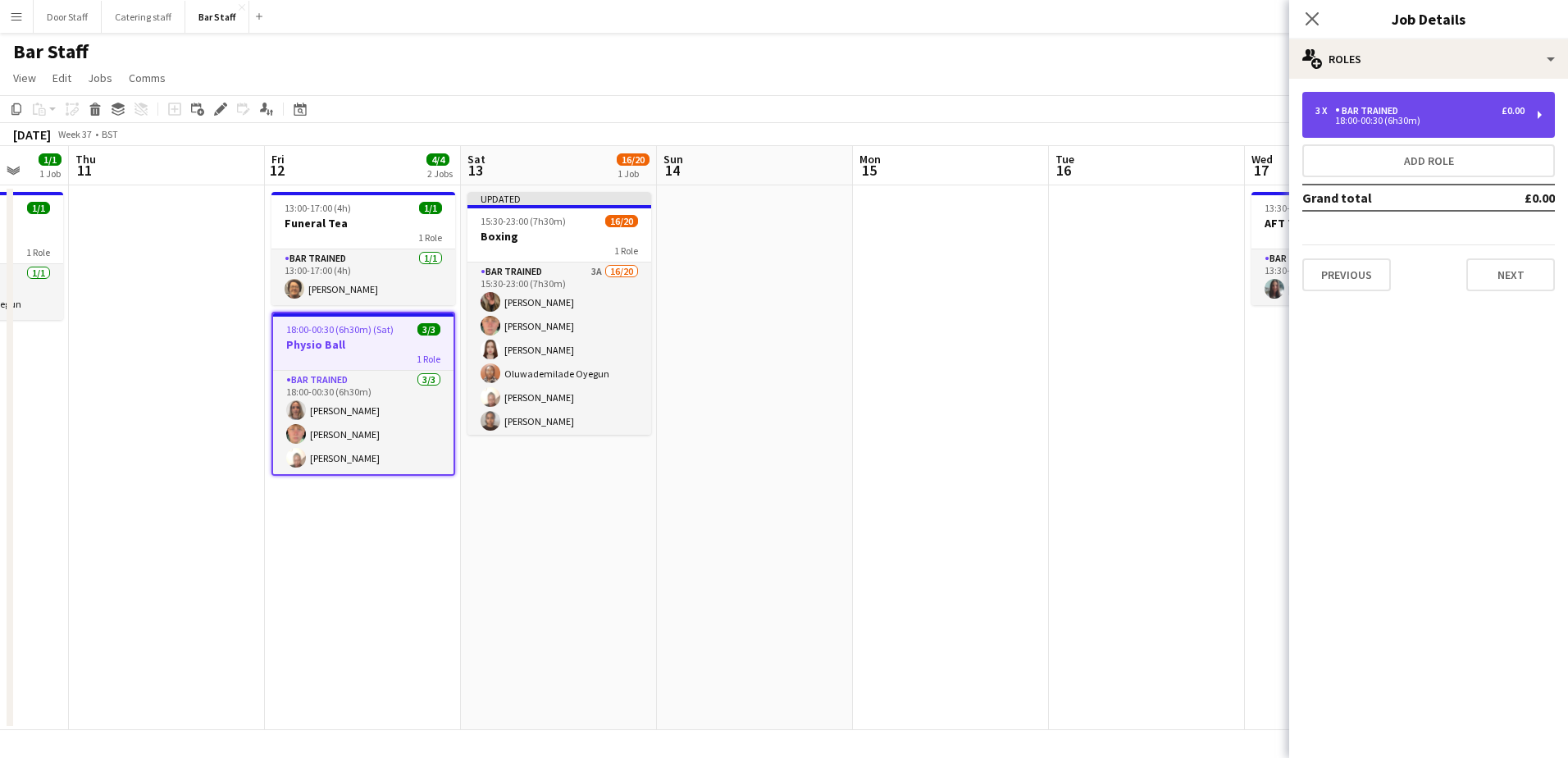
click at [1415, 117] on div "18:00-00:30 (6h30m)" at bounding box center [1420, 120] width 209 height 8
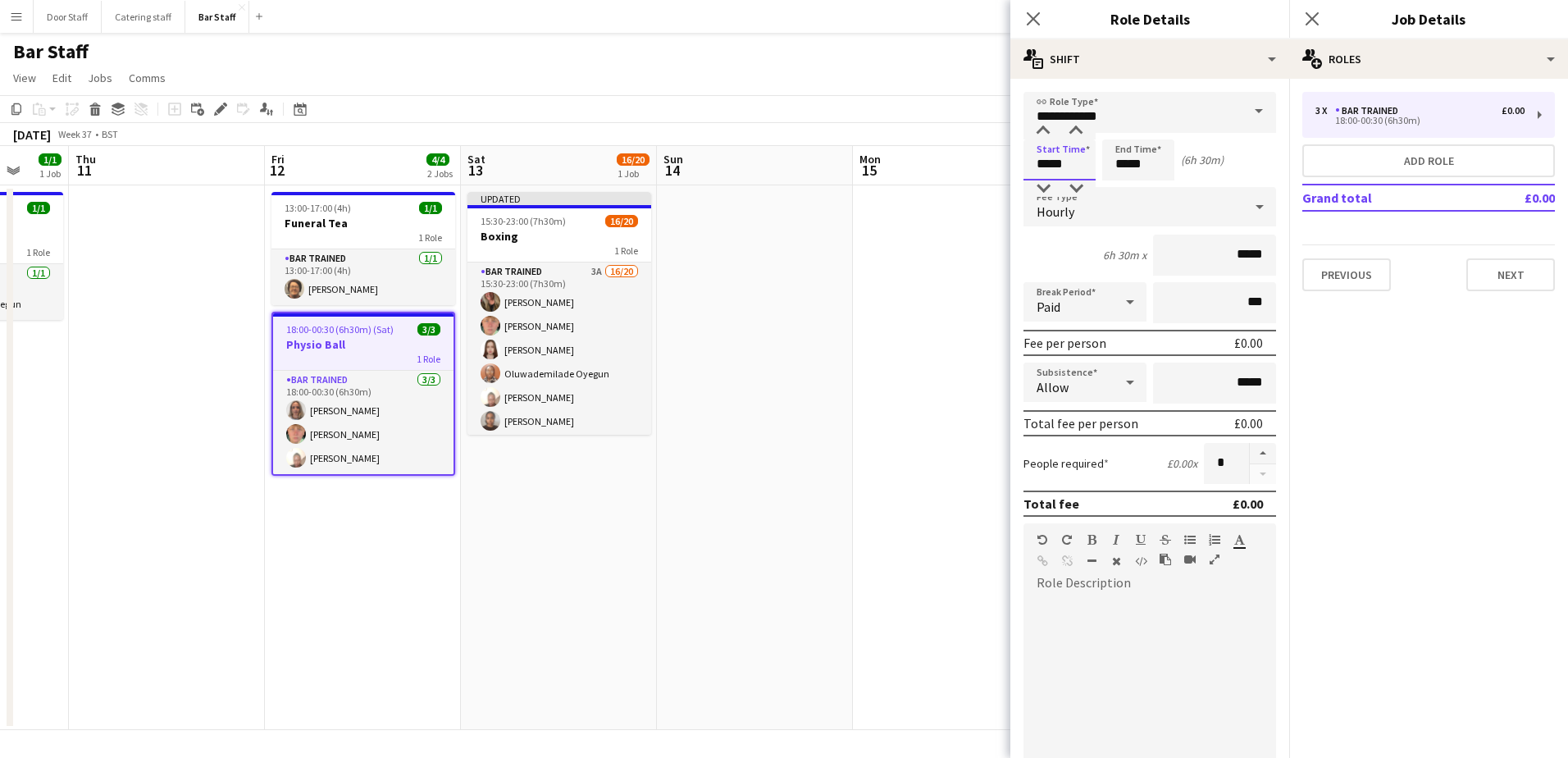
click at [1064, 167] on input "*****" at bounding box center [1059, 160] width 72 height 41
type input "*****"
click at [1043, 188] on div at bounding box center [1043, 188] width 33 height 17
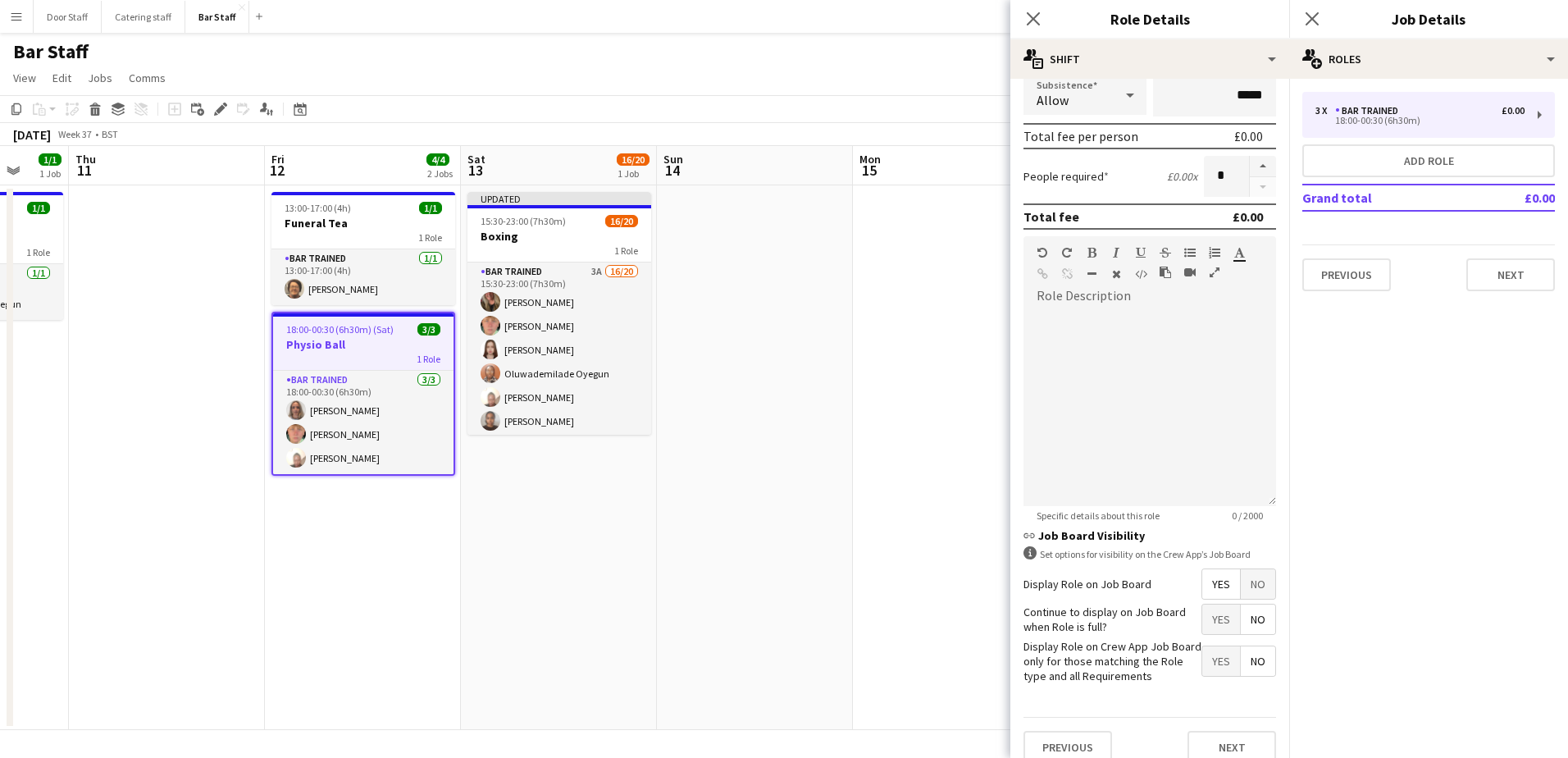
scroll to position [306, 0]
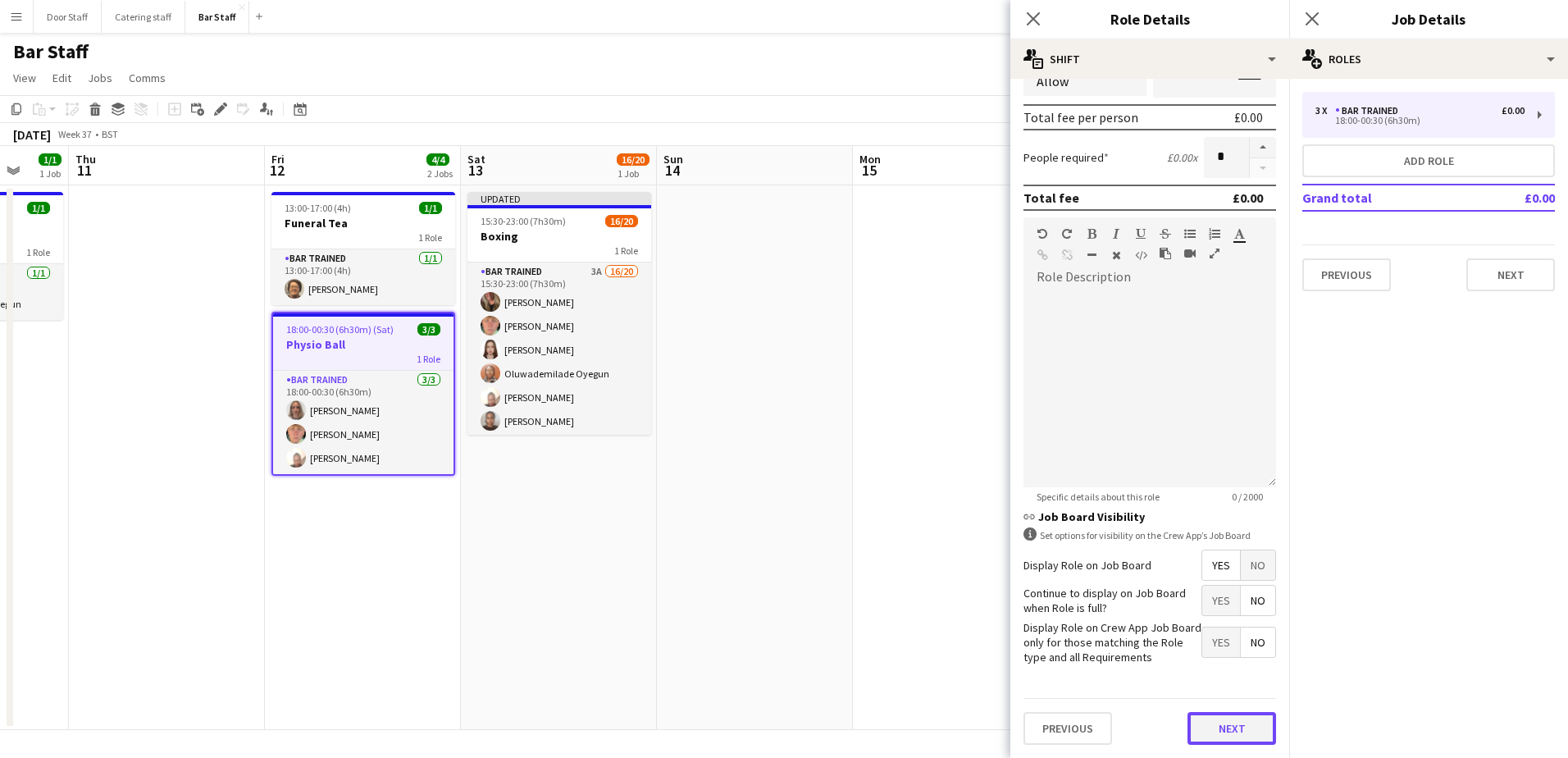
click at [1231, 724] on button "Next" at bounding box center [1232, 727] width 89 height 32
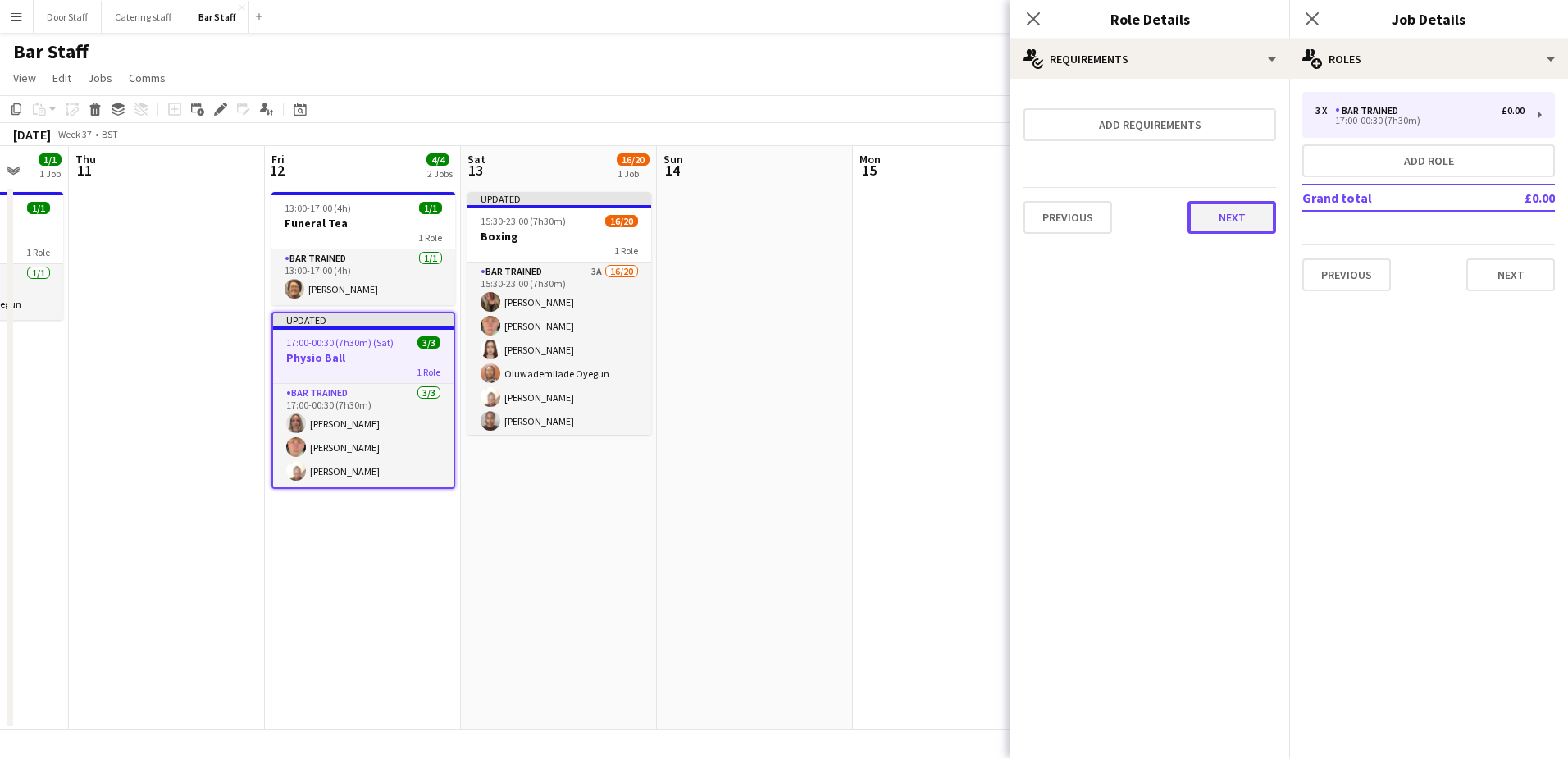
click at [1245, 213] on button "Next" at bounding box center [1232, 217] width 89 height 32
click at [1252, 223] on button "Finish" at bounding box center [1245, 220] width 61 height 32
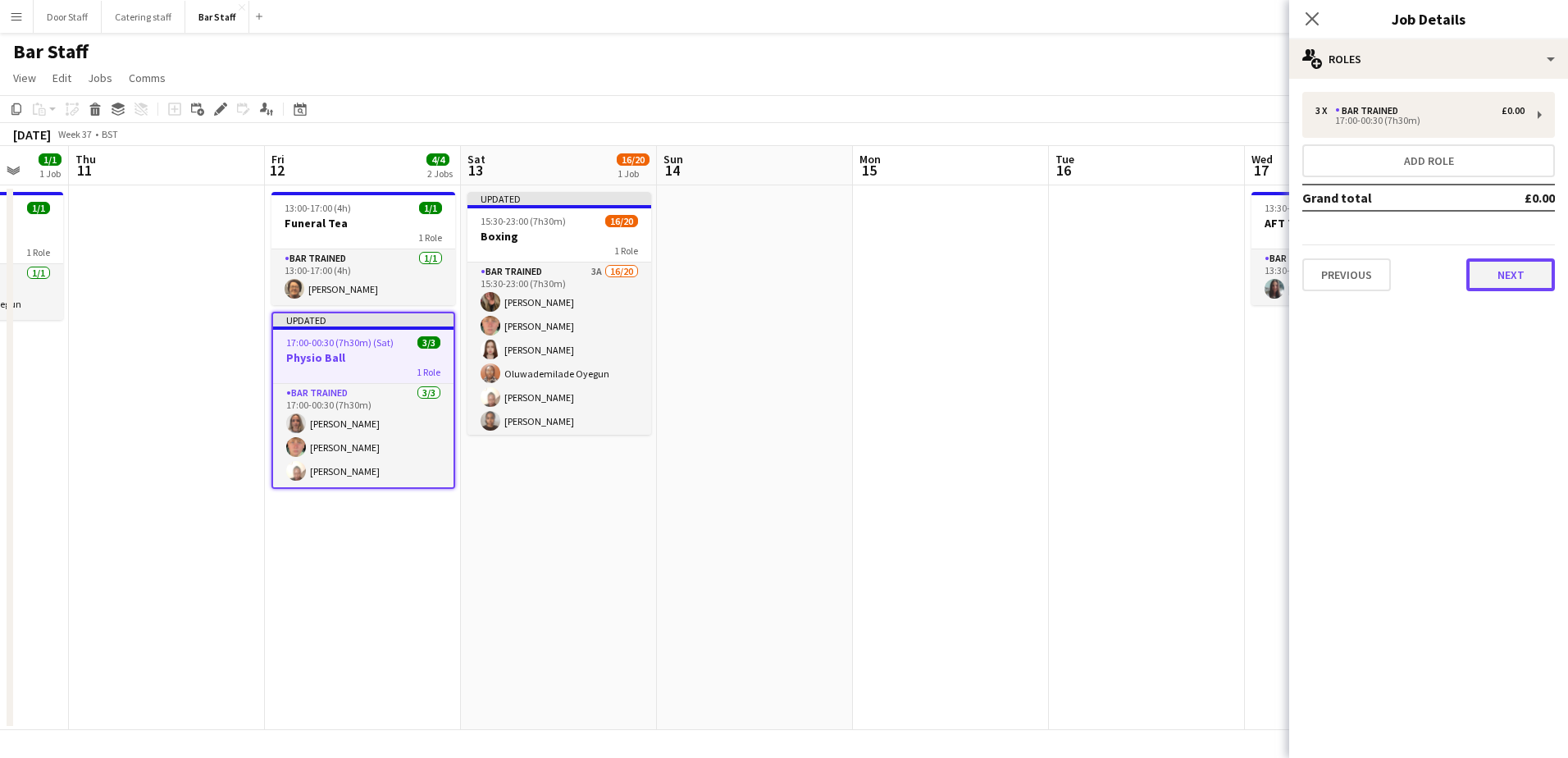
click at [1536, 273] on button "Next" at bounding box center [1510, 274] width 89 height 32
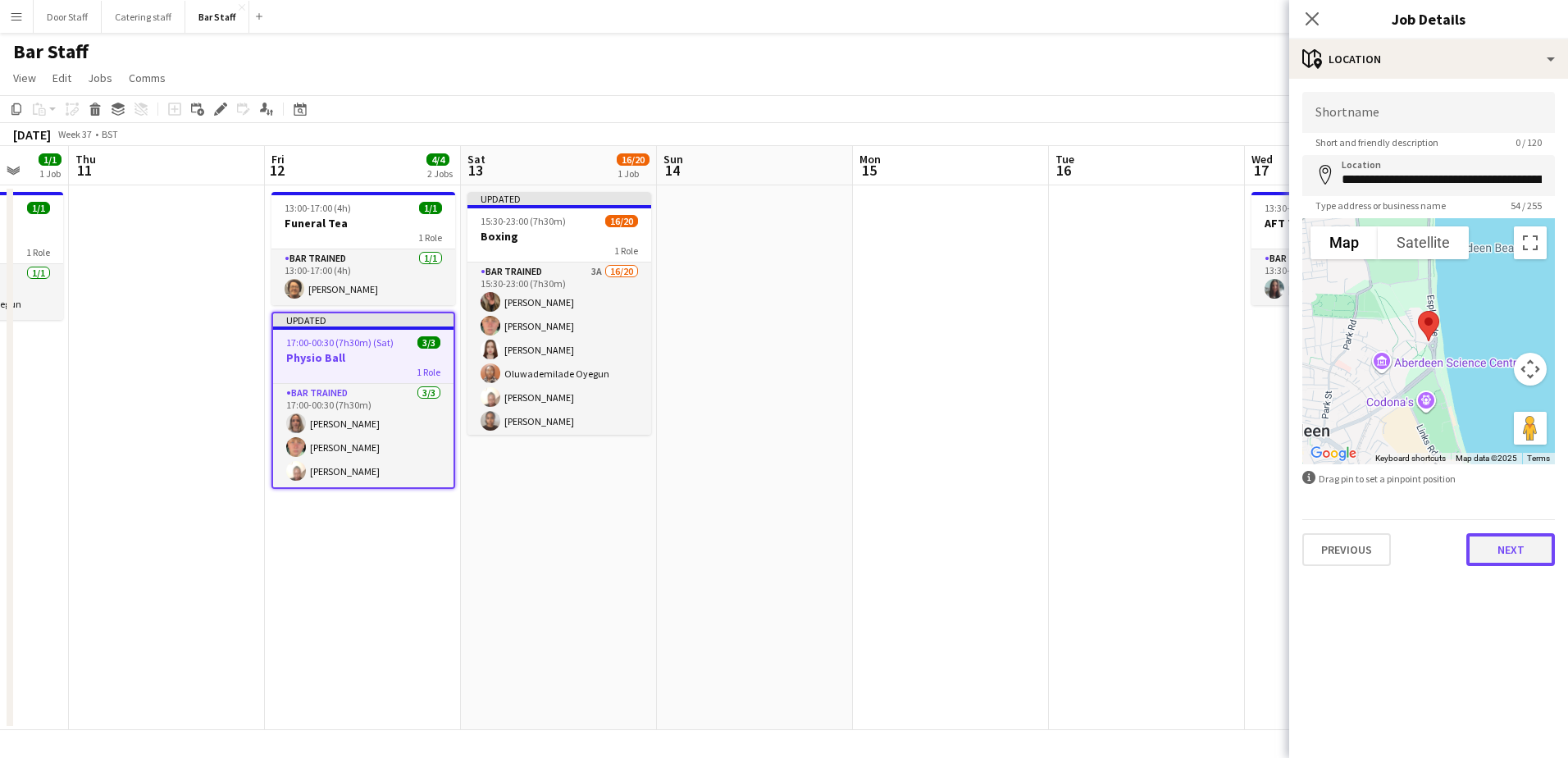
click at [1513, 552] on button "Next" at bounding box center [1510, 549] width 89 height 32
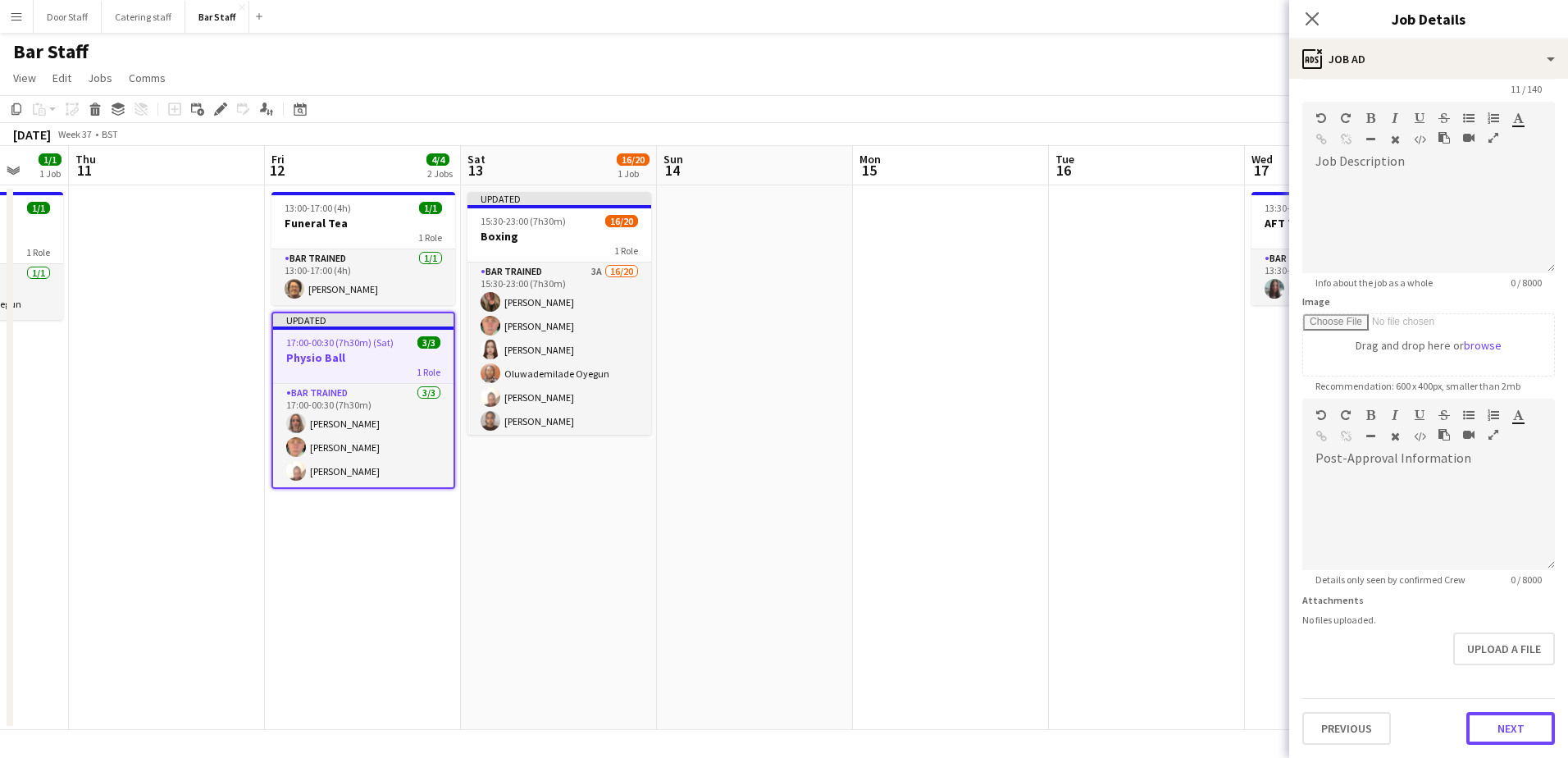
click at [1510, 671] on form "**********" at bounding box center [1427, 392] width 278 height 706
click at [1507, 716] on button "Next" at bounding box center [1510, 727] width 89 height 32
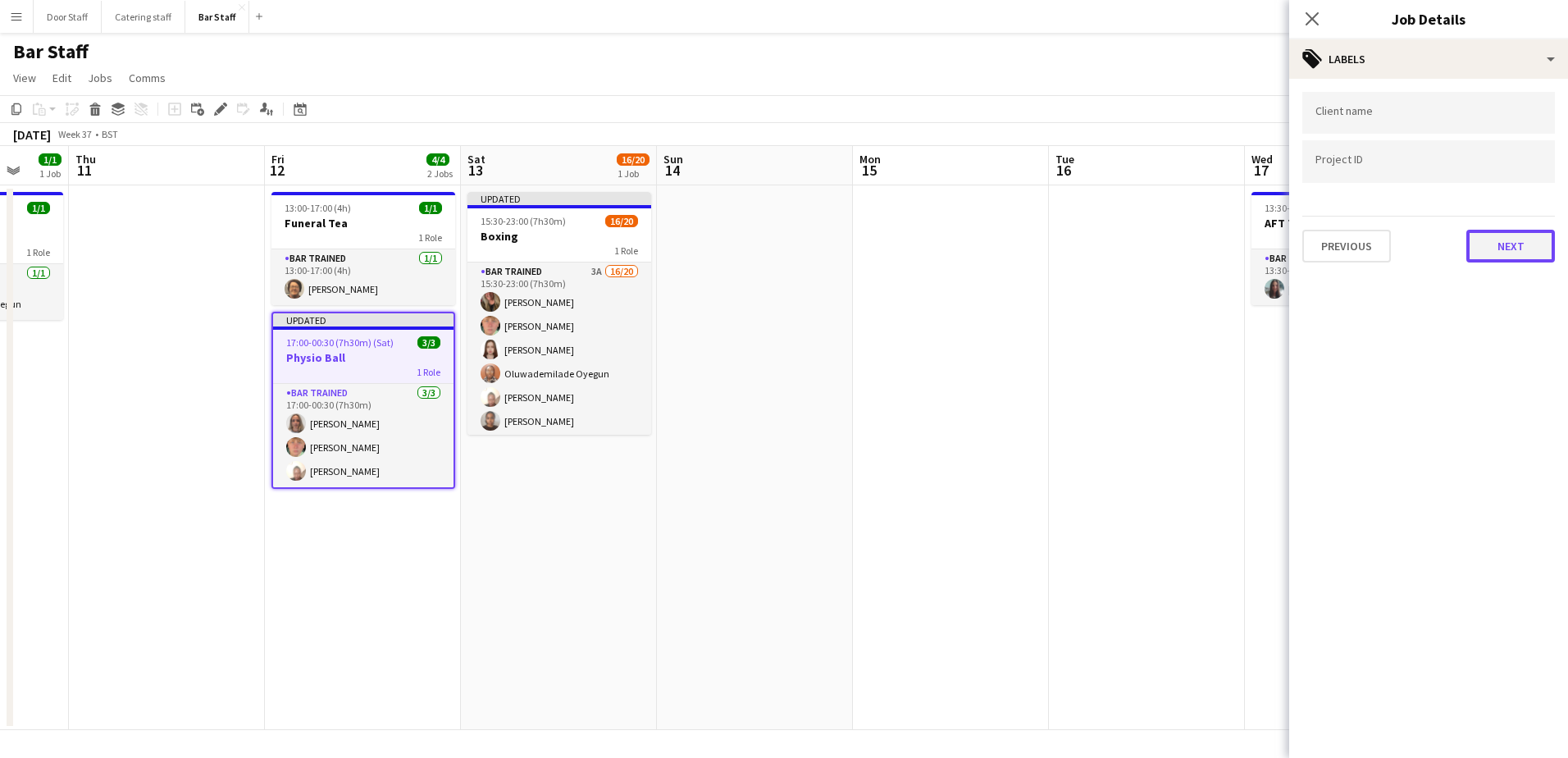
click at [1507, 239] on button "Next" at bounding box center [1510, 245] width 89 height 32
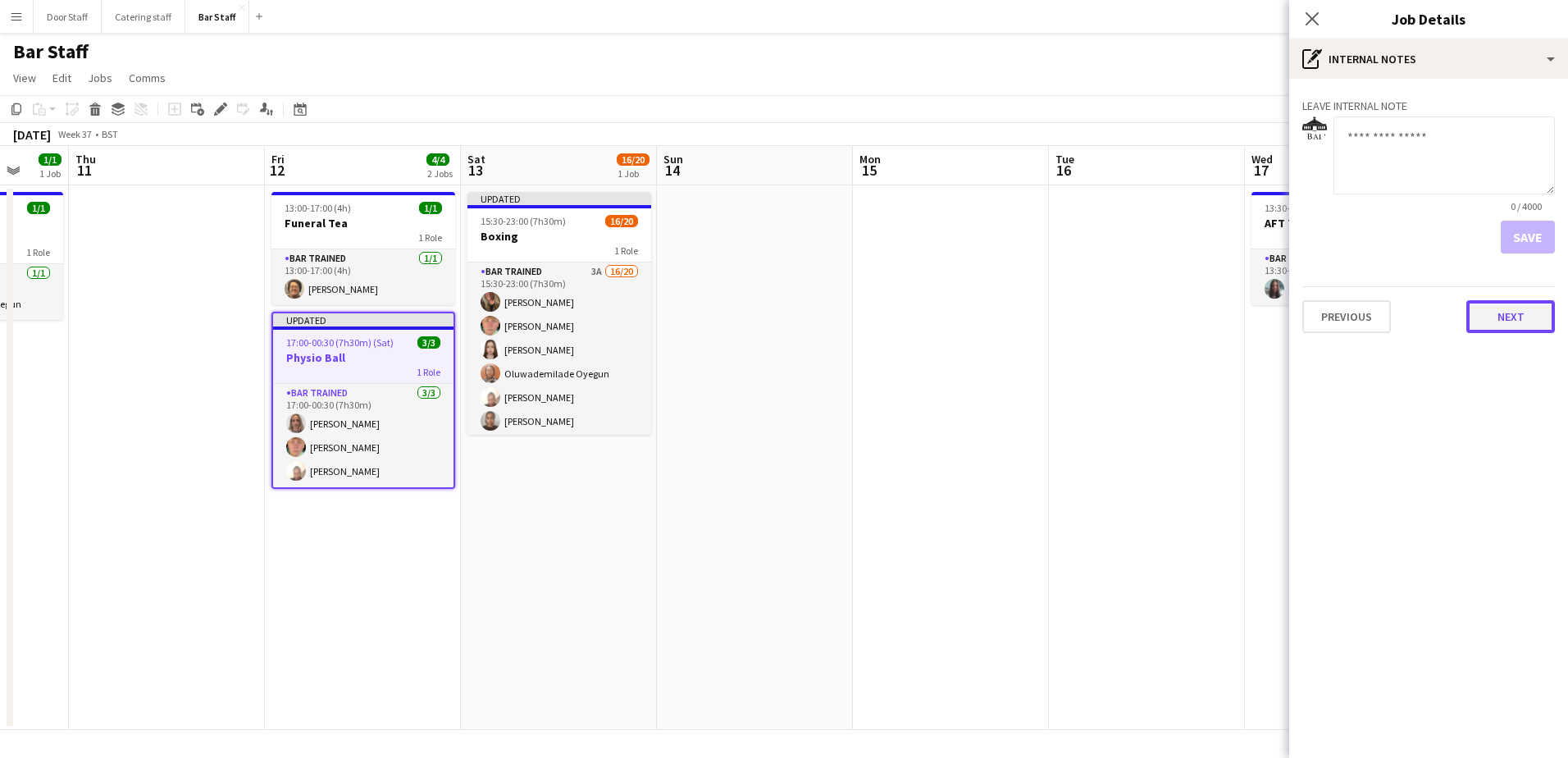
click at [1533, 302] on button "Next" at bounding box center [1510, 316] width 89 height 32
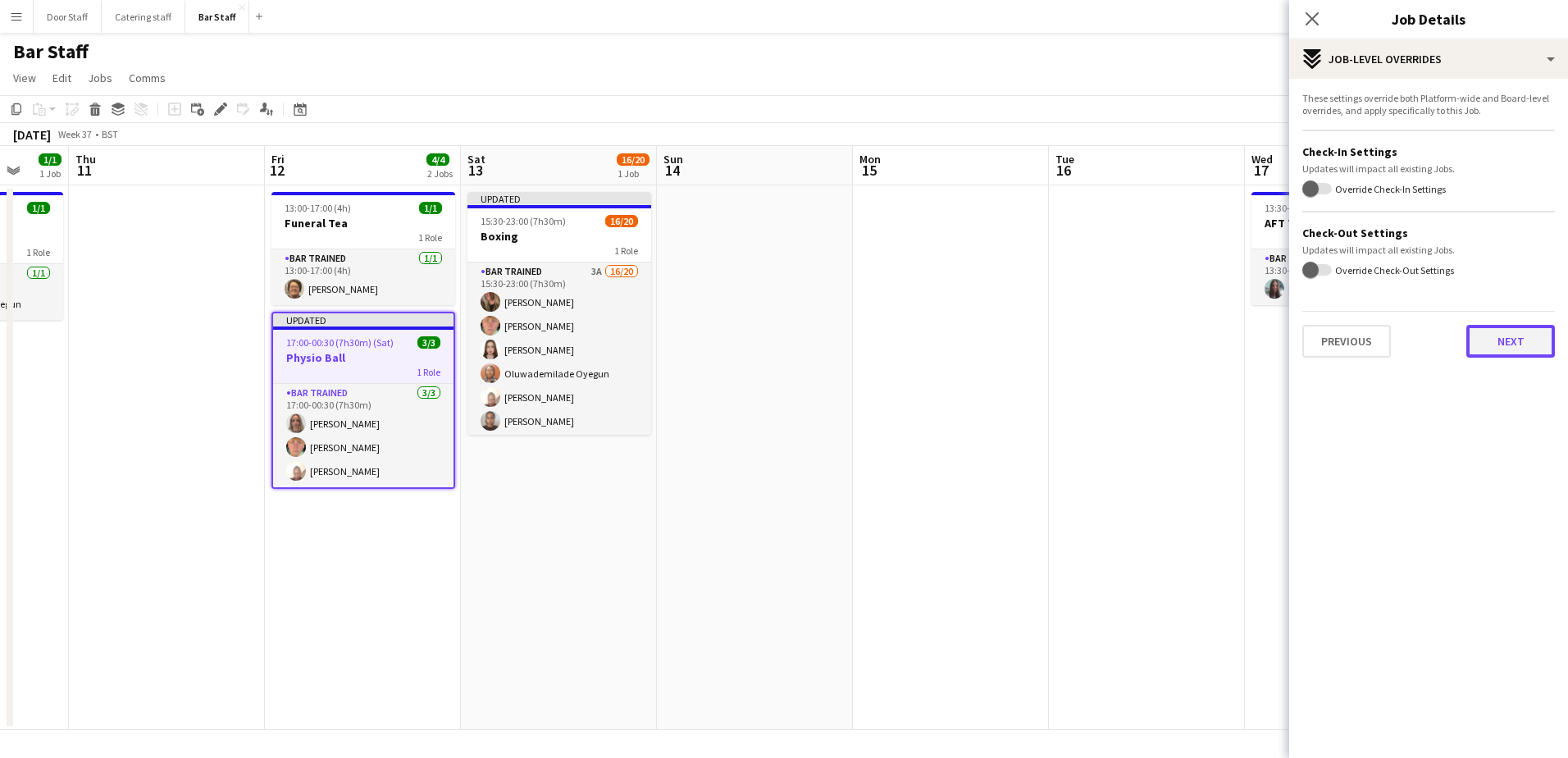
click at [1508, 355] on button "Next" at bounding box center [1510, 341] width 89 height 32
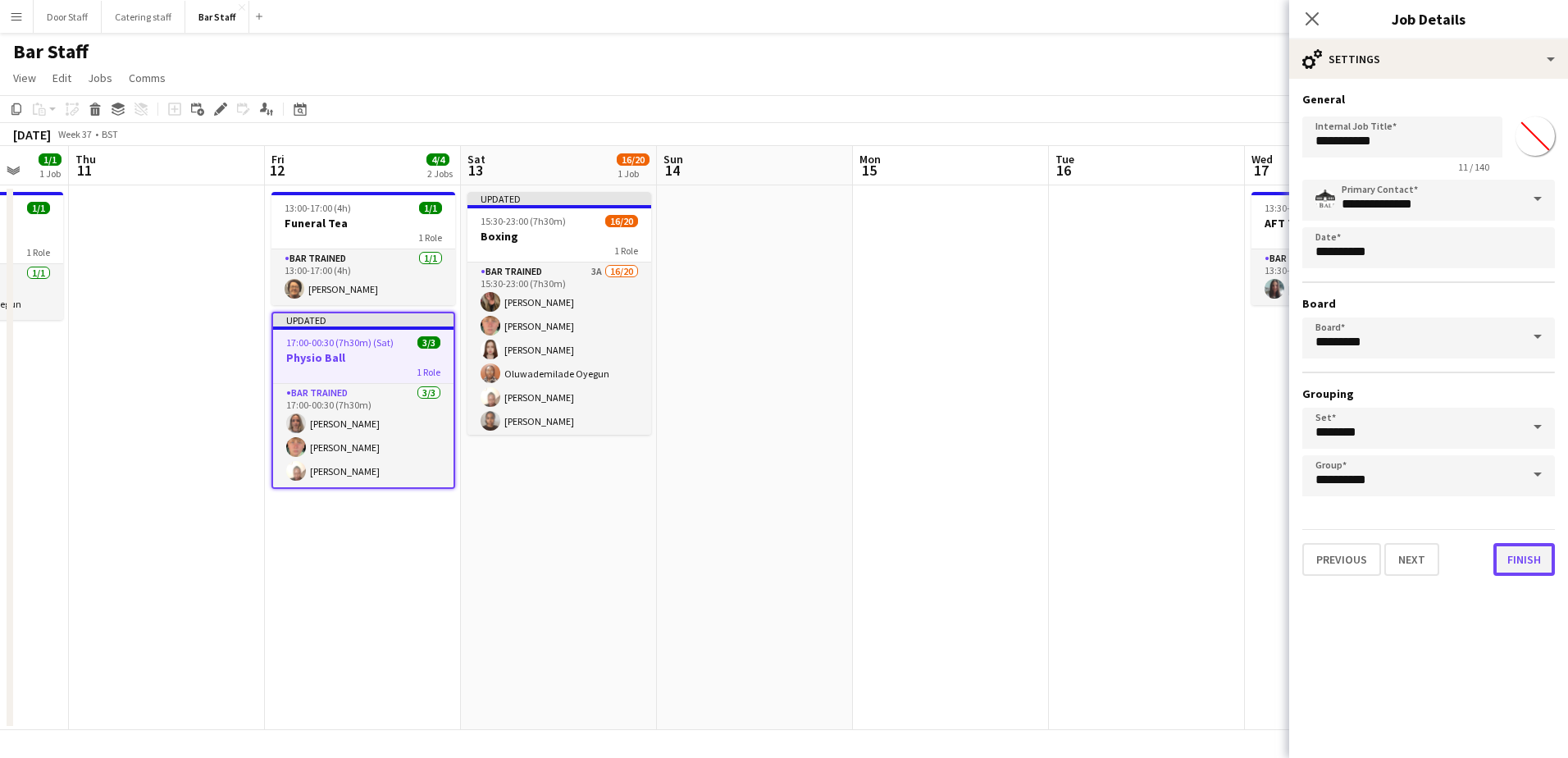
click at [1528, 557] on button "Finish" at bounding box center [1524, 559] width 61 height 32
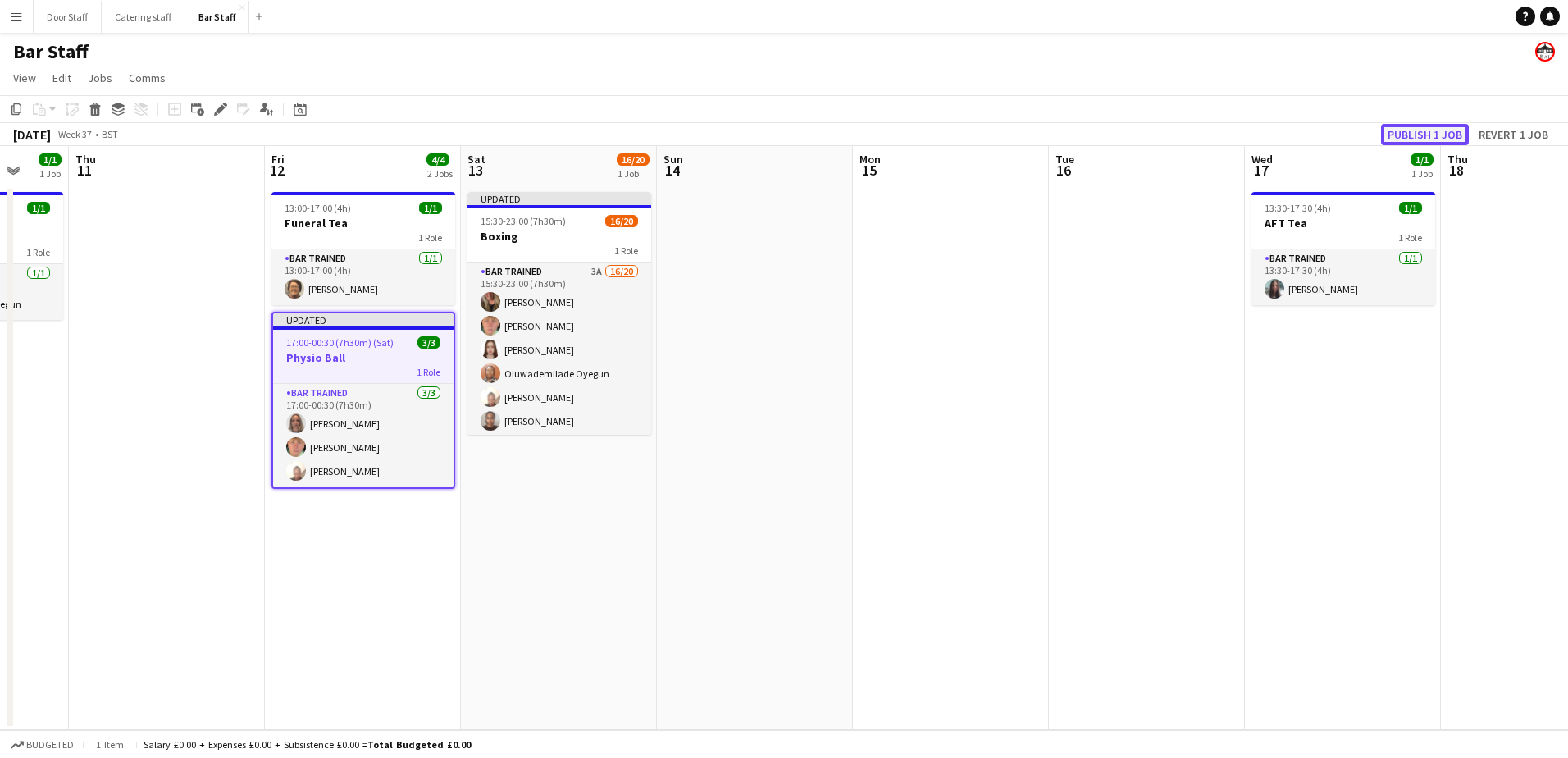
click at [1421, 128] on button "Publish 1 job" at bounding box center [1425, 134] width 88 height 21
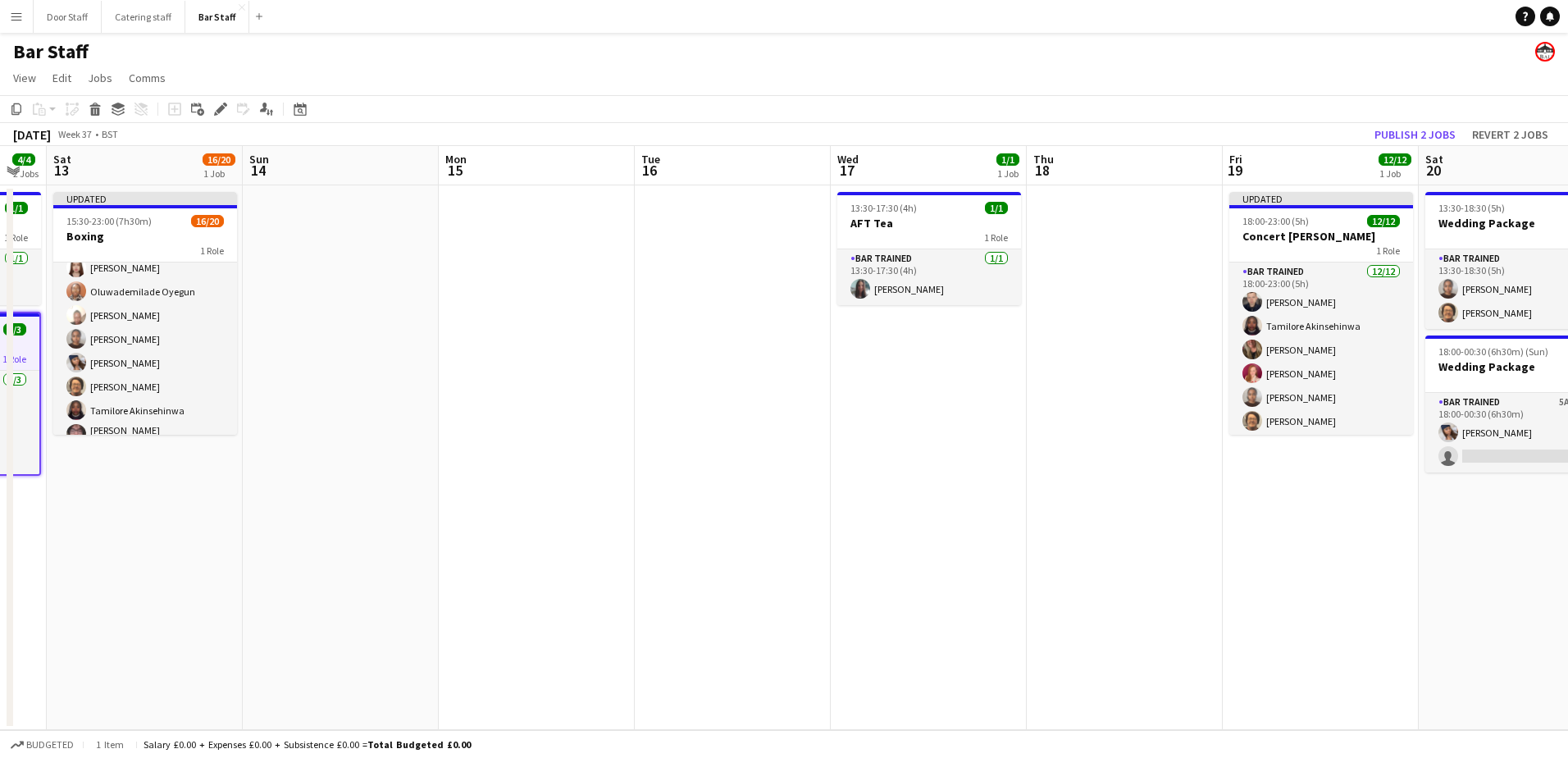
scroll to position [0, 575]
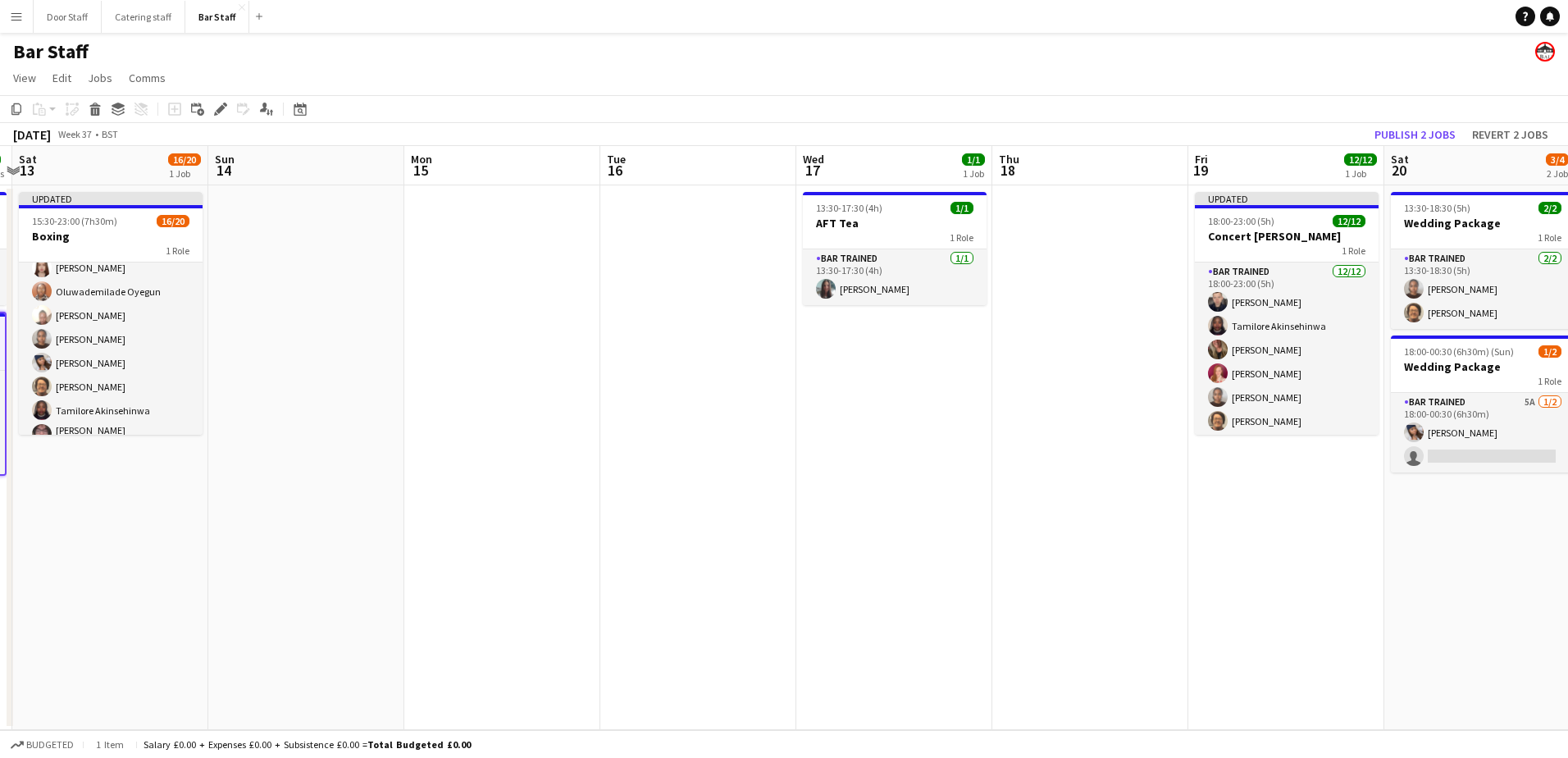
drag, startPoint x: 1283, startPoint y: 516, endPoint x: 834, endPoint y: 502, distance: 449.2
click at [834, 502] on app-calendar-viewport "Wed 10 1/1 1 Job Thu 11 Fri 12 4/4 2 Jobs Sat 13 16/20 1 Job Sun 14 Mon 15 Tue …" at bounding box center [784, 437] width 1568 height 584
click at [1408, 135] on button "Publish 2 jobs" at bounding box center [1414, 134] width 94 height 21
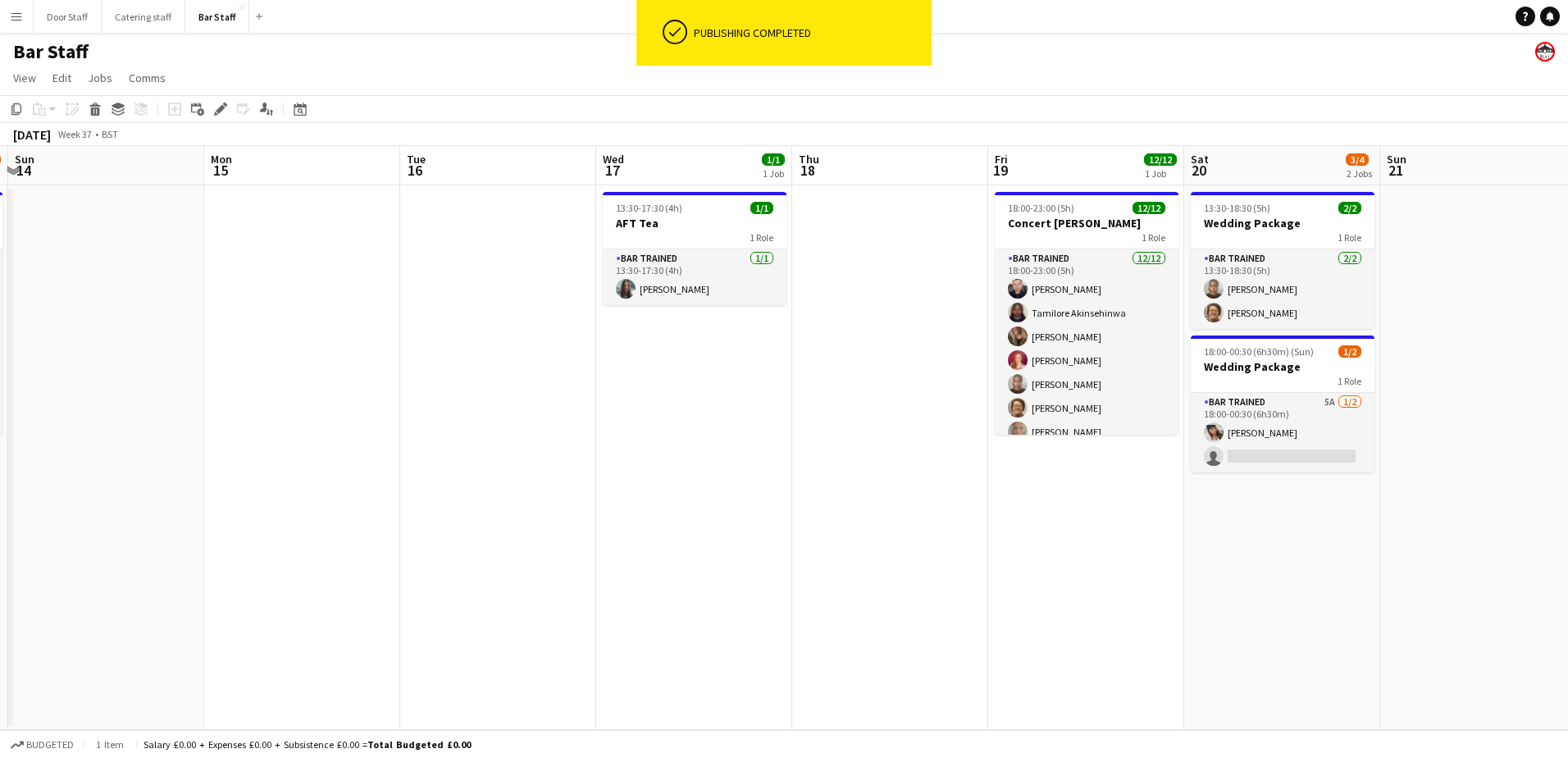
scroll to position [0, 511]
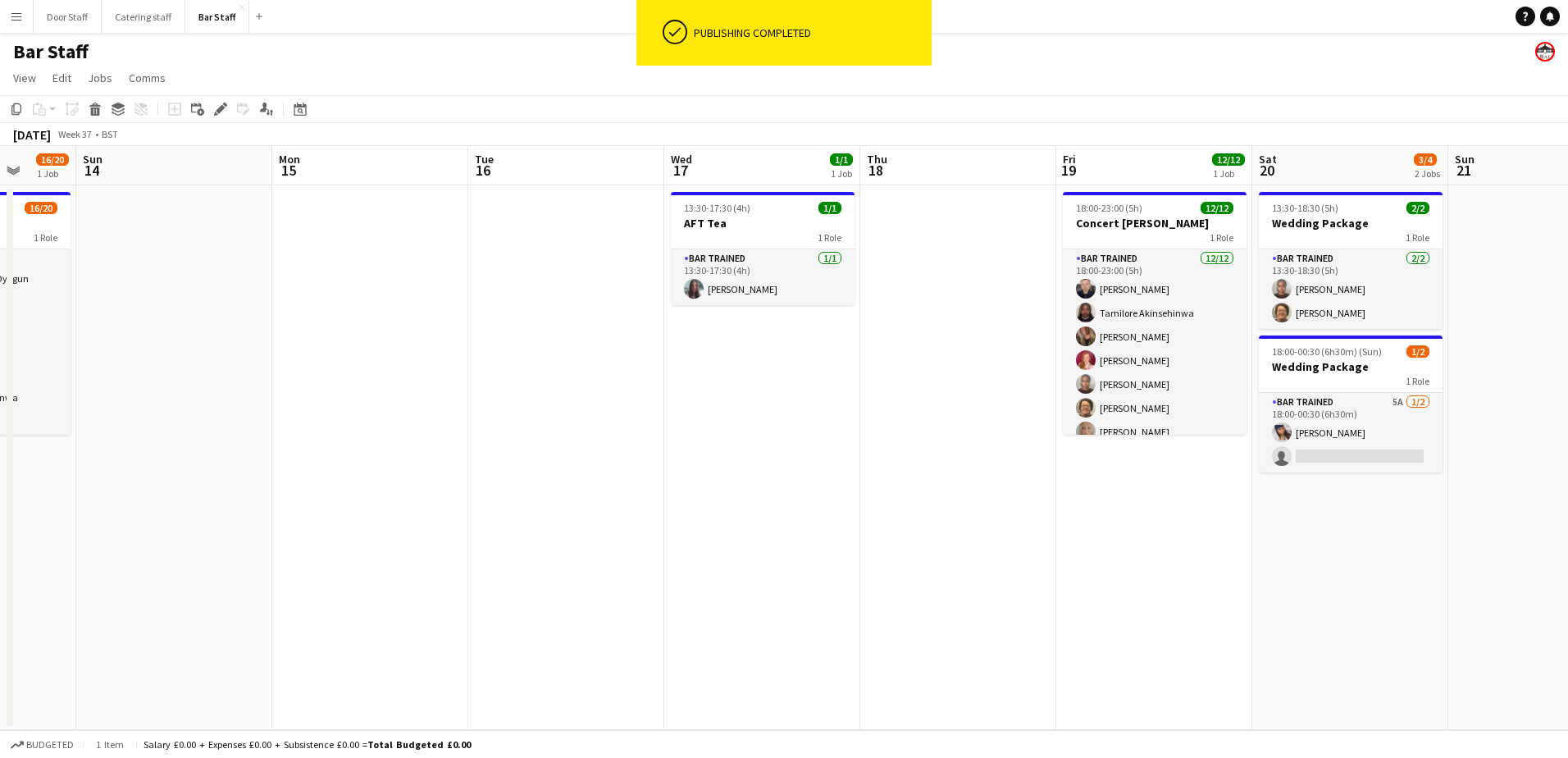
drag, startPoint x: 1112, startPoint y: 531, endPoint x: 784, endPoint y: 526, distance: 328.0
click at [784, 526] on app-calendar-viewport "Thu 11 Fri 12 4/4 2 Jobs Sat 13 16/20 1 Job Sun 14 Mon 15 Tue 16 Wed 17 1/1 1 J…" at bounding box center [784, 437] width 1568 height 584
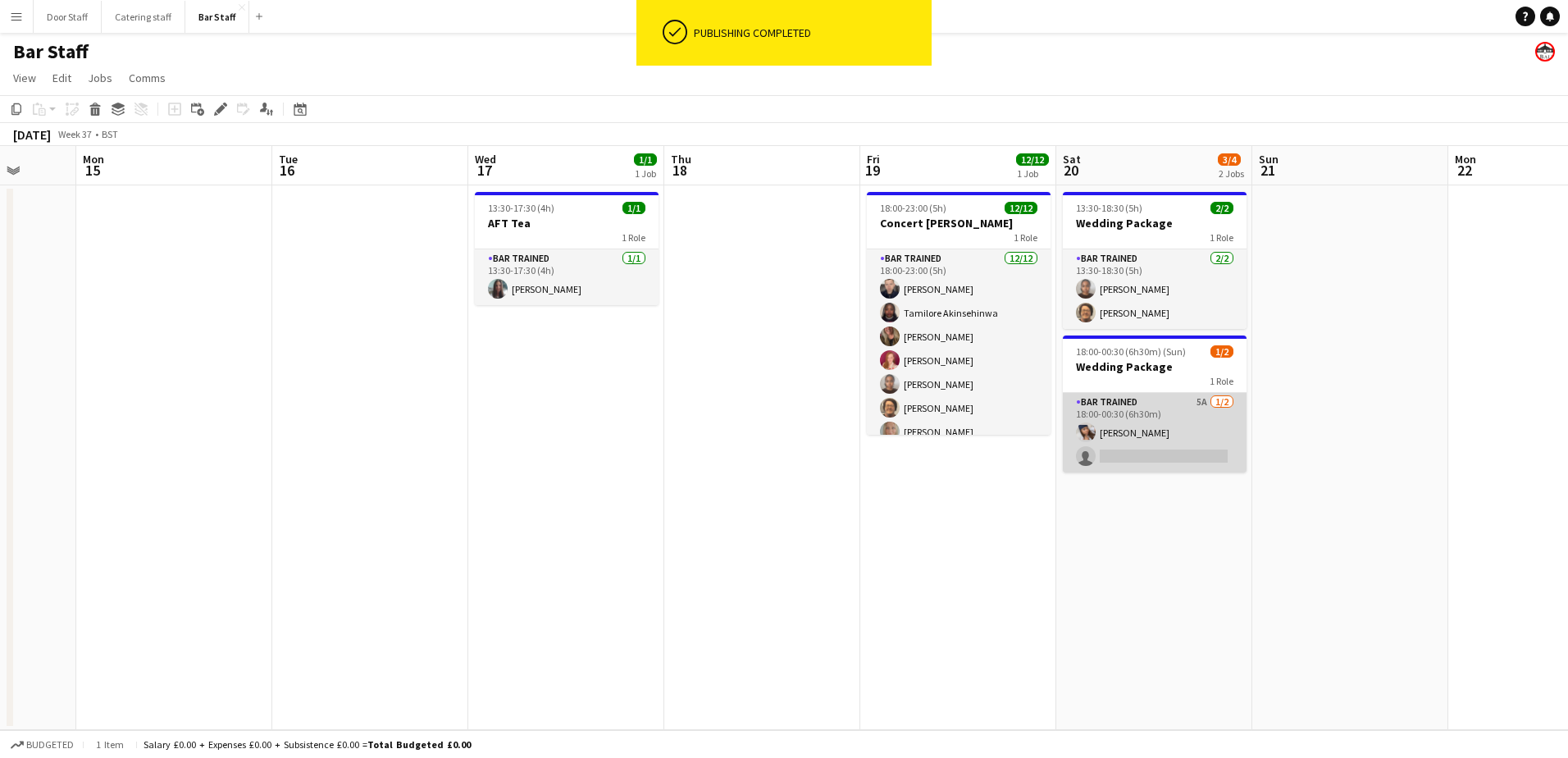
click at [1165, 422] on app-card-role "Bar trained 5A [DATE] 18:00-00:30 (6h30m) [PERSON_NAME] single-neutral-actions" at bounding box center [1154, 432] width 184 height 80
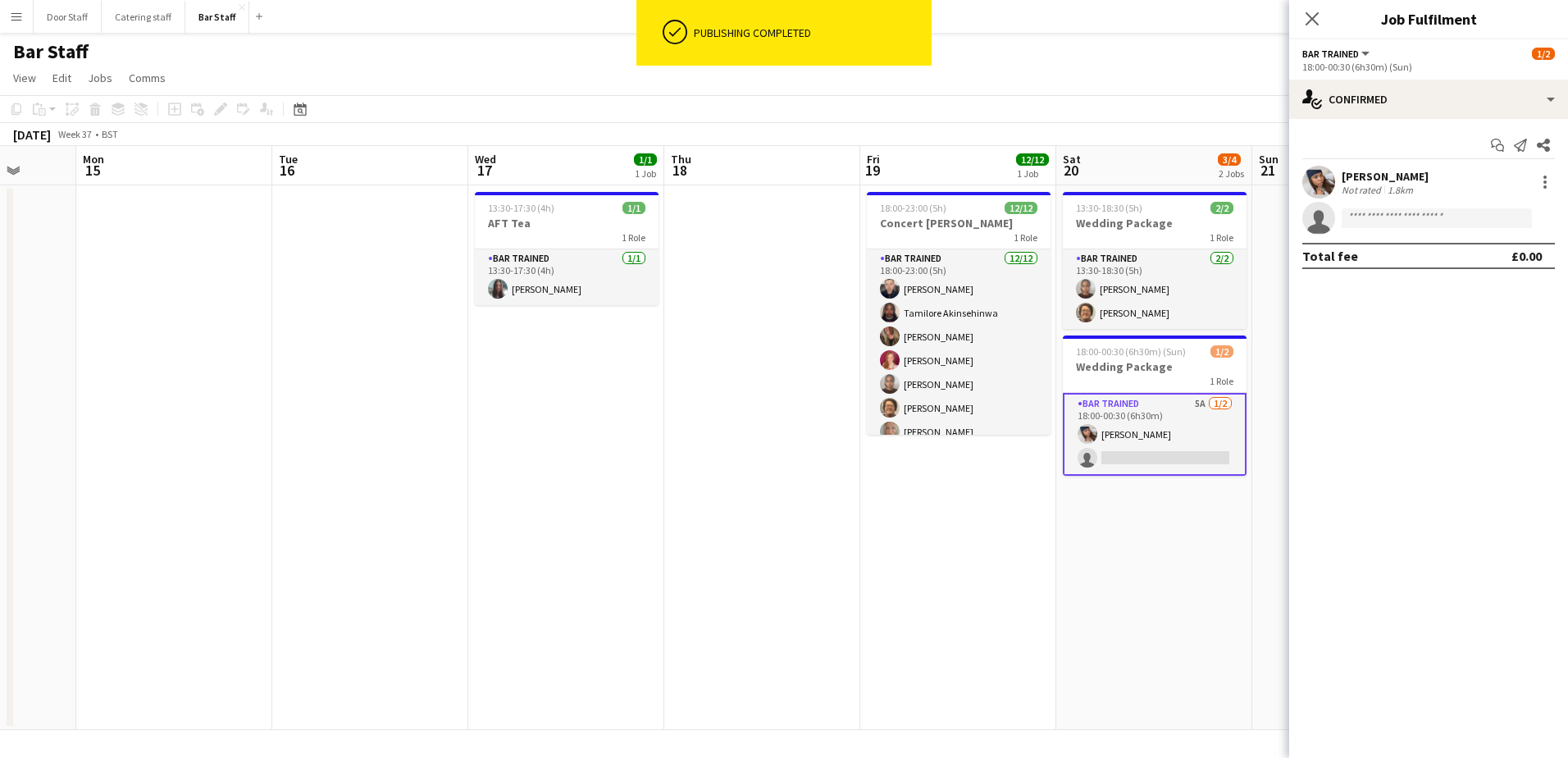
click at [1156, 422] on app-card-role "Bar trained 5A [DATE] 18:00-00:30 (6h30m) [PERSON_NAME] single-neutral-actions" at bounding box center [1154, 434] width 184 height 83
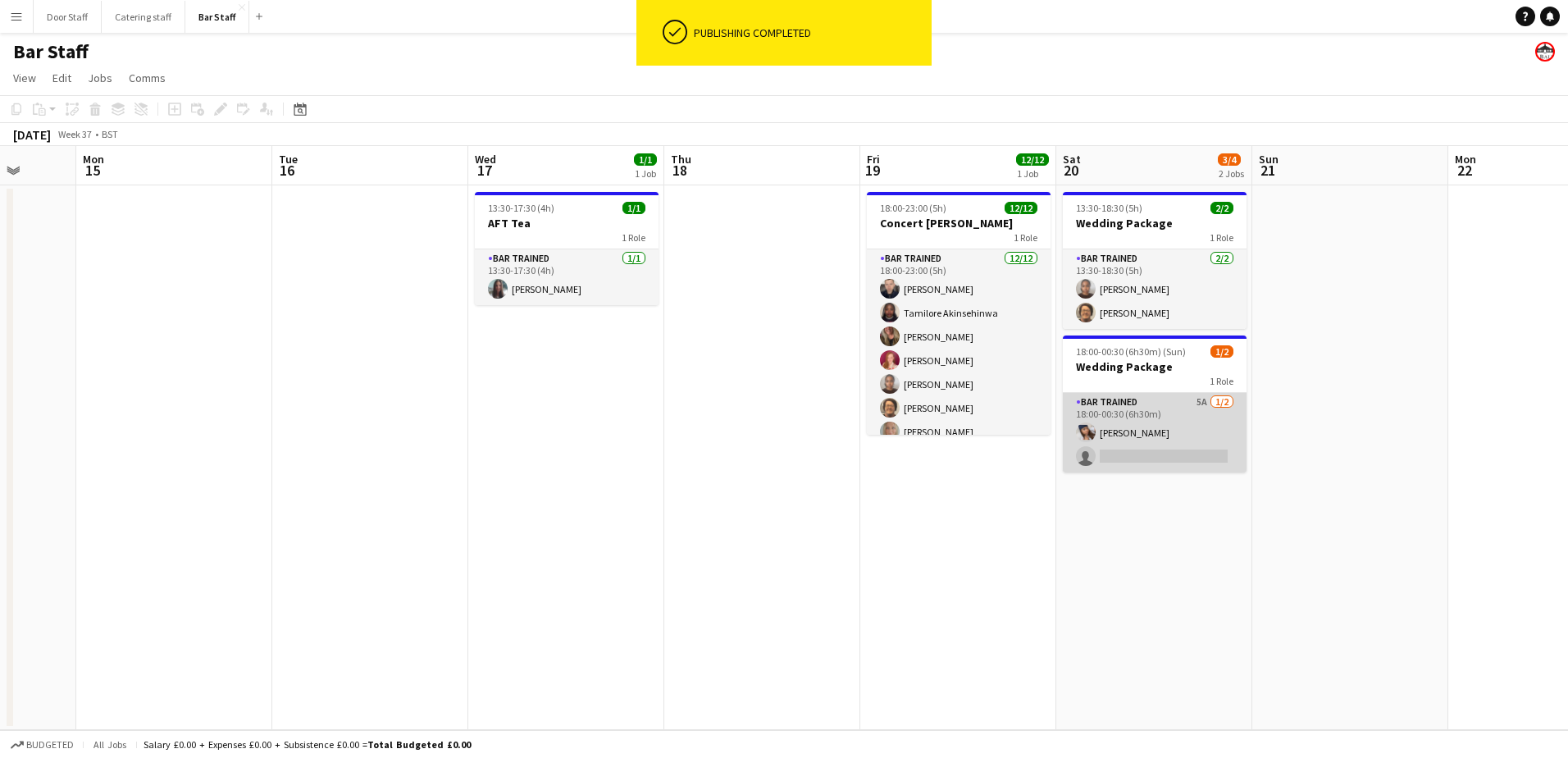
click at [1156, 422] on app-card-role "Bar trained 5A [DATE] 18:00-00:30 (6h30m) [PERSON_NAME] single-neutral-actions" at bounding box center [1154, 432] width 184 height 80
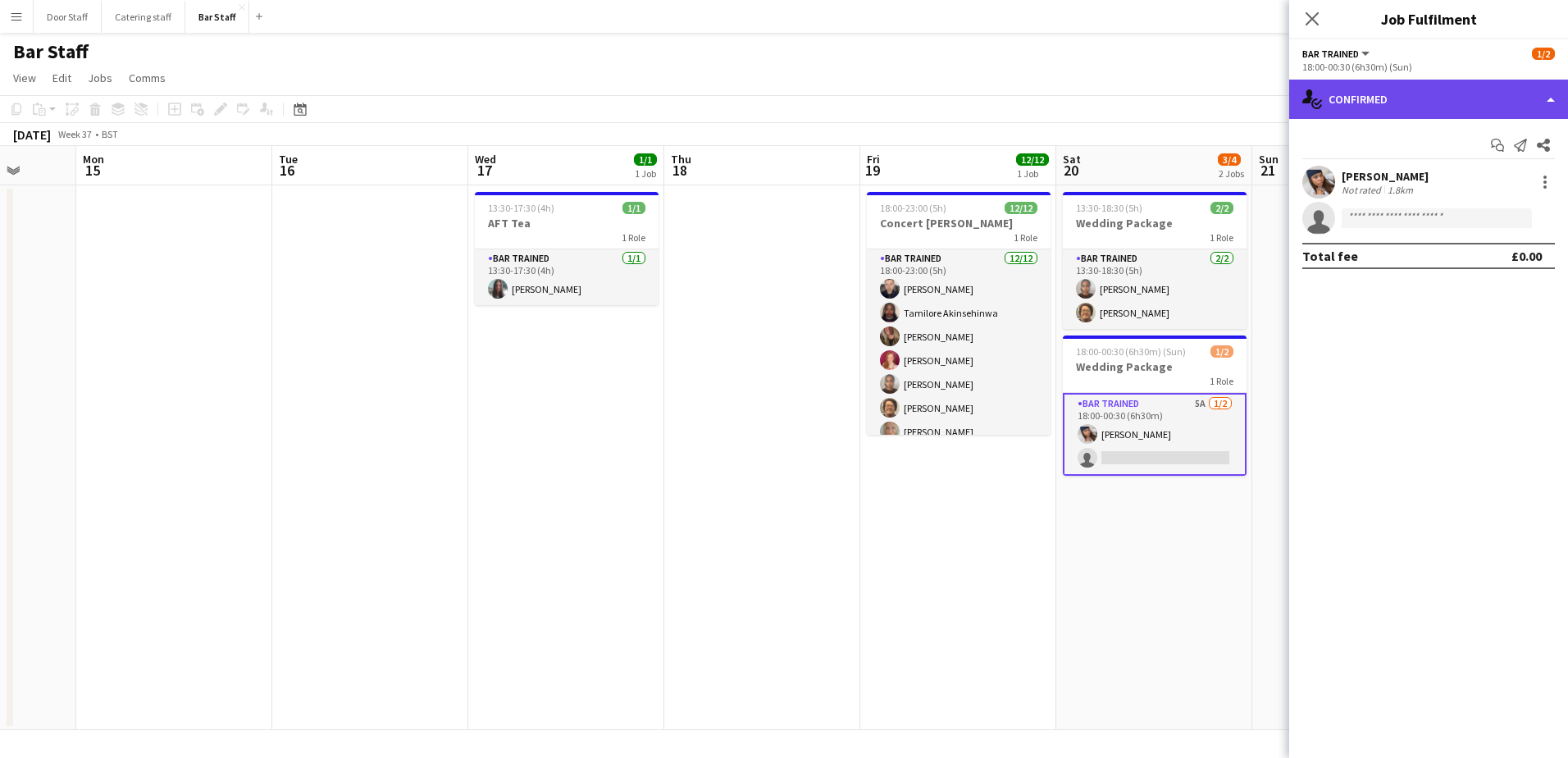
click at [1362, 100] on div "single-neutral-actions-check-2 Confirmed" at bounding box center [1427, 99] width 278 height 40
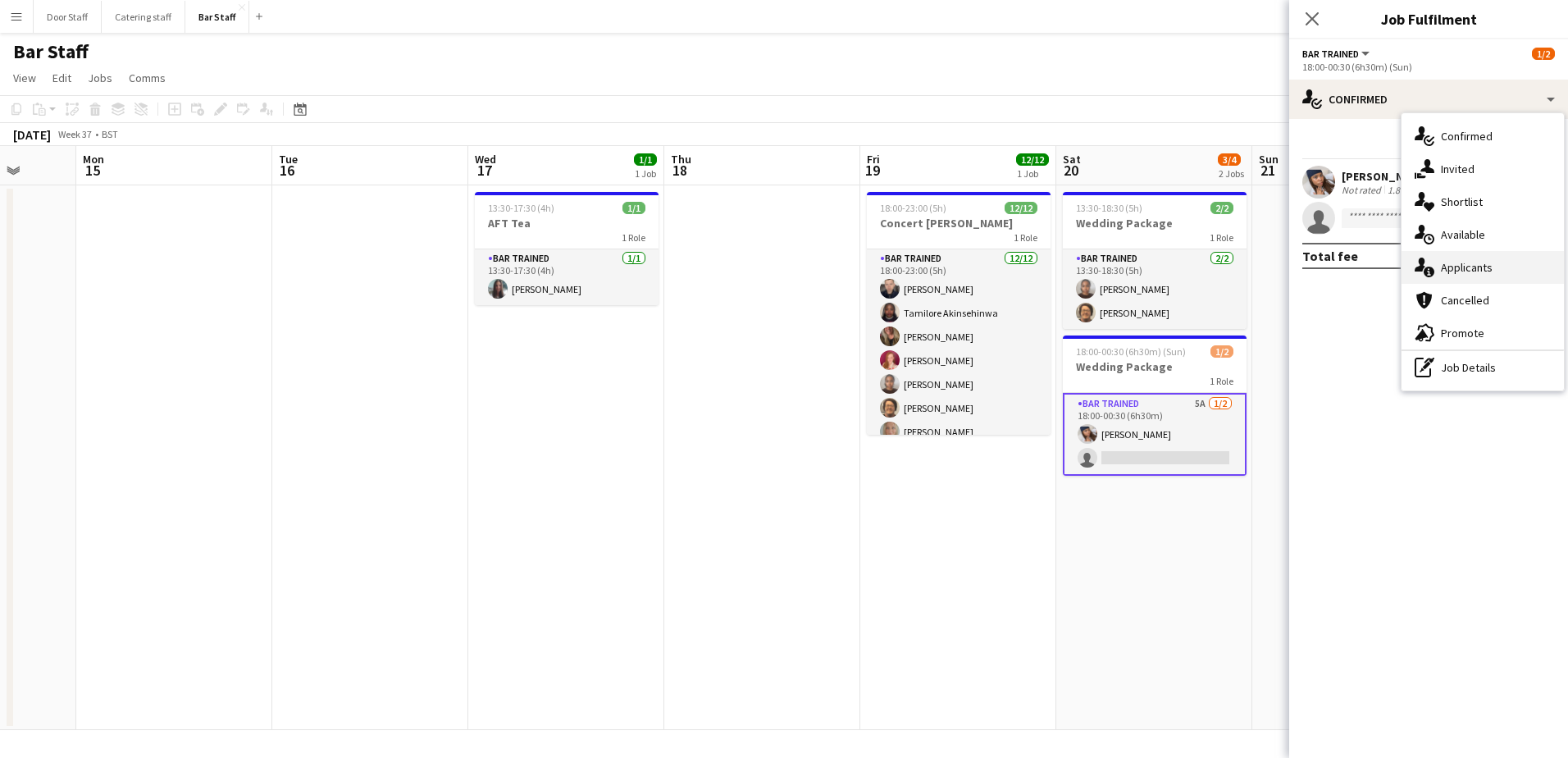
click at [1460, 266] on span "Applicants" at bounding box center [1466, 267] width 52 height 15
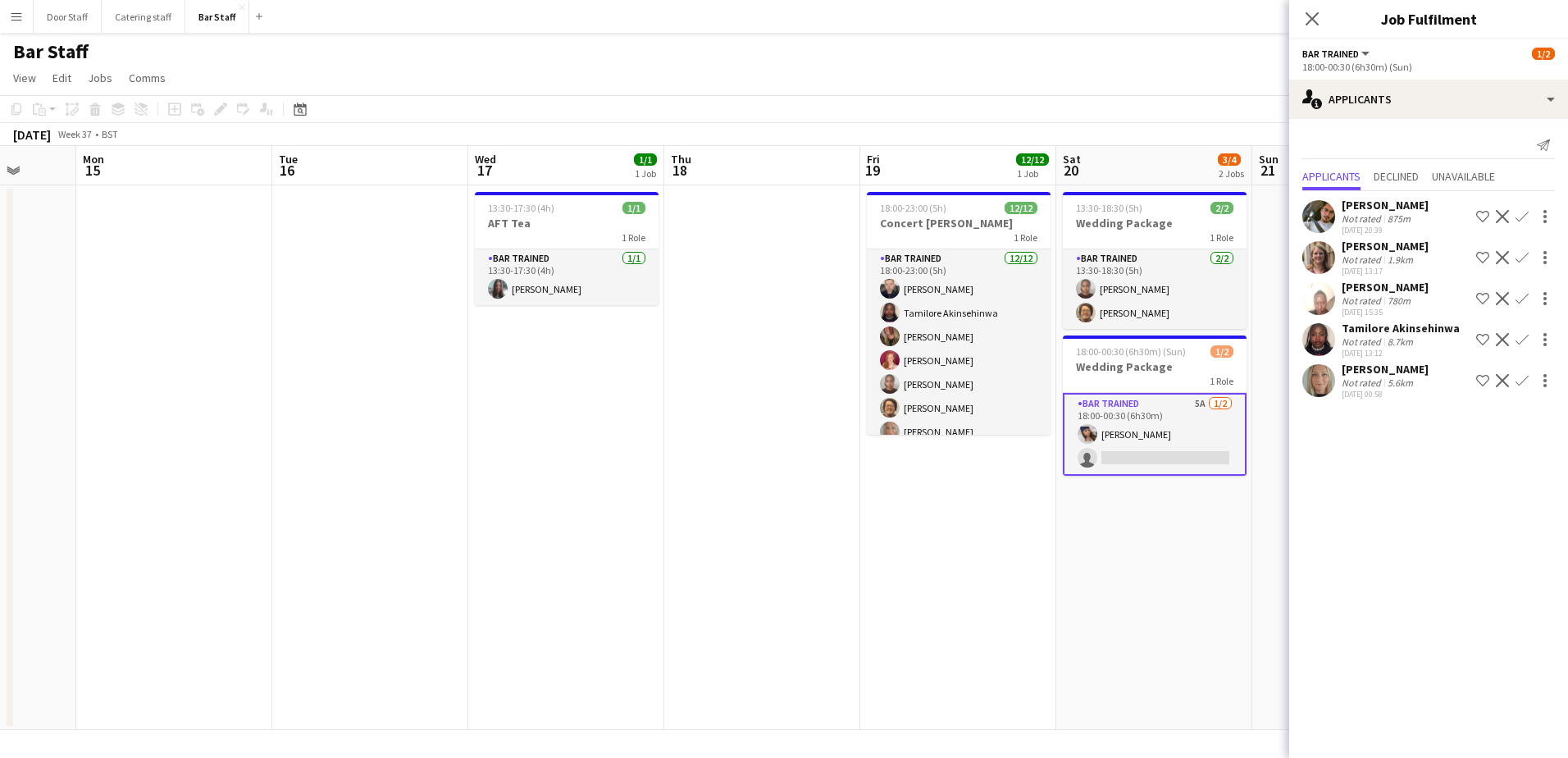
click at [1523, 259] on app-icon "Confirm" at bounding box center [1521, 257] width 13 height 13
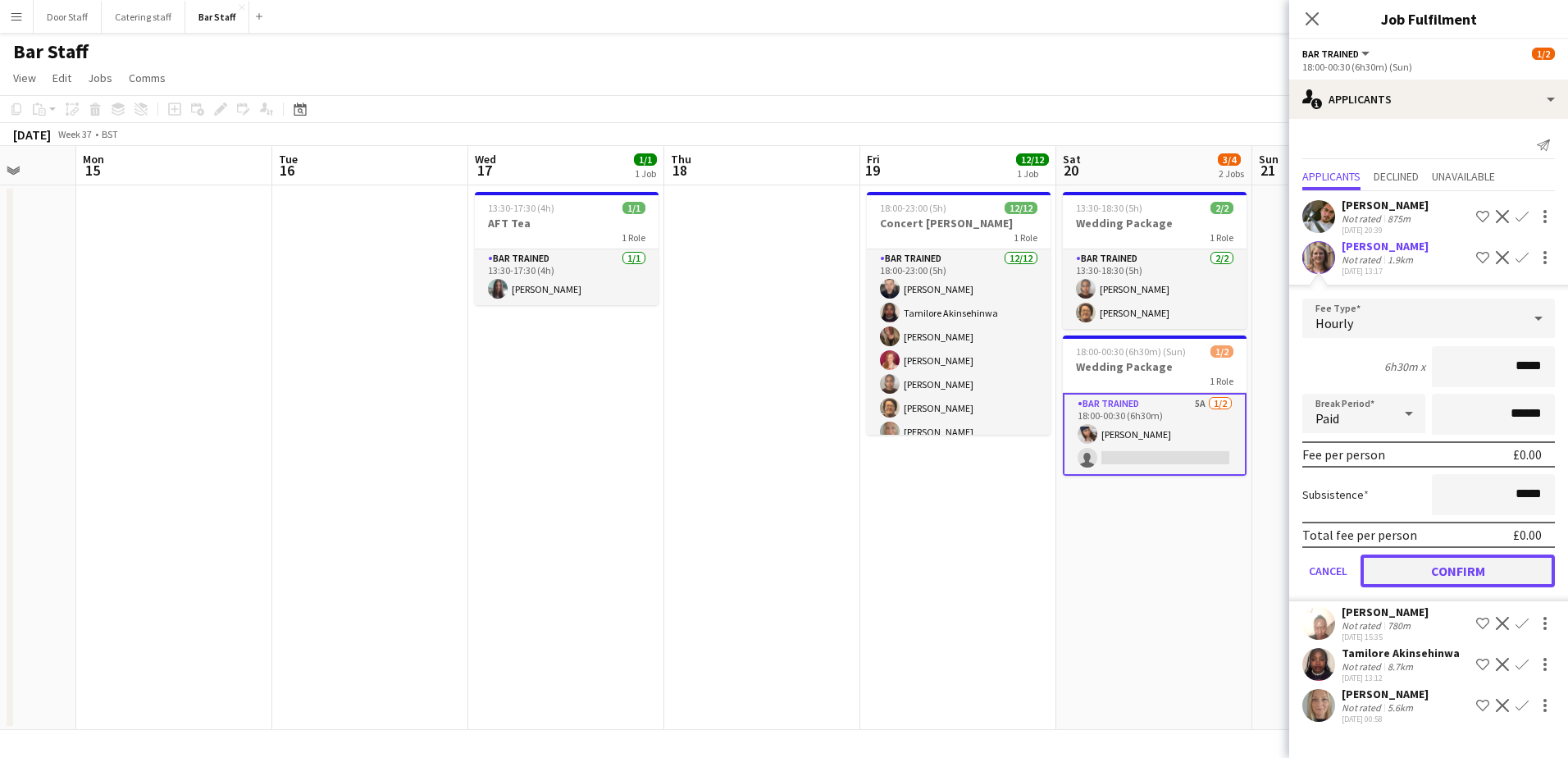
click at [1511, 568] on button "Confirm" at bounding box center [1457, 570] width 194 height 32
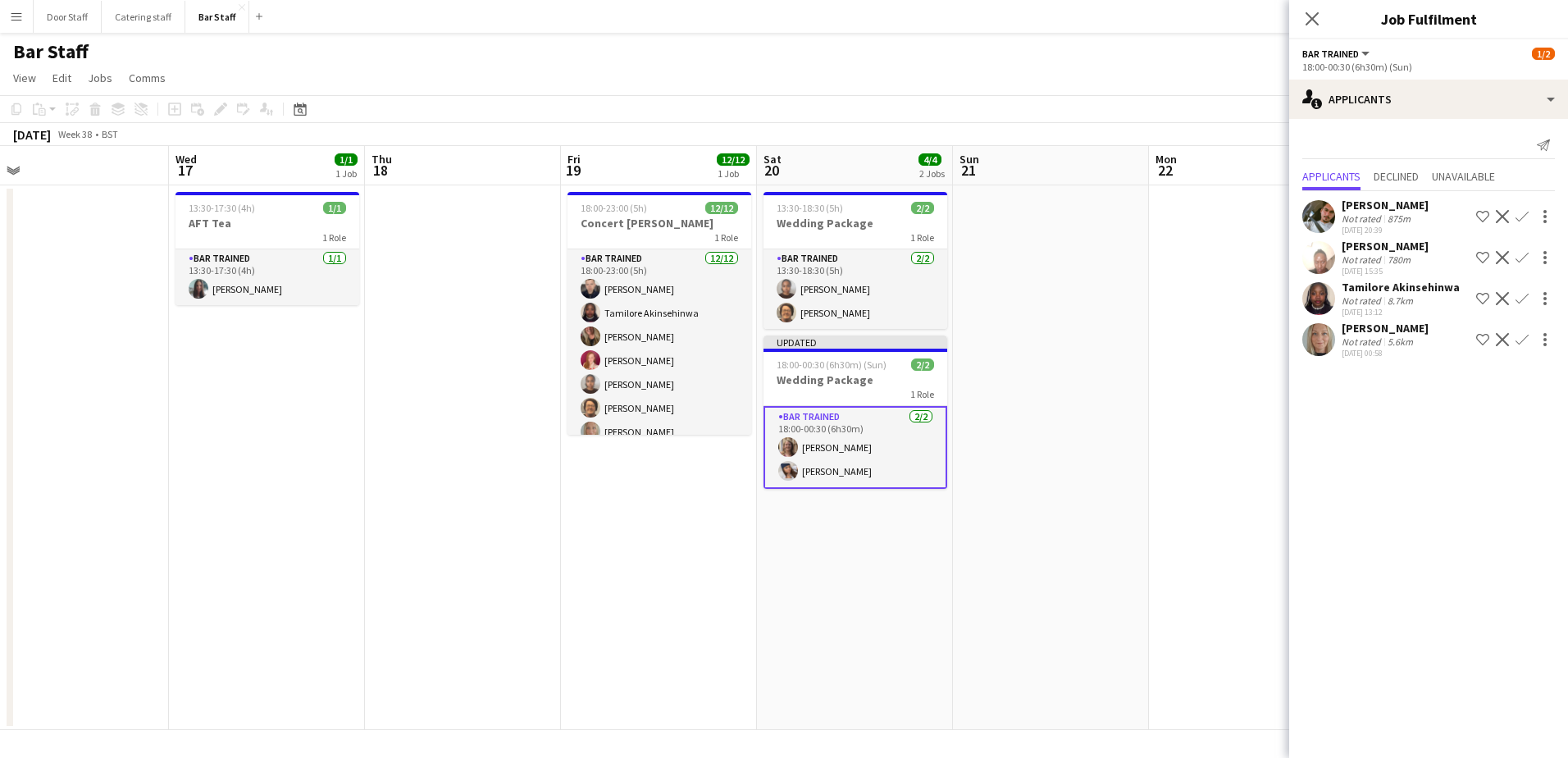
scroll to position [0, 617]
drag, startPoint x: 1230, startPoint y: 578, endPoint x: 929, endPoint y: 588, distance: 301.2
click at [929, 588] on app-calendar-viewport "Sat 13 16/20 1 Job Sun 14 Mon 15 Tue 16 Wed 17 1/1 1 Job Thu 18 Fri 19 12/12 1 …" at bounding box center [784, 437] width 1568 height 584
click at [1311, 17] on icon "Close pop-in" at bounding box center [1311, 18] width 16 height 16
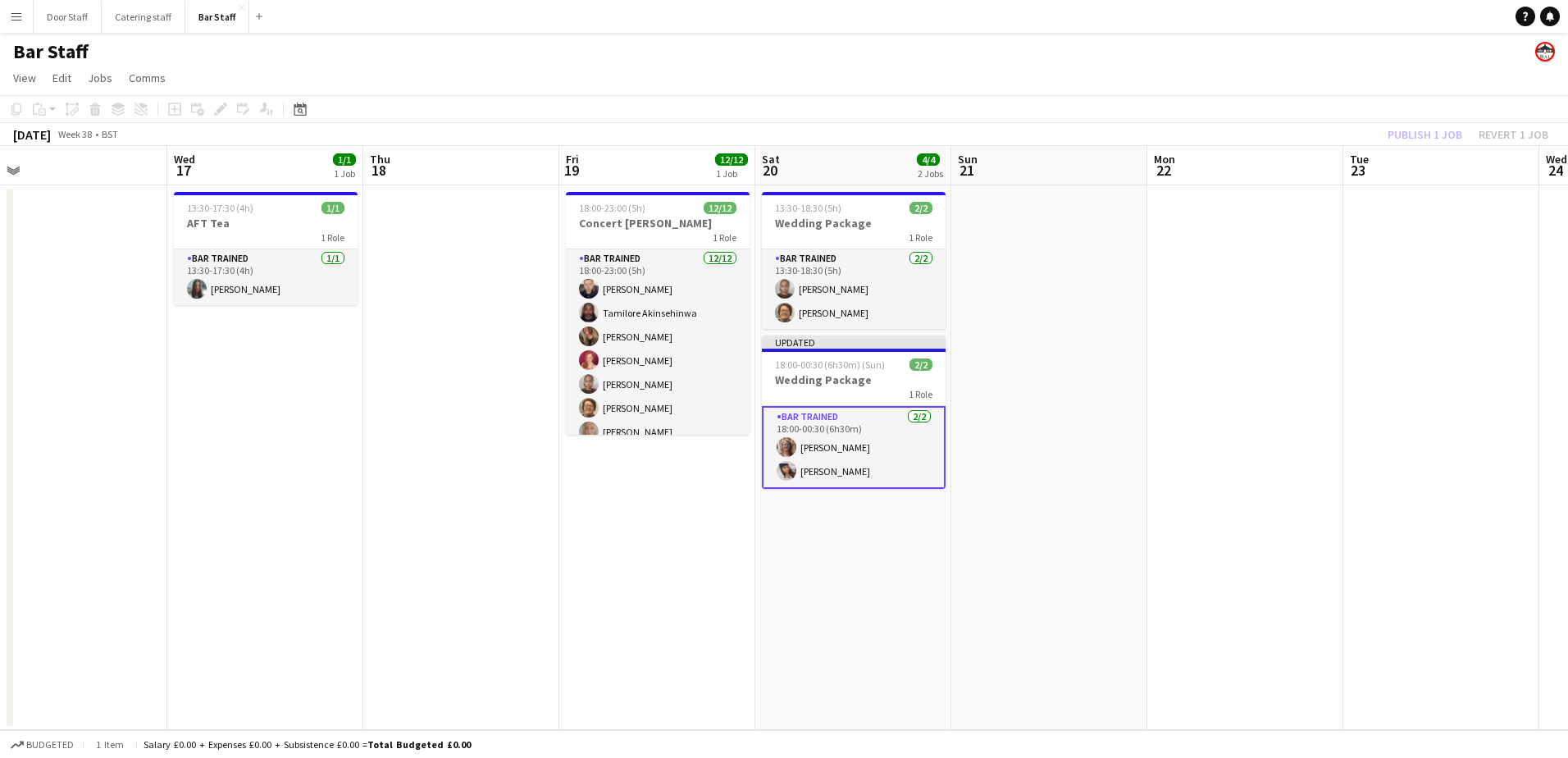
click at [1414, 132] on div "Publish 1 job Revert 1 job" at bounding box center [1468, 134] width 200 height 21
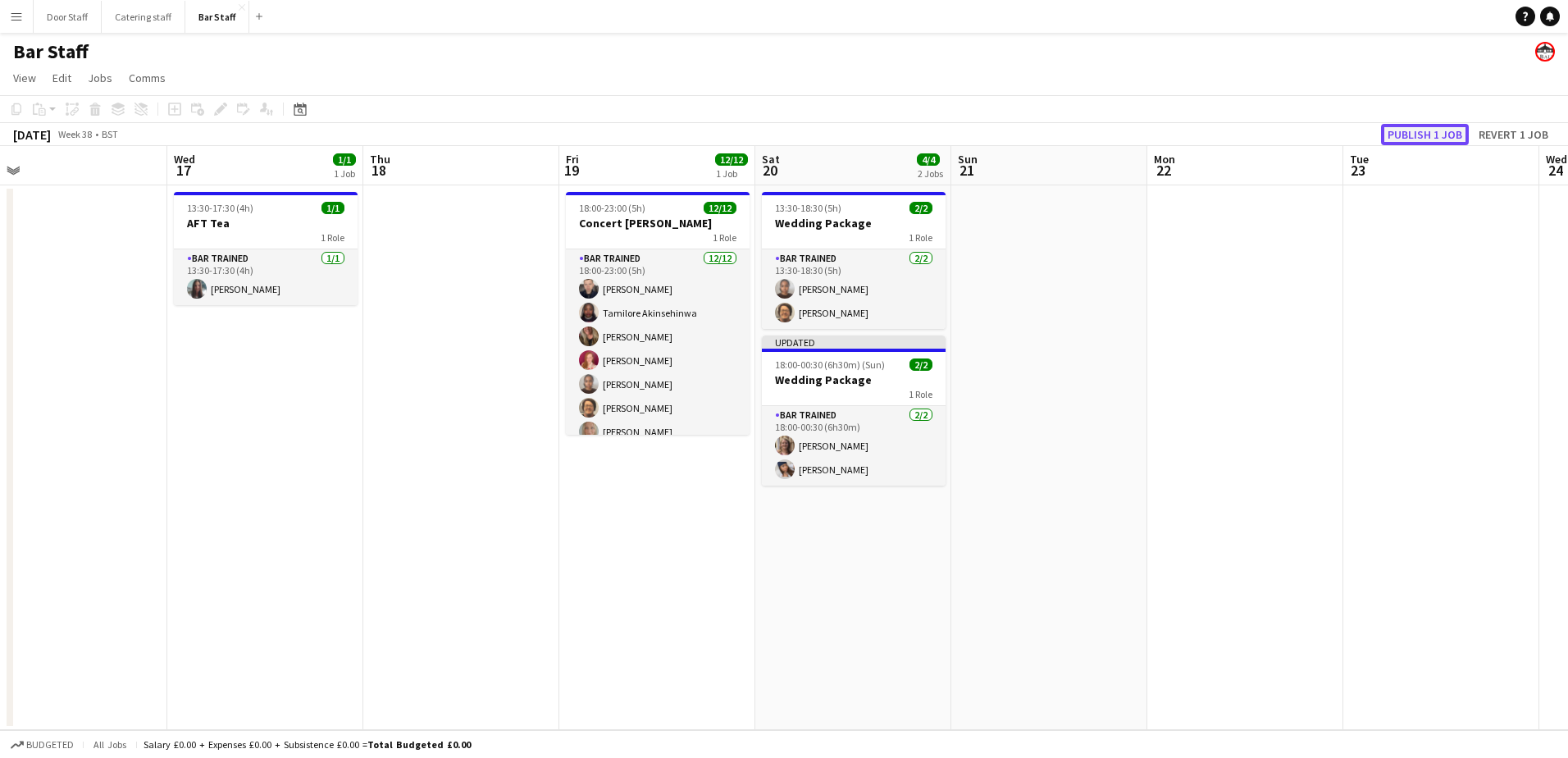
click at [1415, 132] on button "Publish 1 job" at bounding box center [1425, 134] width 88 height 21
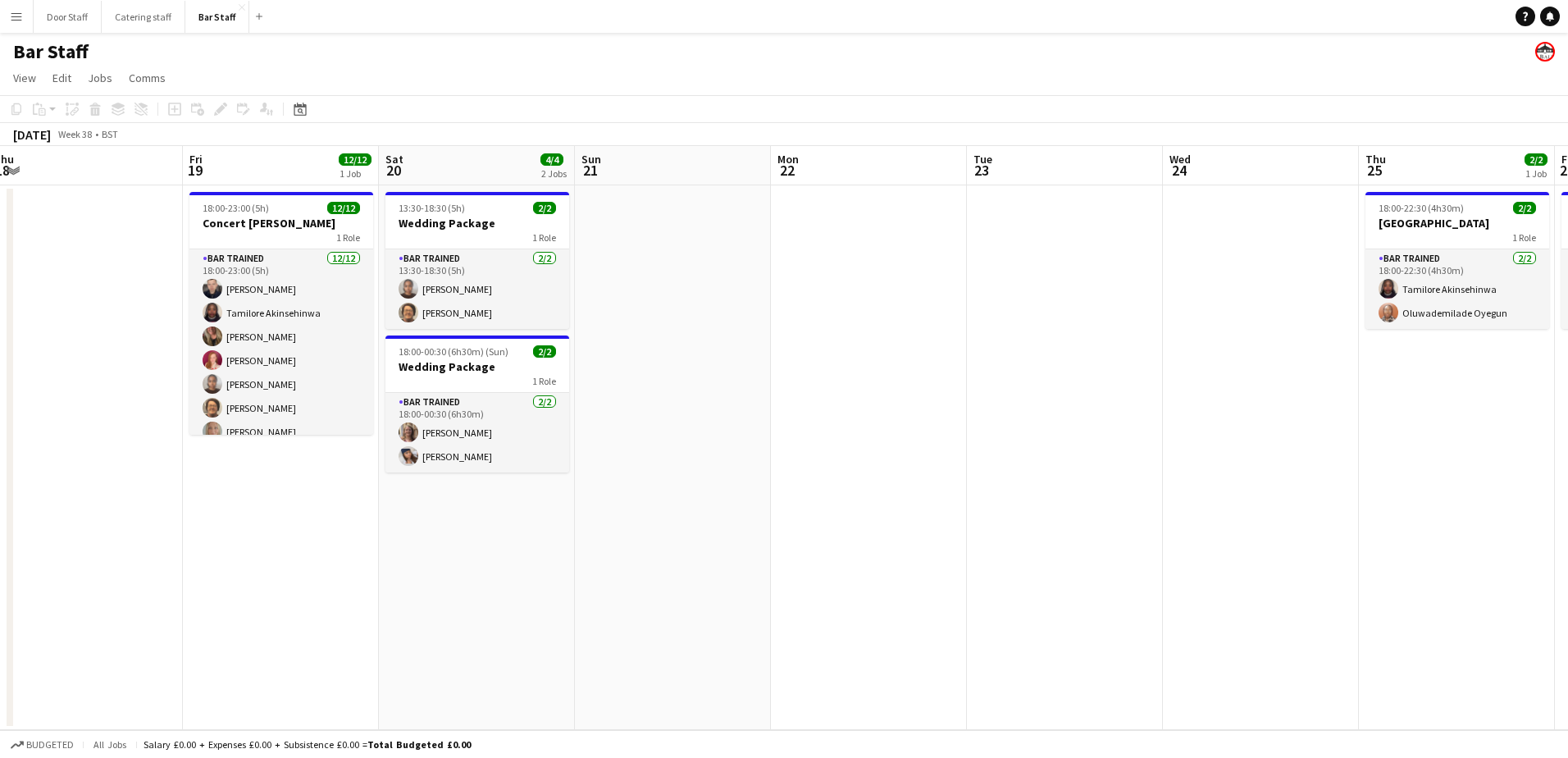
drag, startPoint x: 878, startPoint y: 559, endPoint x: 502, endPoint y: 552, distance: 376.1
click at [502, 552] on app-calendar-viewport "Mon 15 Tue 16 Wed 17 1/1 1 Job Thu 18 Fri 19 12/12 1 Job Sat 20 4/4 2 Jobs Sun …" at bounding box center [784, 437] width 1568 height 584
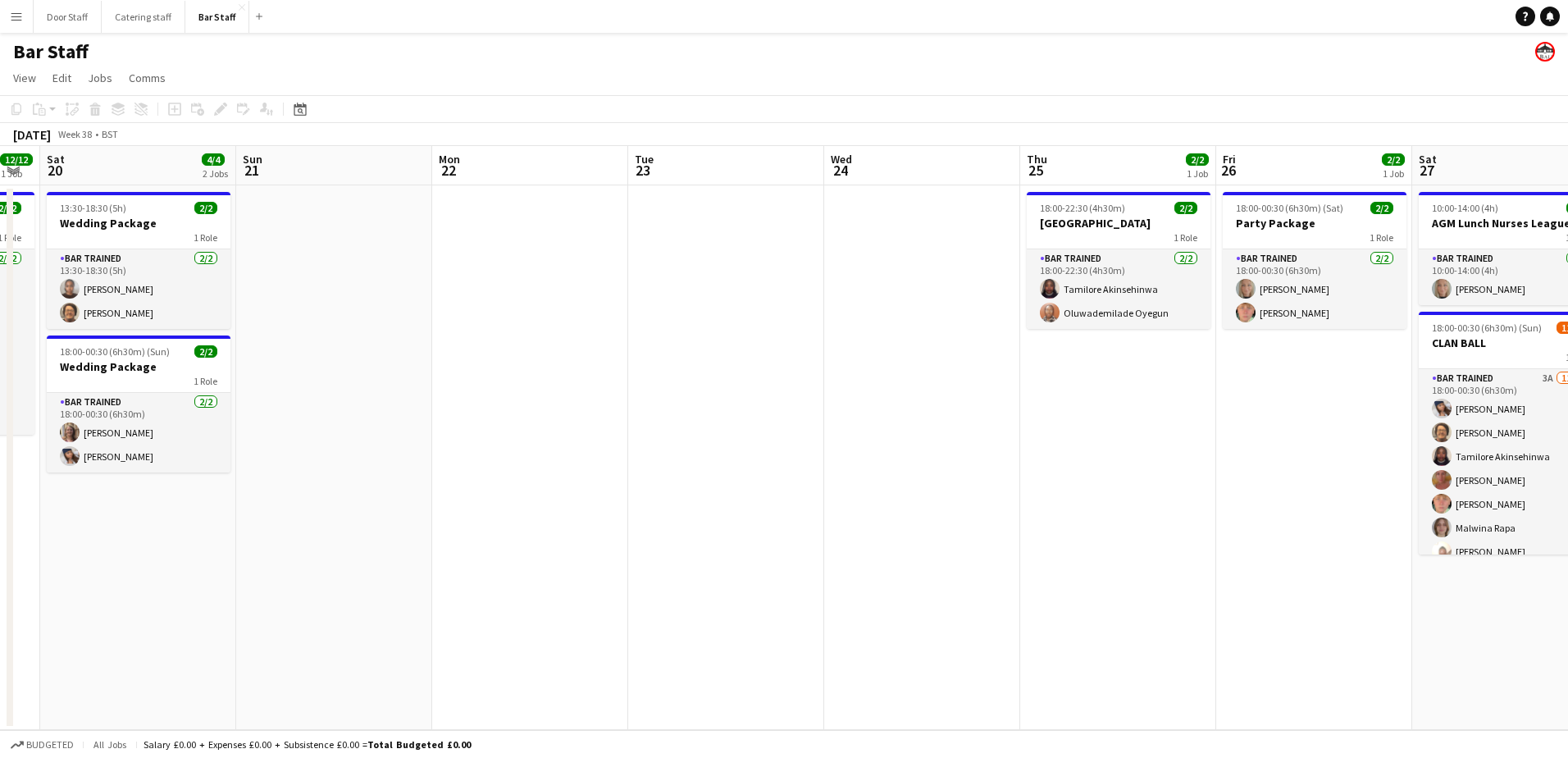
drag, startPoint x: 974, startPoint y: 458, endPoint x: 439, endPoint y: 462, distance: 535.0
click at [439, 462] on app-calendar-viewport "Wed 17 1/1 1 Job Thu 18 Fri 19 12/12 1 Job Sat 20 4/4 2 Jobs Sun 21 Mon 22 Tue …" at bounding box center [784, 437] width 1568 height 584
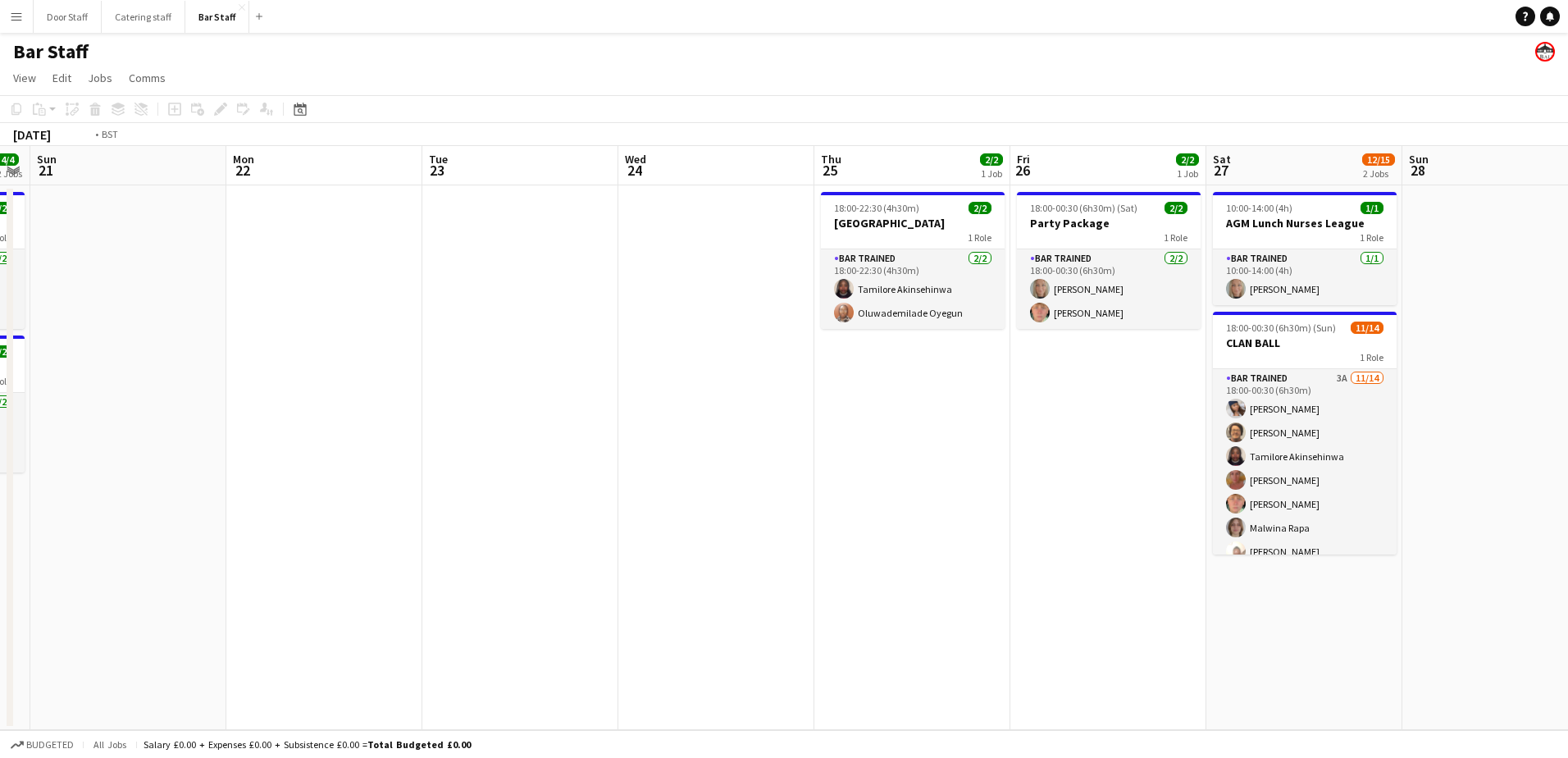
drag, startPoint x: 759, startPoint y: 447, endPoint x: 553, endPoint y: 444, distance: 206.0
click at [502, 447] on app-calendar-viewport "Thu 18 Fri 19 12/12 1 Job Sat 20 4/4 2 Jobs Sun 21 Mon 22 Tue 23 Wed 24 Thu 25 …" at bounding box center [784, 437] width 1568 height 584
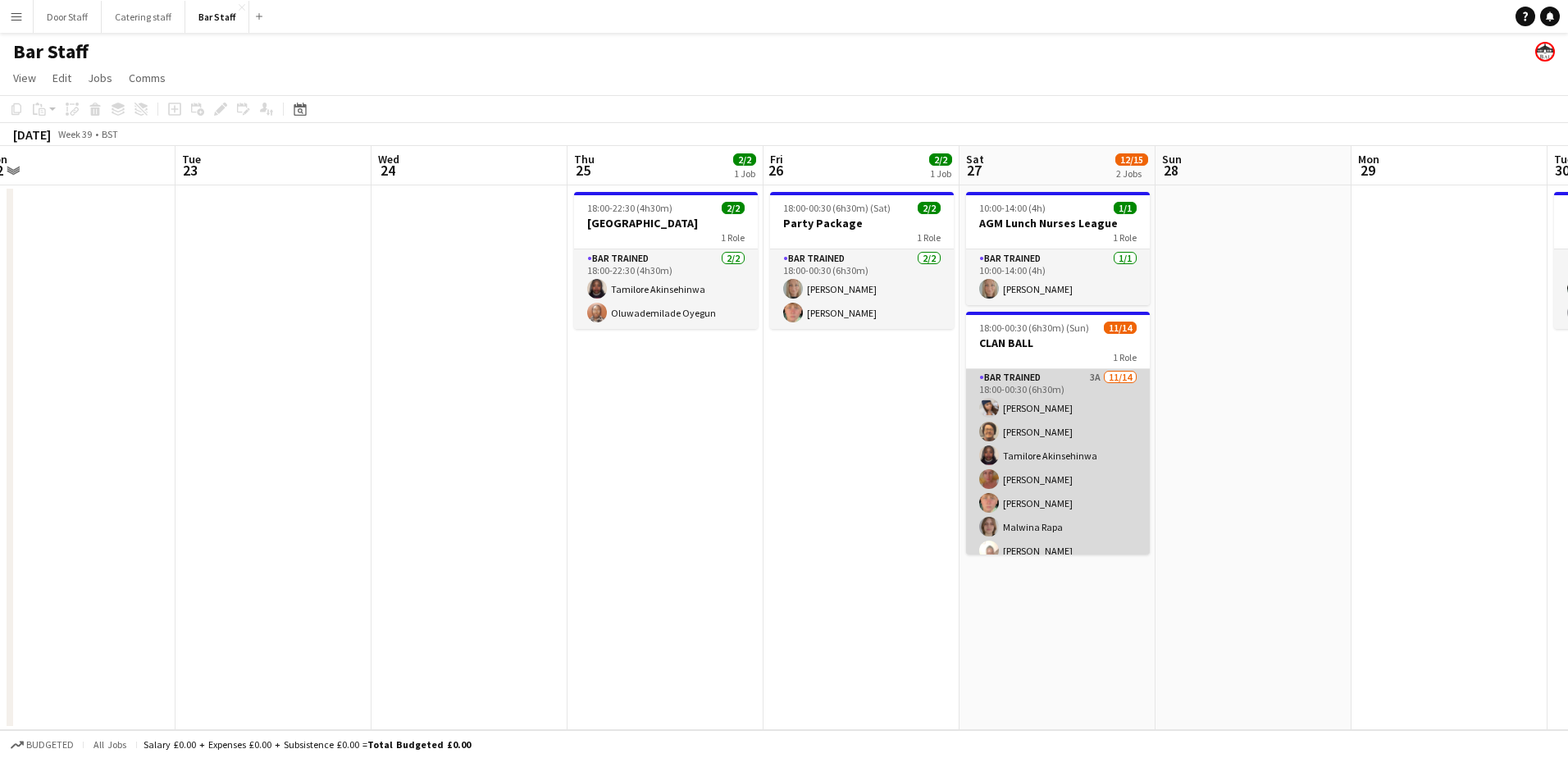
scroll to position [0, 0]
click at [1087, 422] on app-card-role "Bar trained 3A [DATE] 18:00-00:30 (6h30m) [PERSON_NAME] [PERSON_NAME] [PERSON_N…" at bounding box center [1058, 551] width 184 height 365
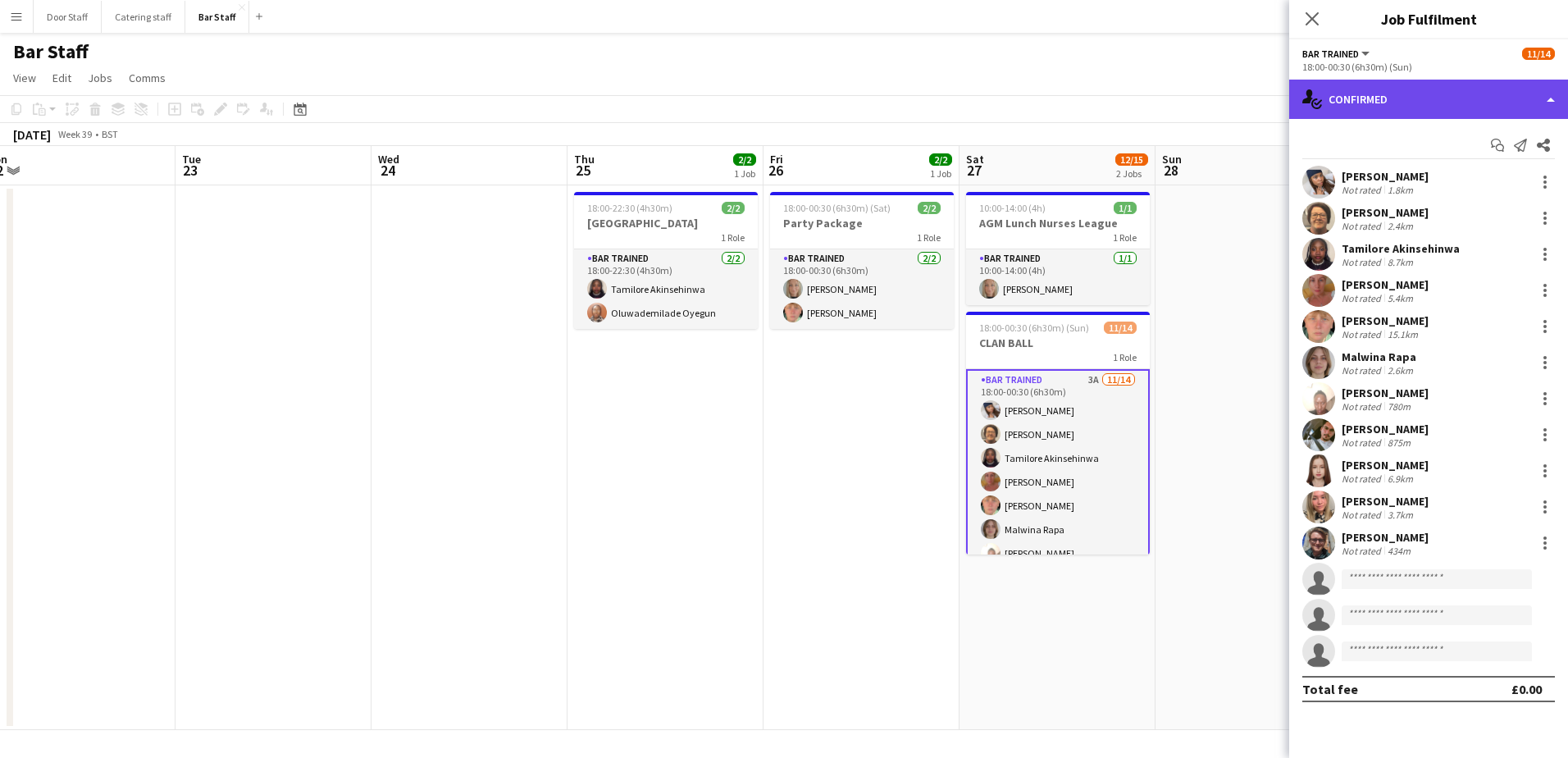
click at [1405, 97] on div "single-neutral-actions-check-2 Confirmed" at bounding box center [1427, 99] width 278 height 40
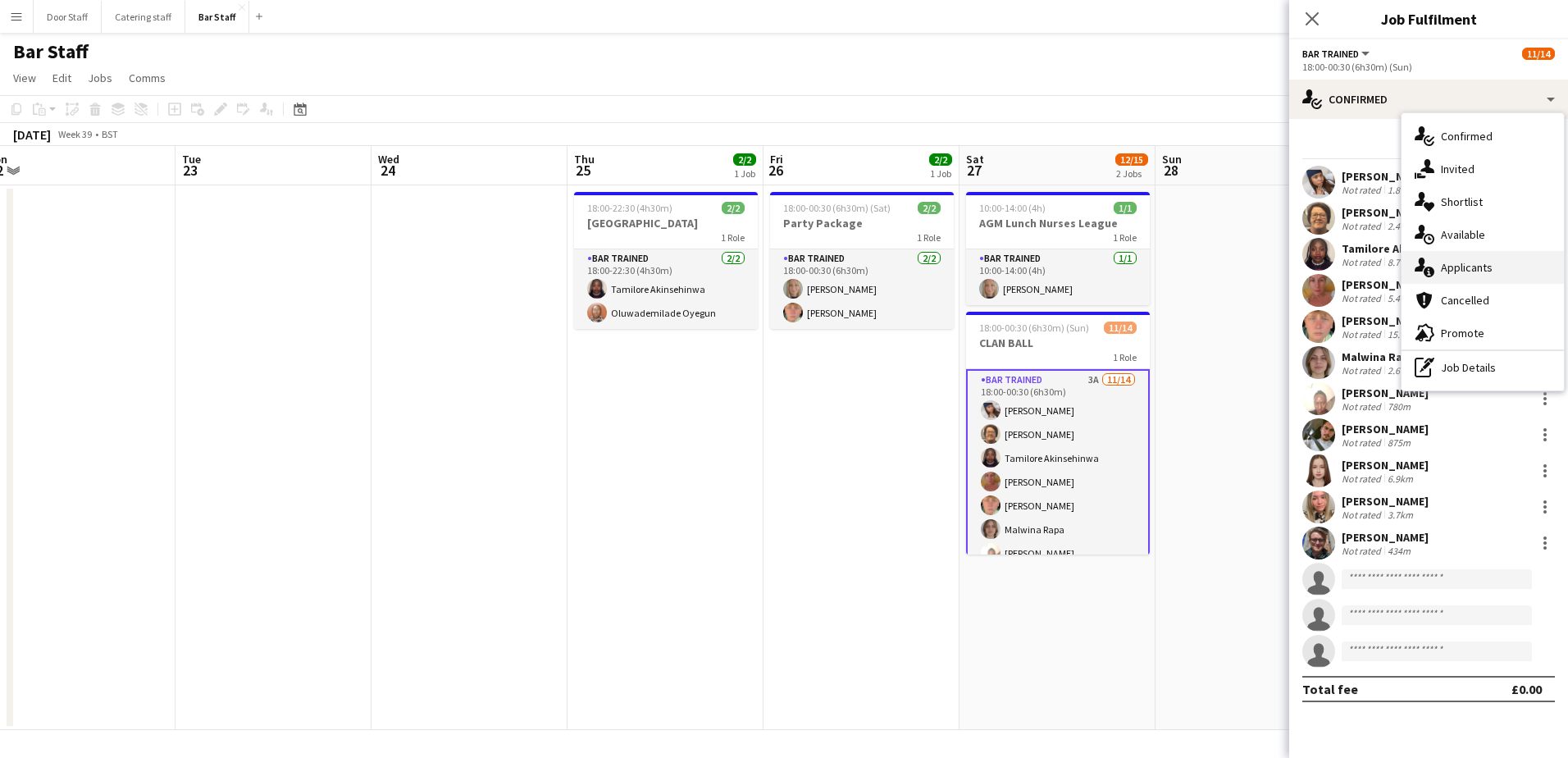
click at [1465, 266] on span "Applicants" at bounding box center [1466, 267] width 52 height 15
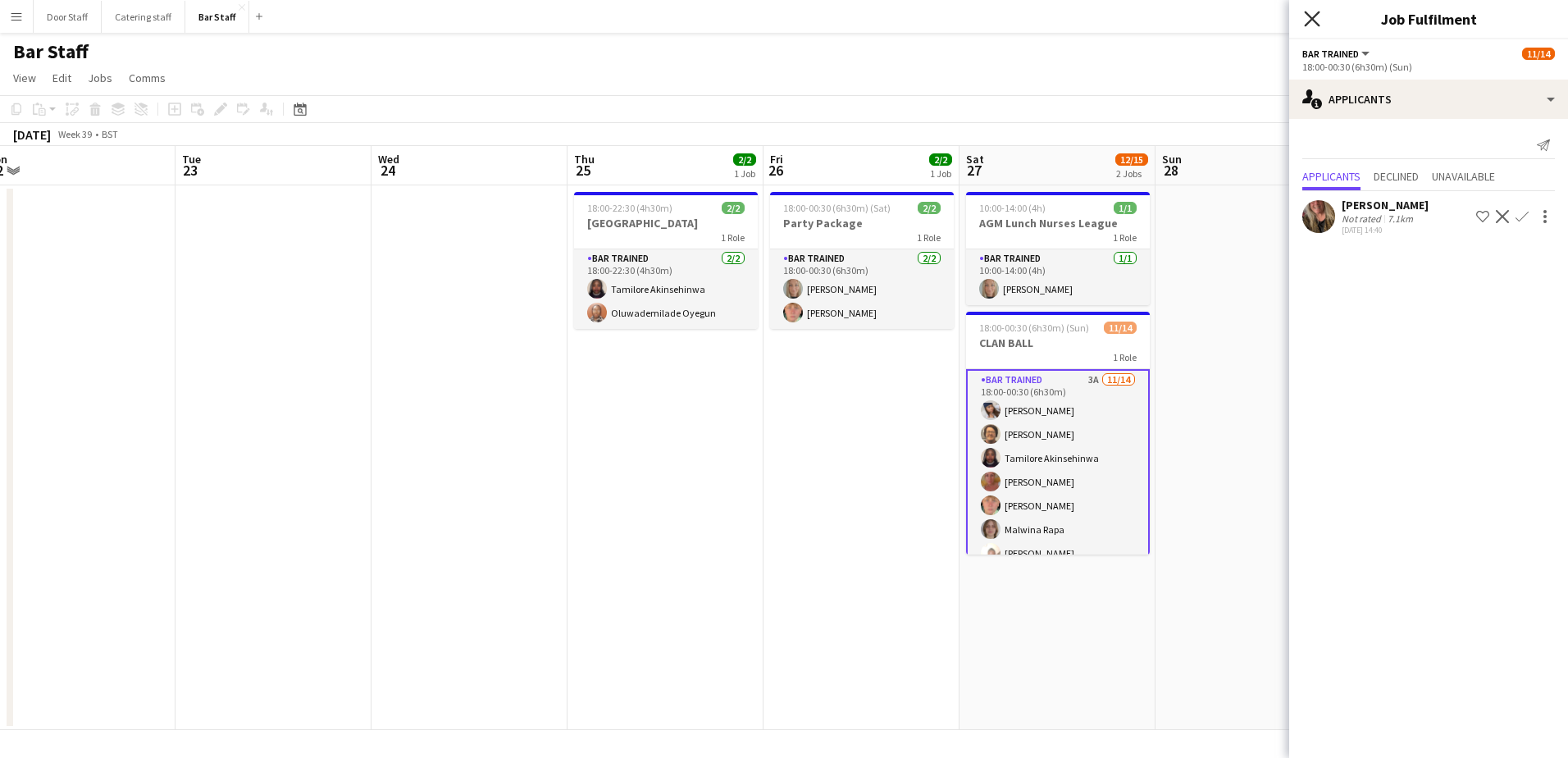
click at [1306, 16] on icon "Close pop-in" at bounding box center [1311, 18] width 16 height 16
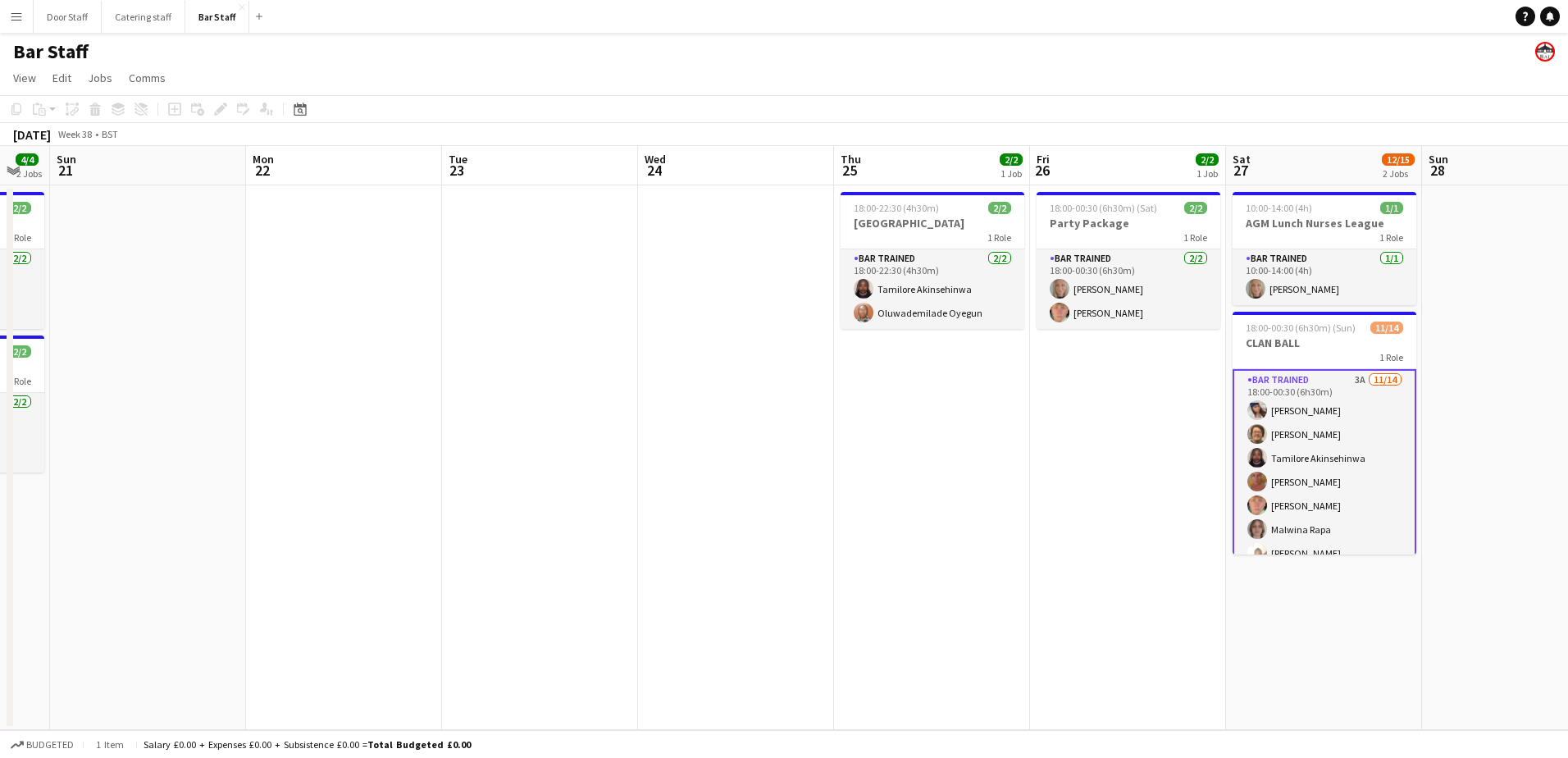
drag, startPoint x: 741, startPoint y: 416, endPoint x: 1077, endPoint y: 365, distance: 339.8
click at [1116, 354] on app-calendar-viewport "Thu 18 Fri 19 12/12 1 Job Sat 20 4/4 2 Jobs Sun 21 Mon 22 Tue 23 Wed 24 Thu 25 …" at bounding box center [784, 437] width 1568 height 584
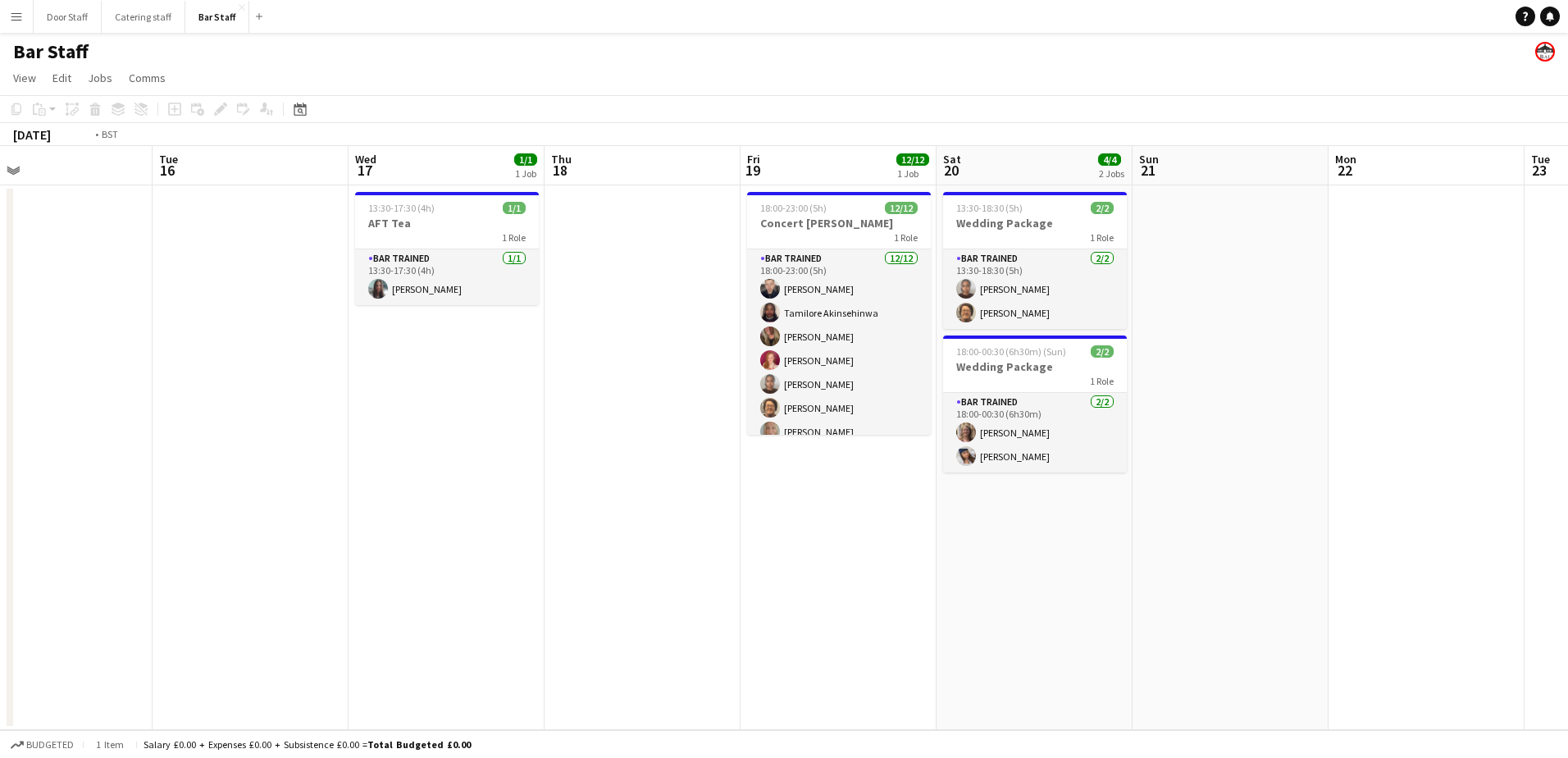
drag, startPoint x: 267, startPoint y: 486, endPoint x: 982, endPoint y: 327, distance: 732.5
click at [1023, 318] on app-calendar-viewport "Sat 13 16/20 1 Job Sun 14 Mon 15 Tue 16 Wed 17 1/1 1 Job Thu 18 Fri 19 12/12 1 …" at bounding box center [784, 437] width 1568 height 584
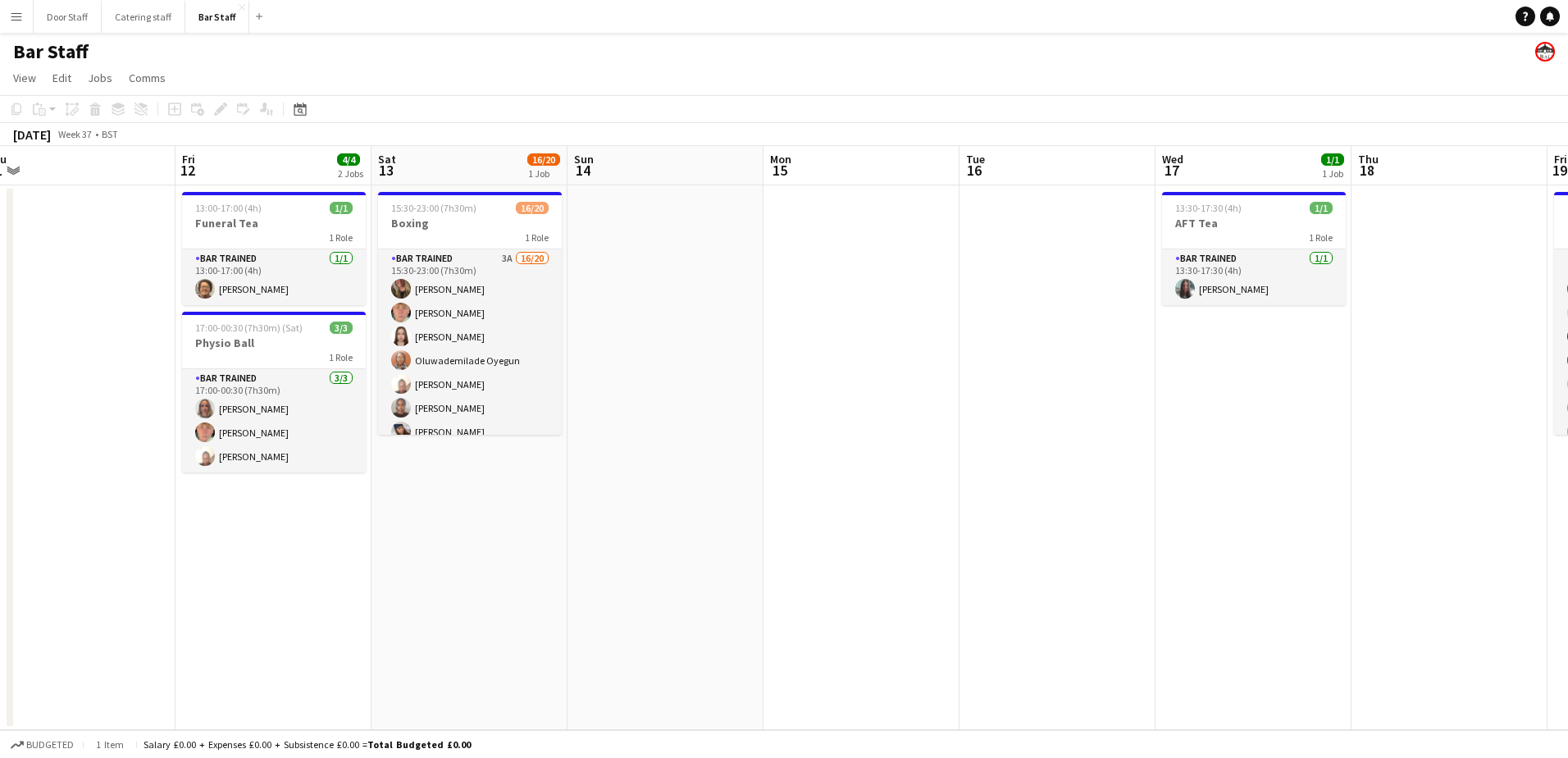
drag, startPoint x: 364, startPoint y: 437, endPoint x: 1033, endPoint y: 295, distance: 683.9
click at [1033, 295] on app-calendar-viewport "Tue 9 Wed 10 1/1 1 Job Thu 11 Fri 12 4/4 2 Jobs Sat 13 16/20 1 Job Sun 14 Mon 1…" at bounding box center [784, 437] width 1568 height 584
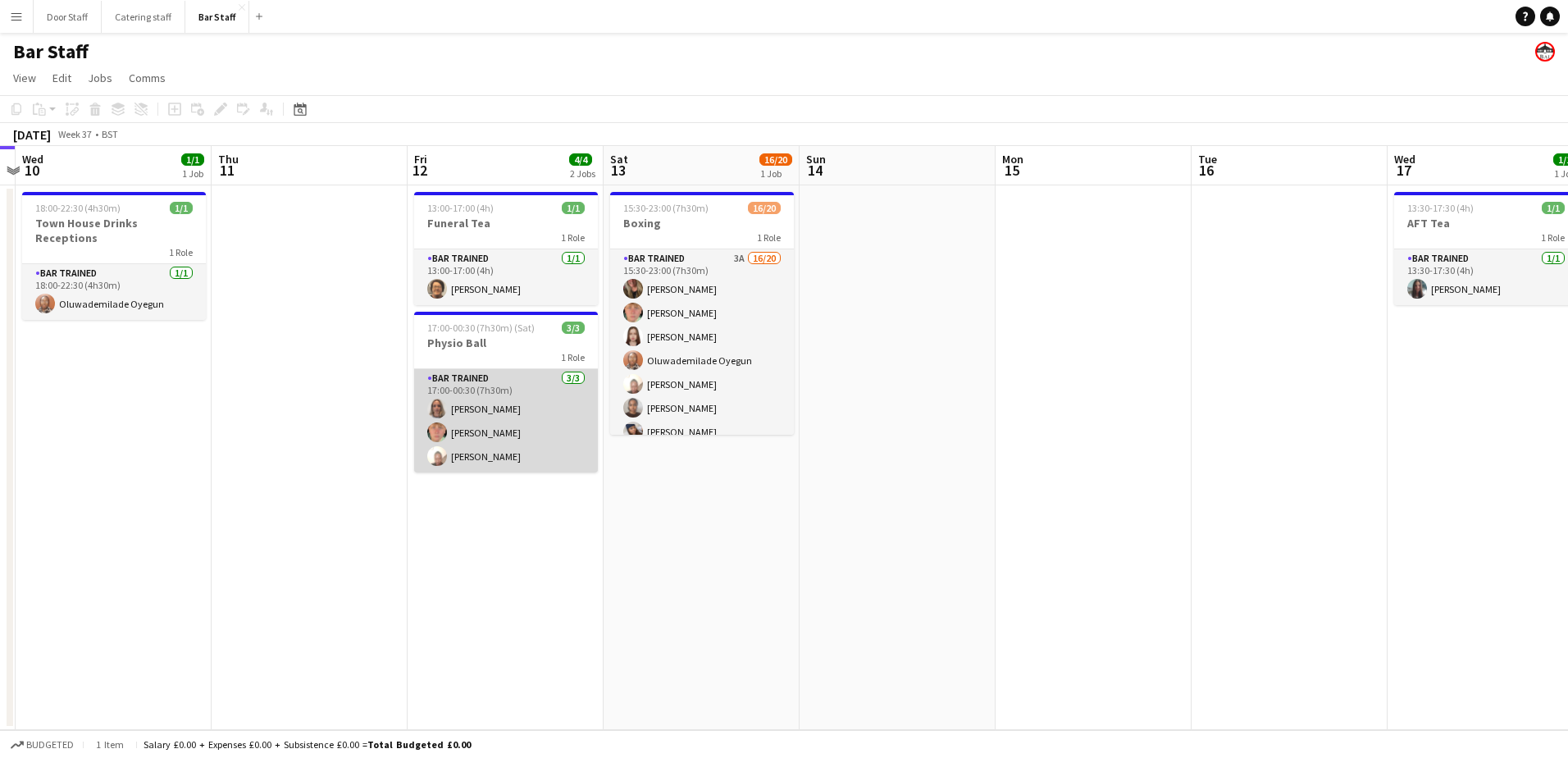
click at [535, 440] on app-card-role "Bar trained [DATE] 17:00-00:30 (7h30m) [PERSON_NAME] [PERSON_NAME] [PERSON_NAME]" at bounding box center [505, 421] width 184 height 104
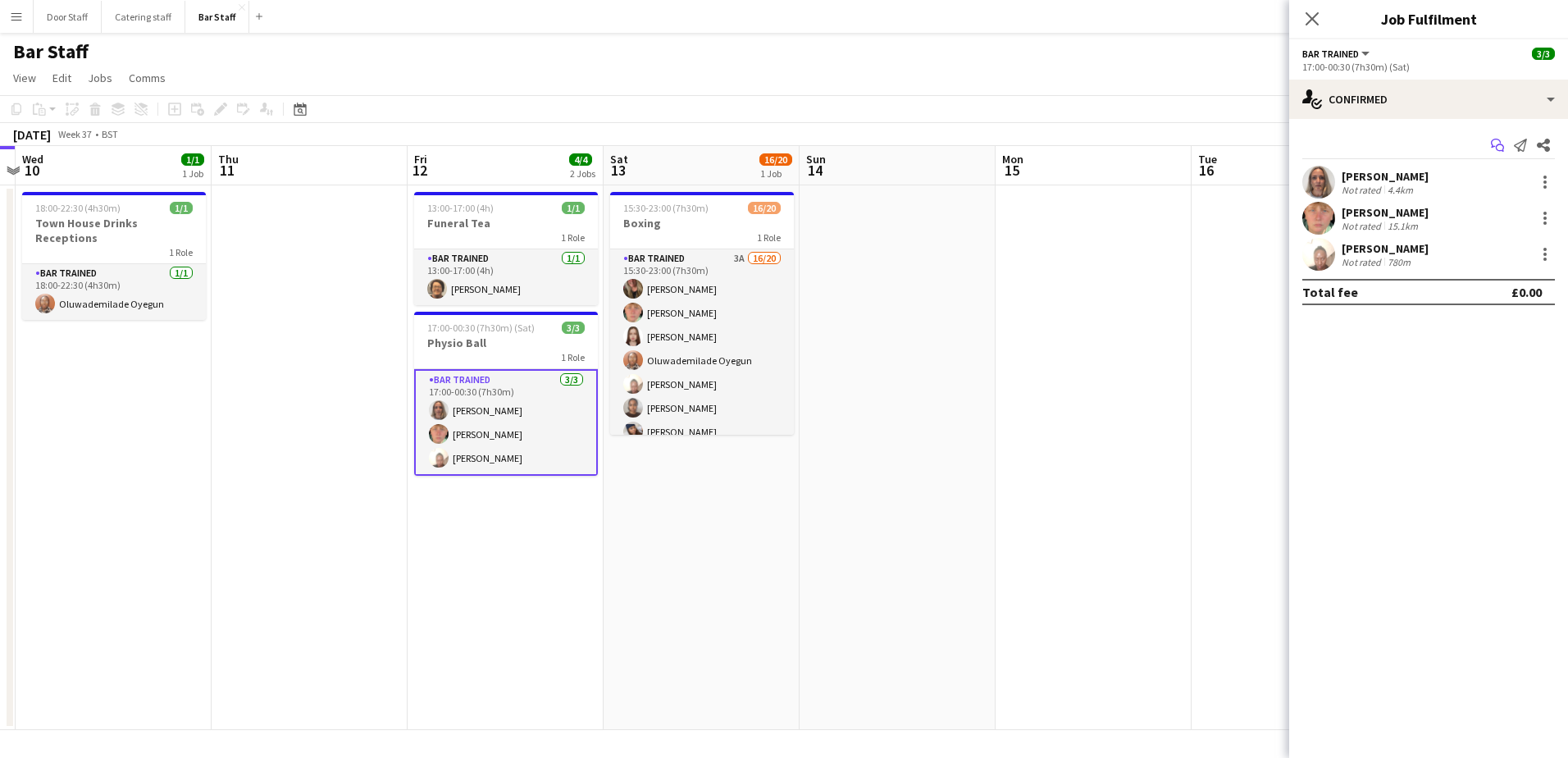
click at [1496, 149] on icon "Start chat" at bounding box center [1497, 145] width 13 height 13
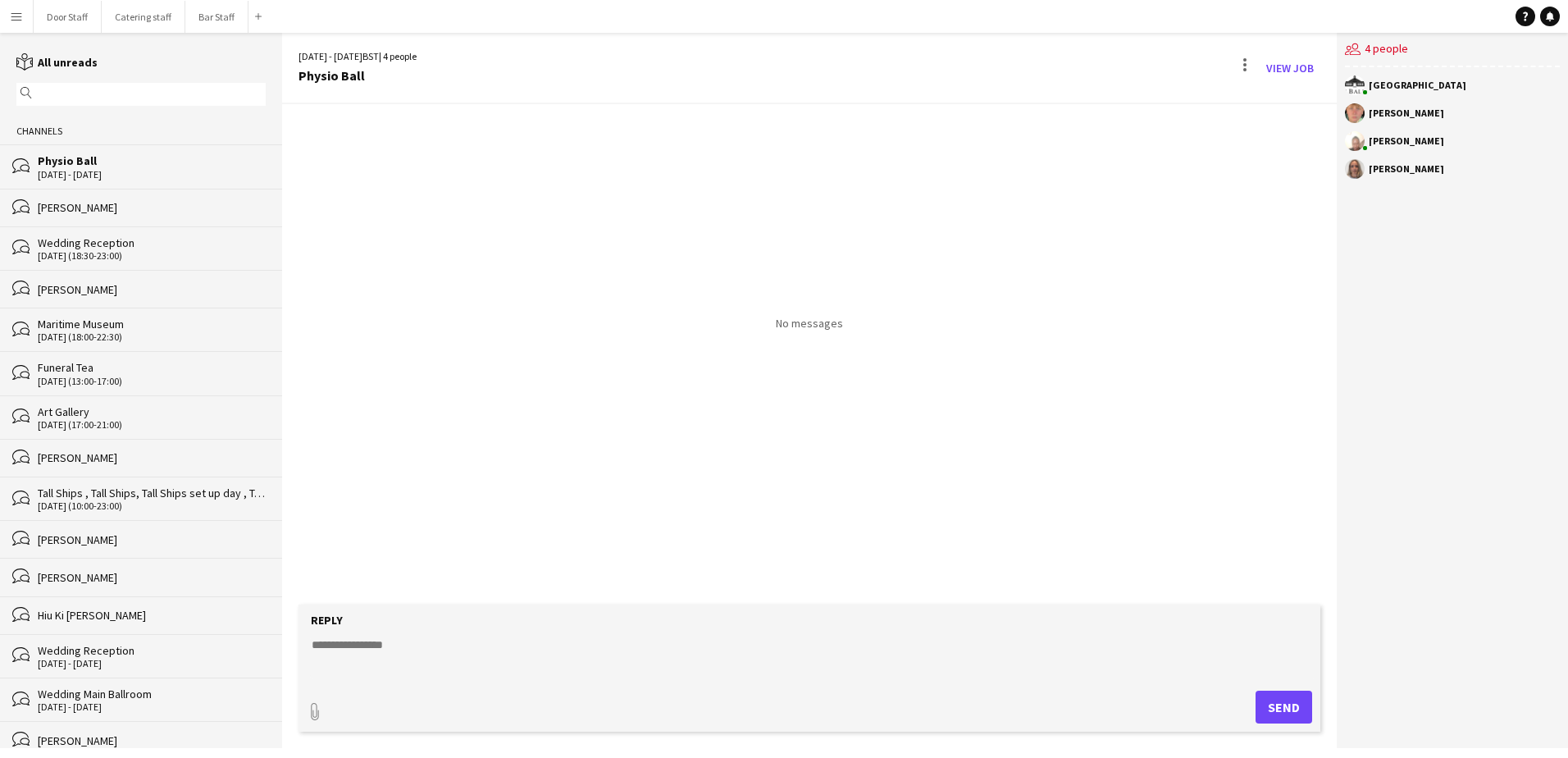
click at [83, 258] on div "[DATE] (18:30-23:00)" at bounding box center [152, 256] width 228 height 11
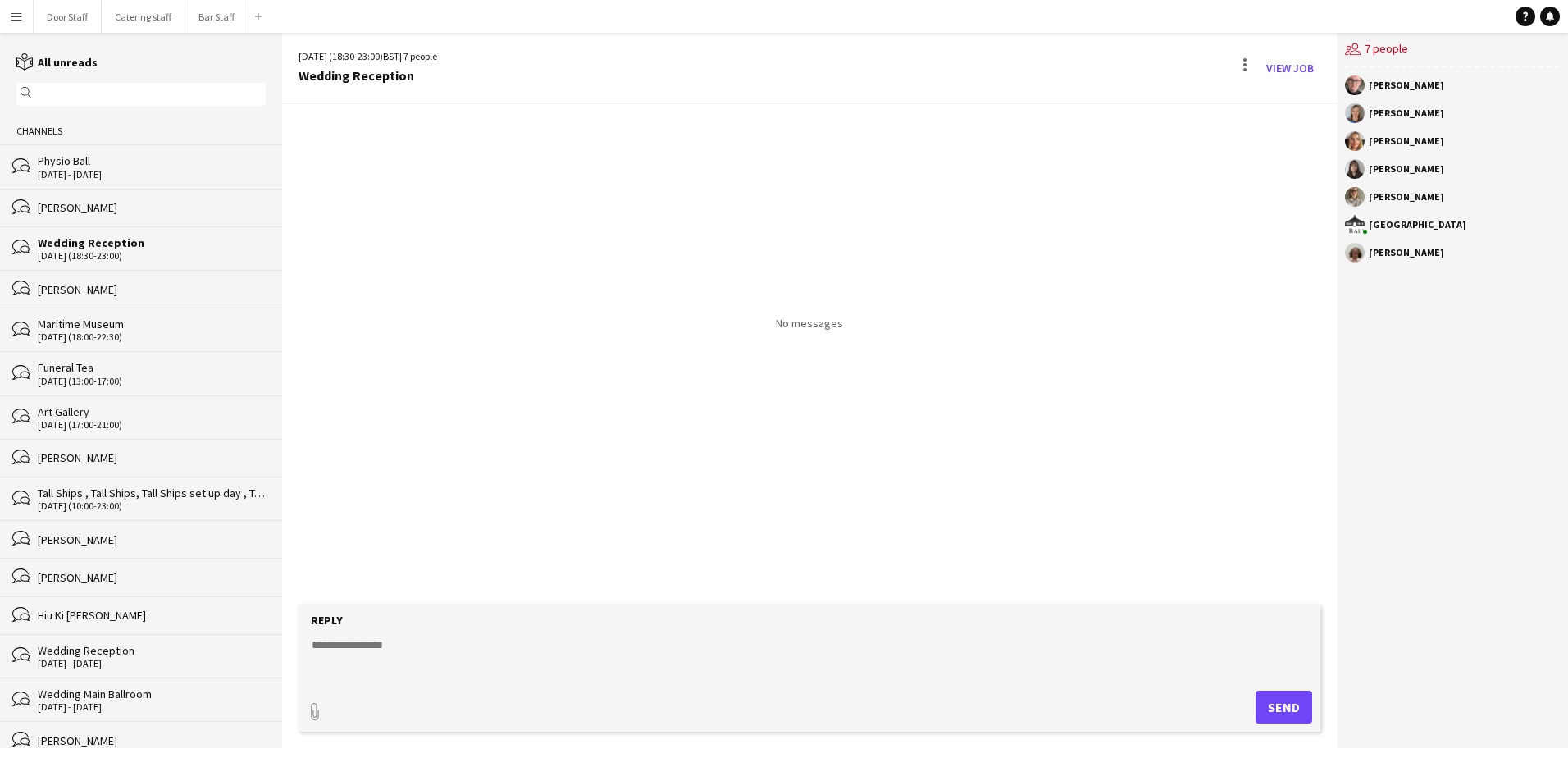
click at [85, 283] on div "[PERSON_NAME]" at bounding box center [152, 289] width 228 height 15
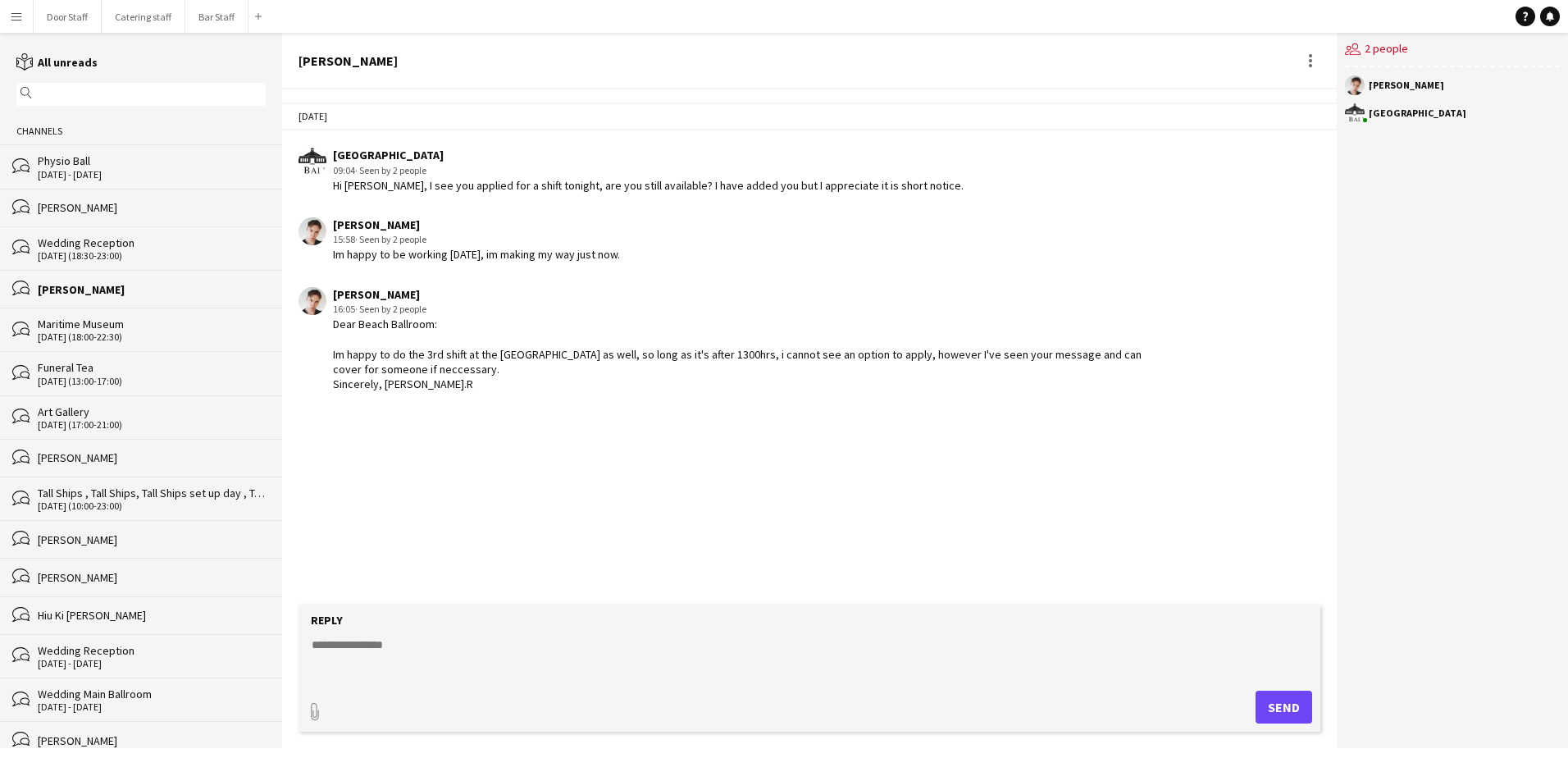
click at [81, 321] on div "Maritime Museum" at bounding box center [152, 323] width 228 height 15
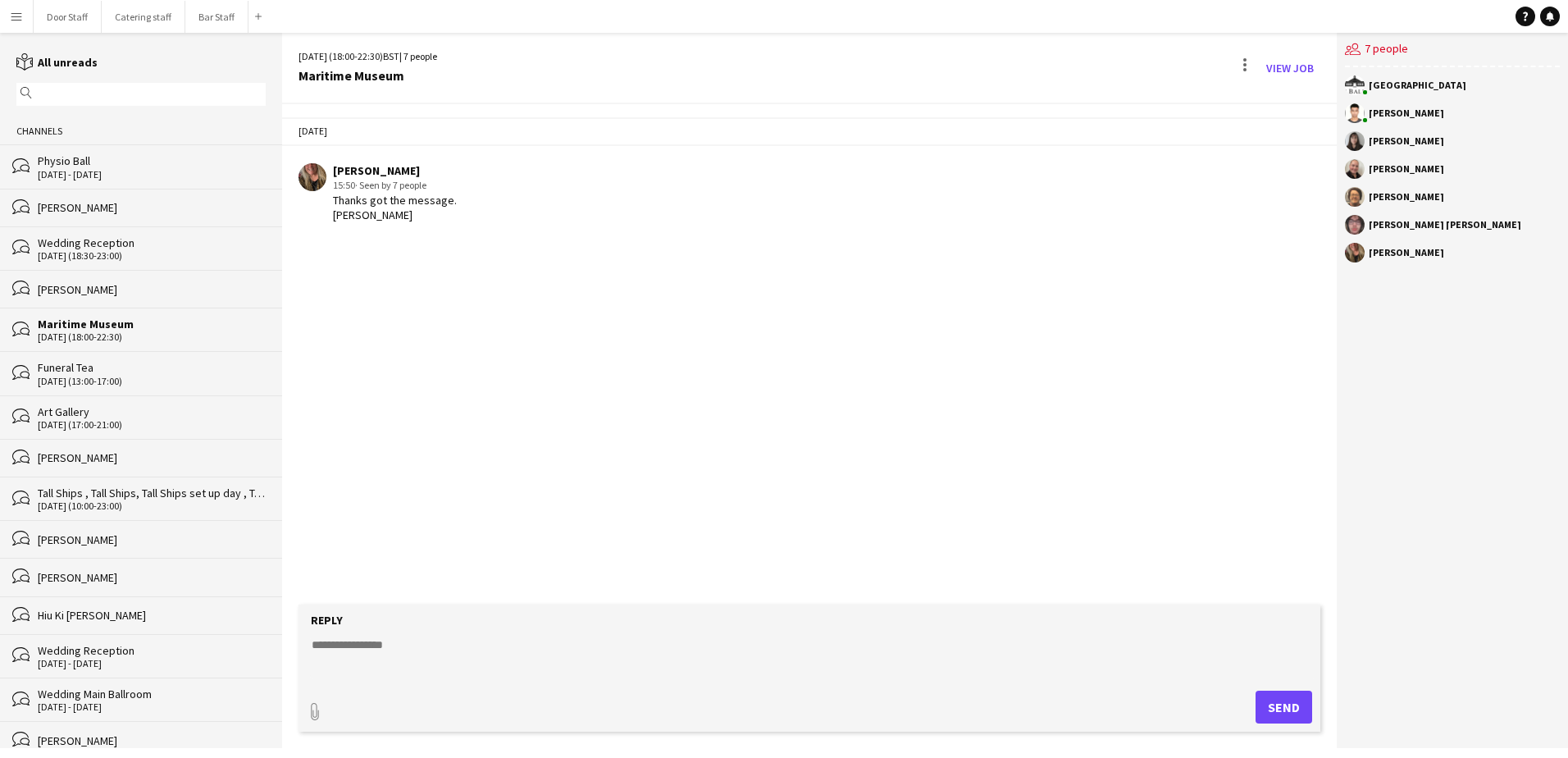
click at [83, 367] on div "Funeral Tea" at bounding box center [152, 367] width 228 height 15
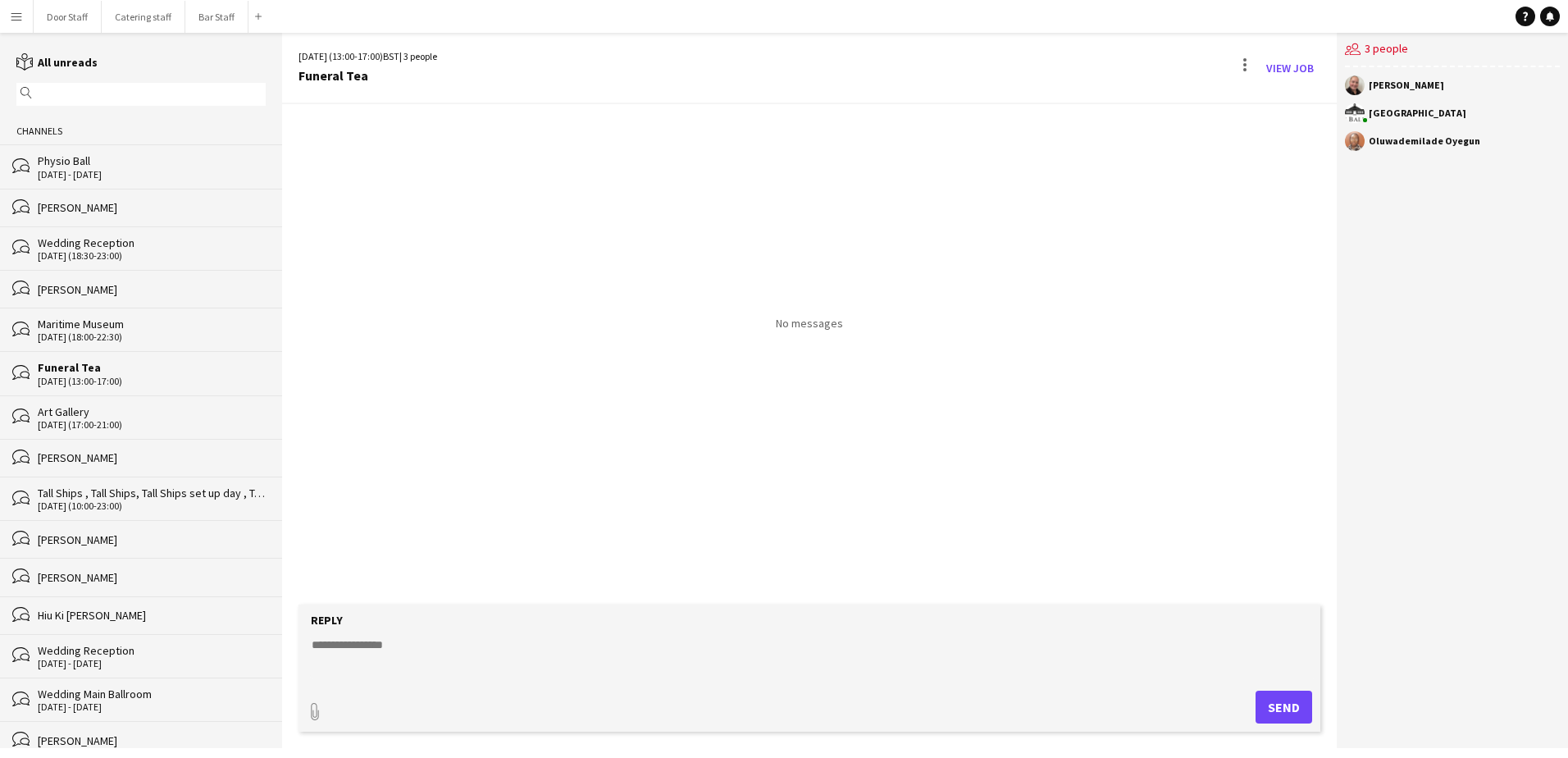
click at [103, 414] on div "Art Gallery" at bounding box center [152, 411] width 228 height 15
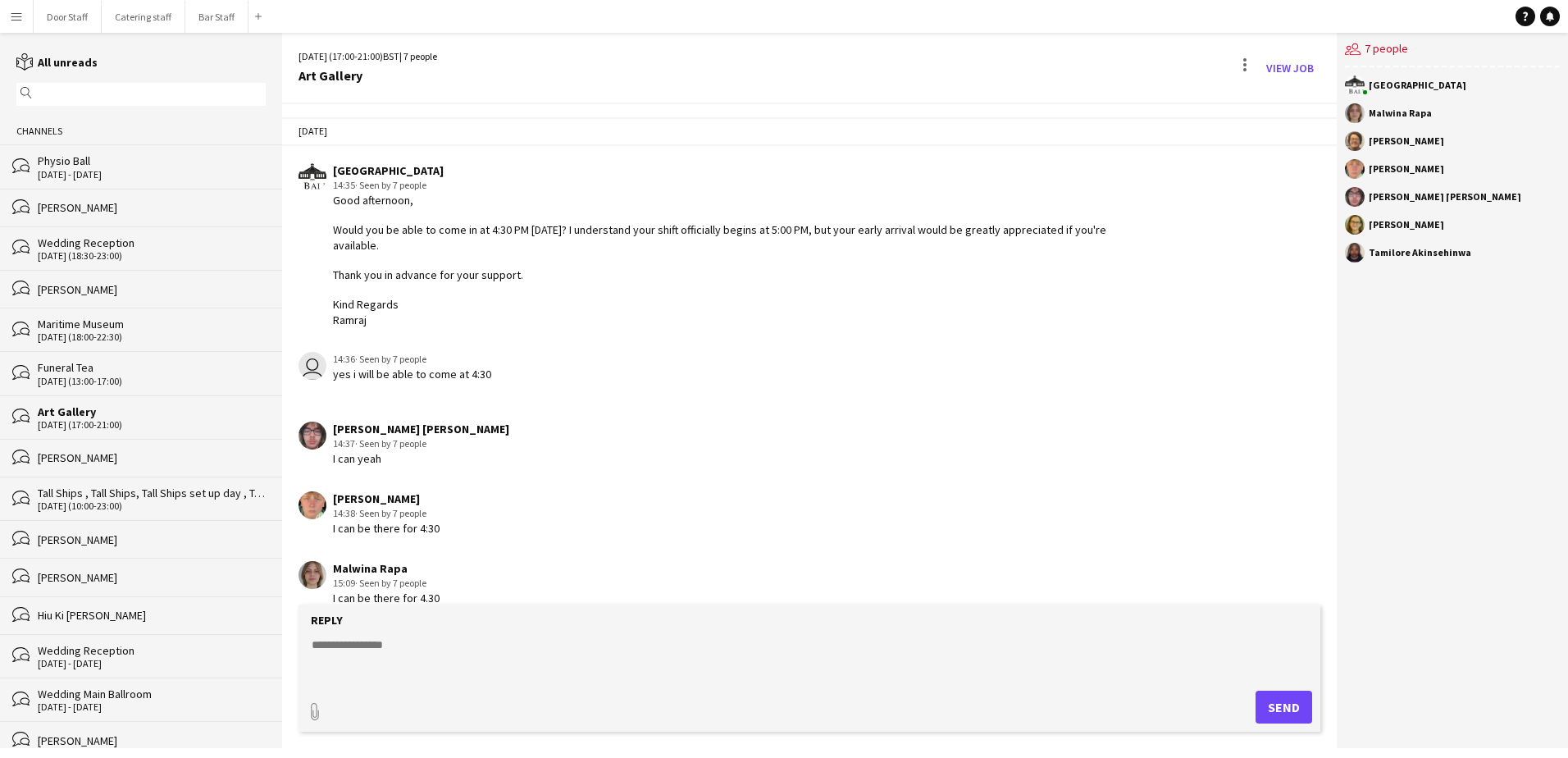
scroll to position [106, 0]
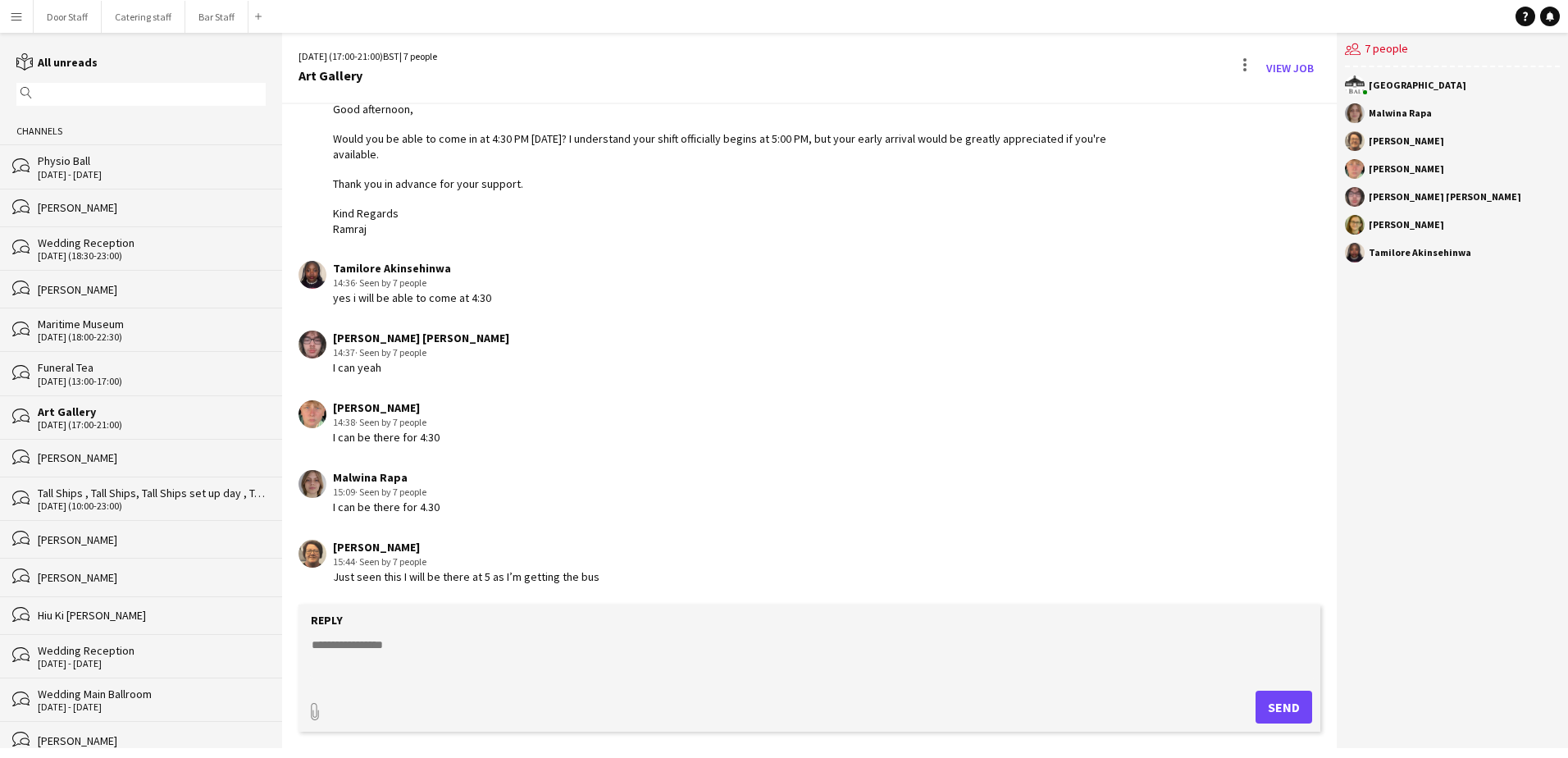
click at [105, 459] on div "[PERSON_NAME]" at bounding box center [152, 457] width 228 height 15
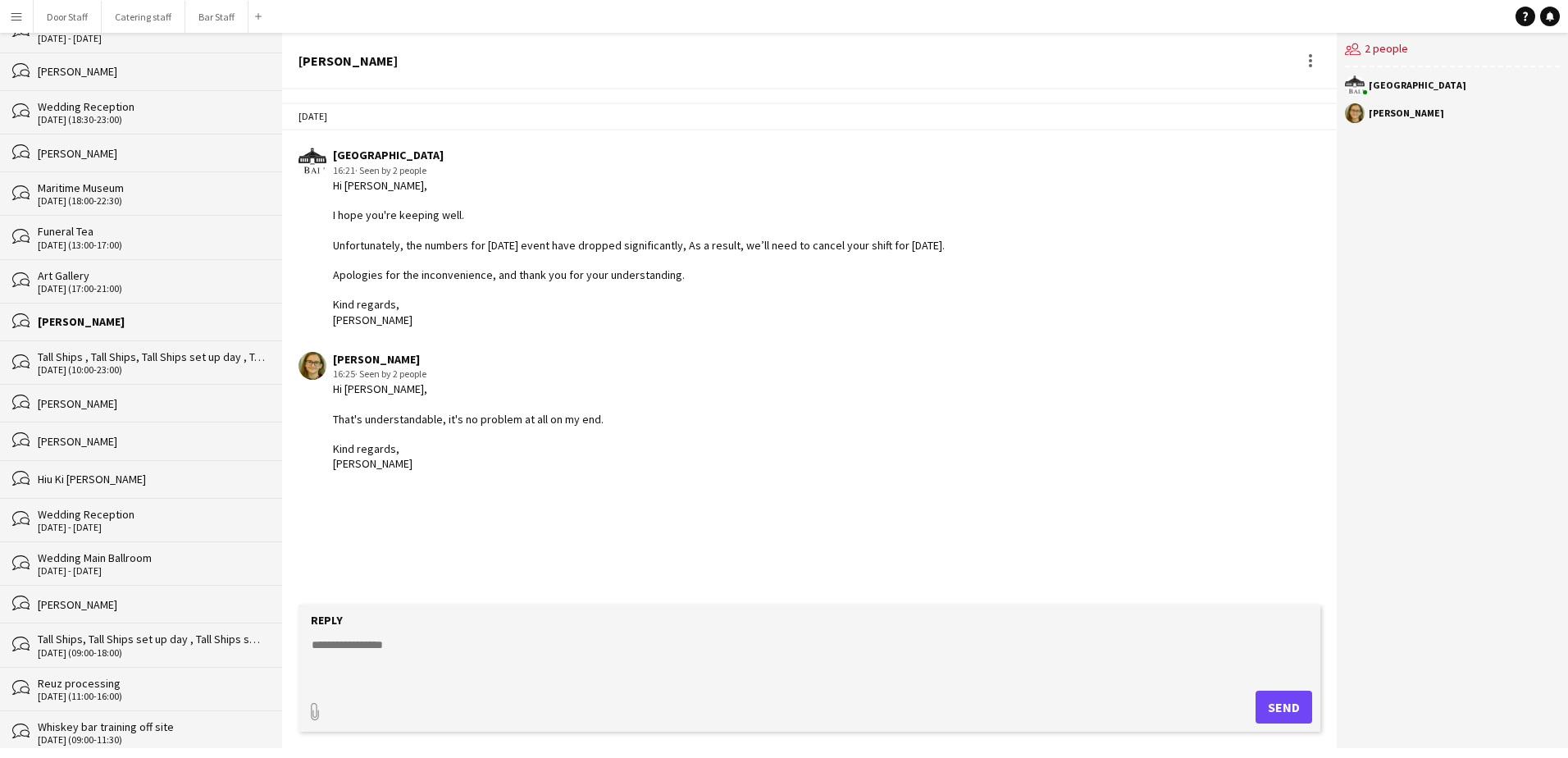
scroll to position [164, 0]
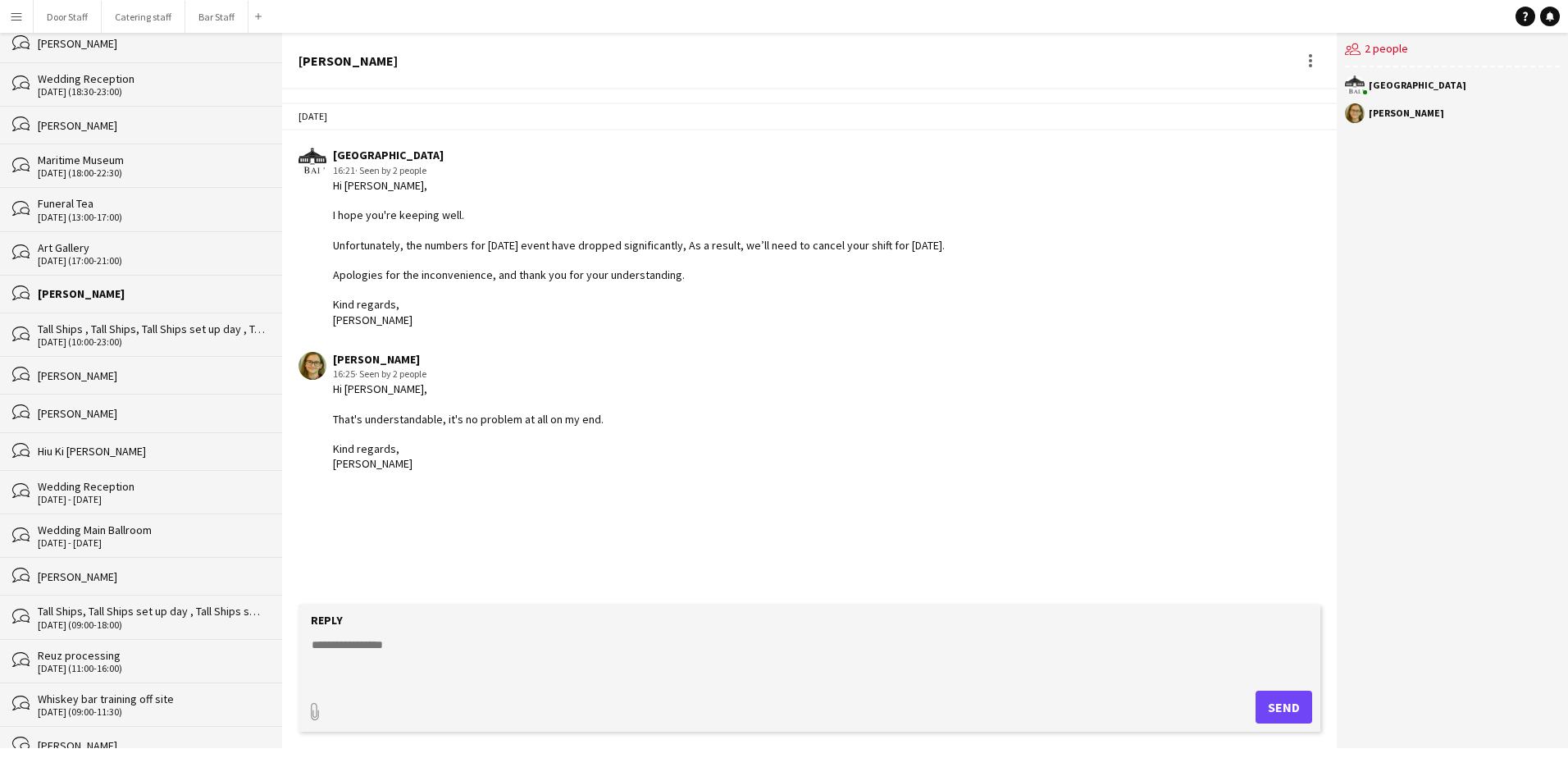
click at [94, 487] on div "Wedding Reception" at bounding box center [152, 486] width 228 height 15
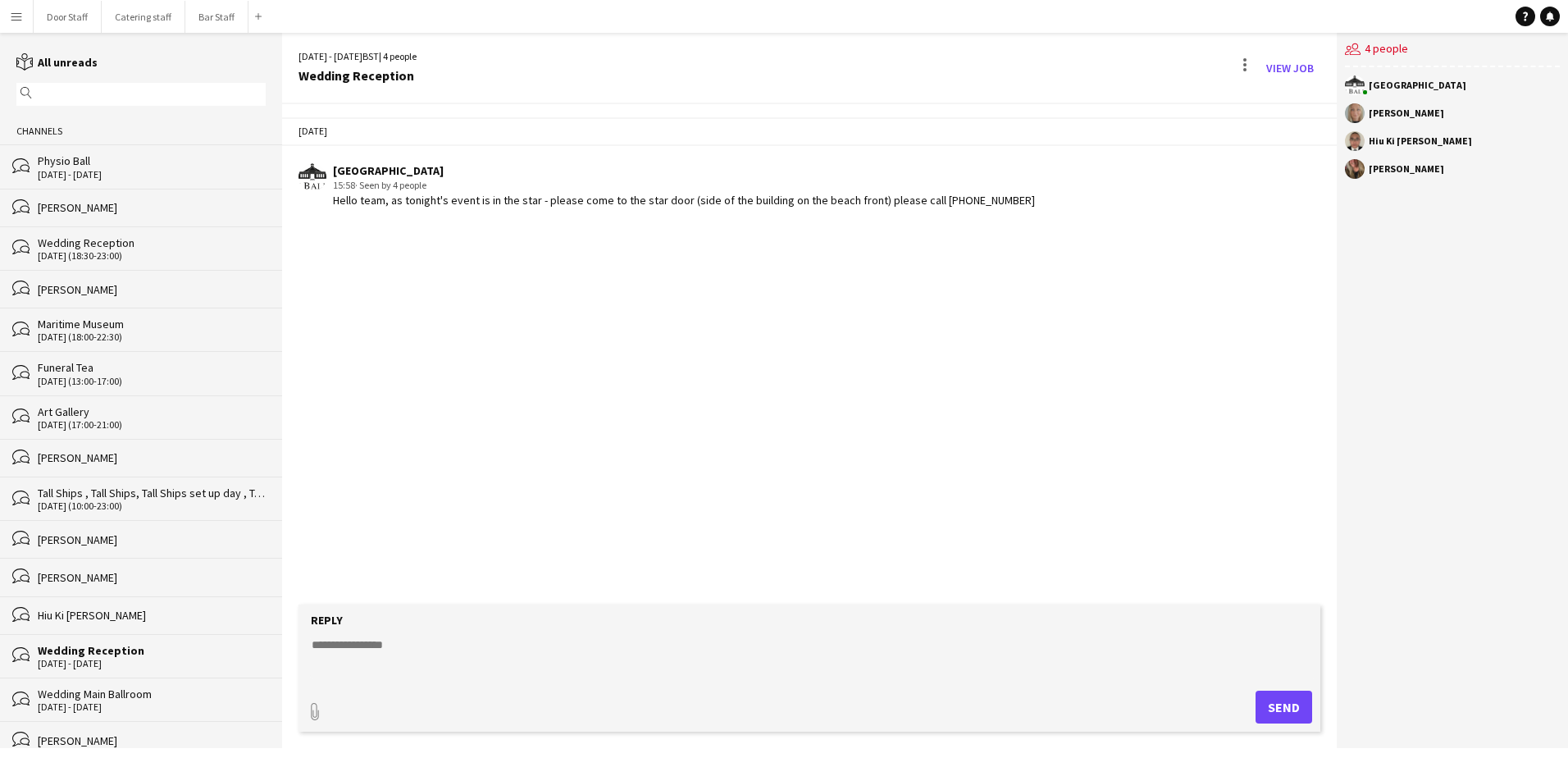
click at [63, 154] on div "Physio Ball" at bounding box center [152, 161] width 228 height 15
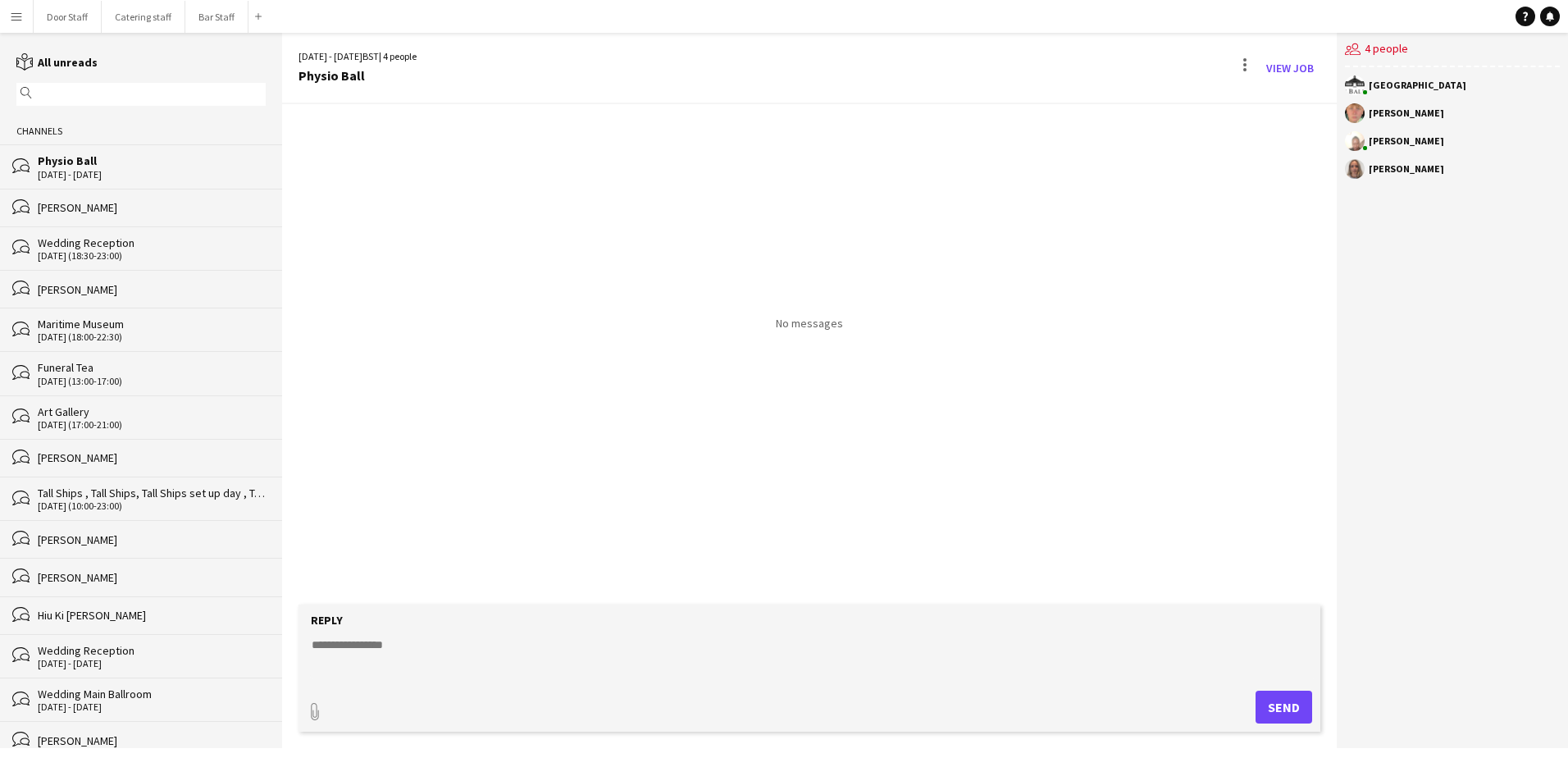
click at [413, 657] on textarea at bounding box center [813, 657] width 1005 height 43
click at [647, 672] on textarea "**********" at bounding box center [813, 657] width 1005 height 43
click at [684, 675] on textarea "**********" at bounding box center [813, 657] width 1005 height 43
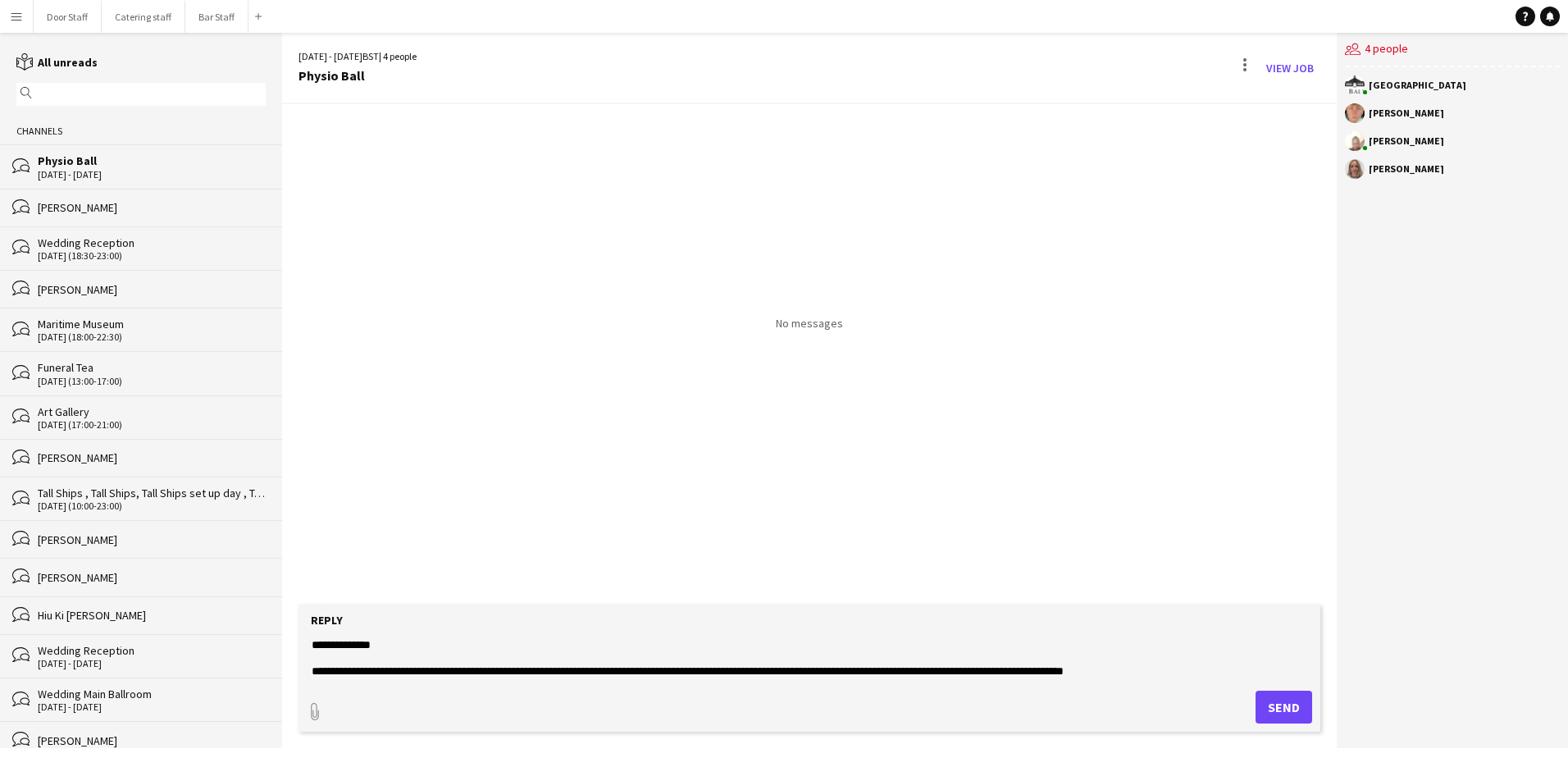
click at [1052, 671] on textarea "**********" at bounding box center [813, 657] width 1005 height 43
click at [1160, 672] on textarea "**********" at bounding box center [813, 657] width 1005 height 43
drag, startPoint x: 313, startPoint y: 672, endPoint x: 1119, endPoint y: 666, distance: 806.0
click at [1119, 666] on textarea "**********" at bounding box center [813, 657] width 1005 height 43
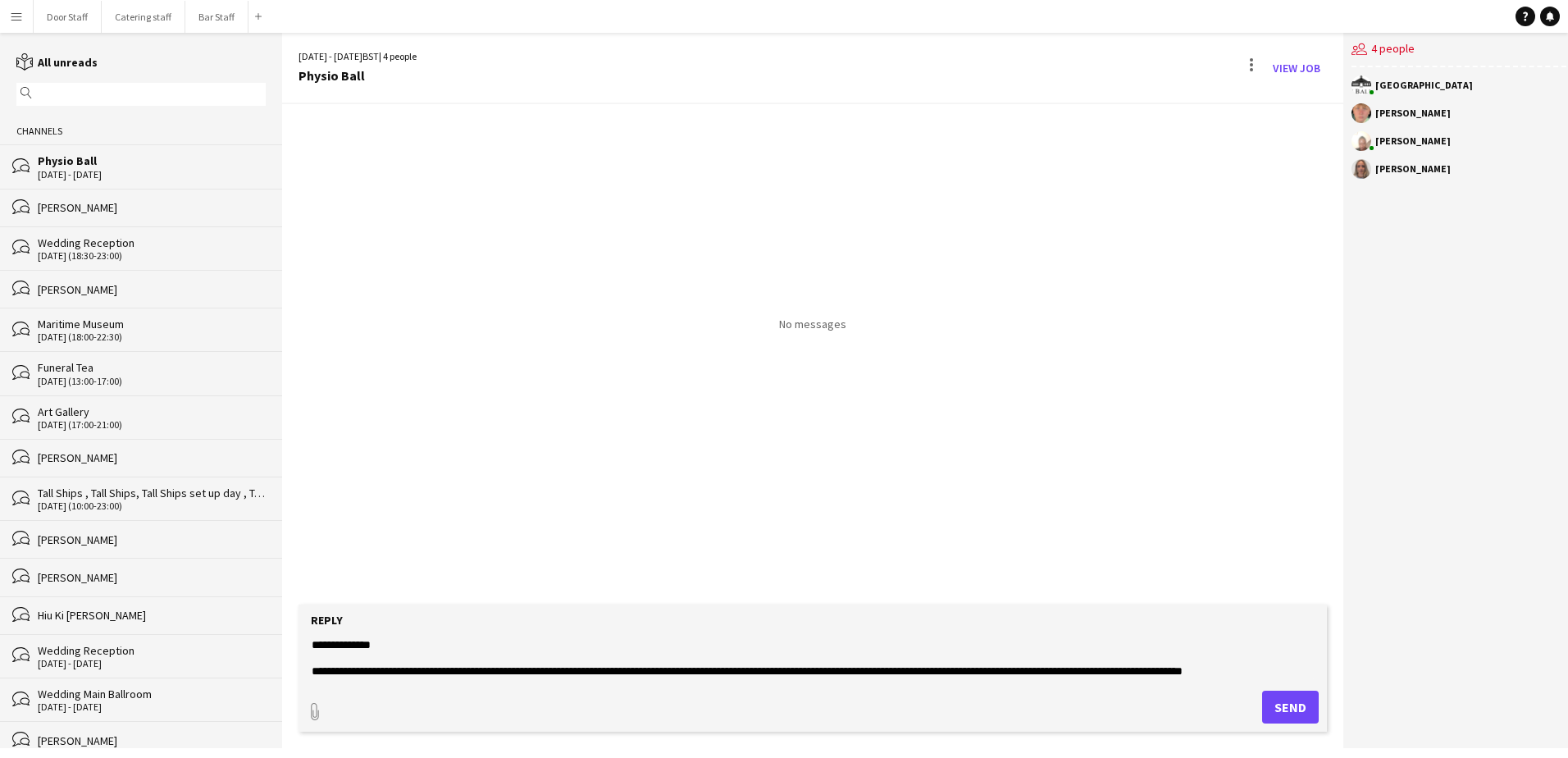
click at [1120, 661] on textarea "**********" at bounding box center [813, 657] width 1005 height 43
drag, startPoint x: 1185, startPoint y: 653, endPoint x: 1055, endPoint y: 661, distance: 130.2
click at [1055, 661] on textarea "**********" at bounding box center [813, 657] width 1005 height 43
click at [1183, 654] on textarea "**********" at bounding box center [813, 657] width 1005 height 43
click at [1196, 664] on textarea "**********" at bounding box center [813, 657] width 1005 height 43
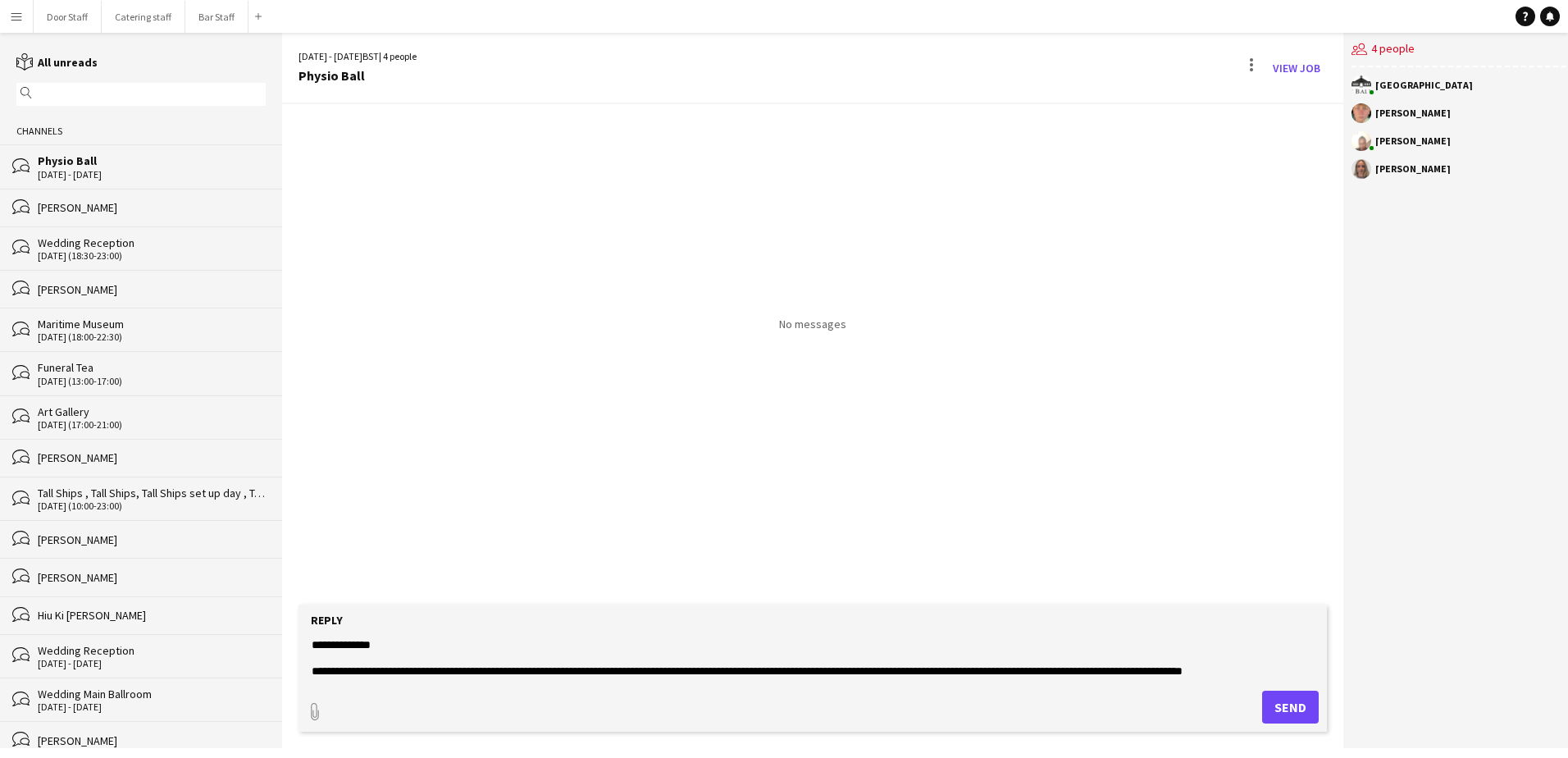
click at [1183, 655] on textarea "**********" at bounding box center [813, 657] width 1005 height 43
drag, startPoint x: 1187, startPoint y: 656, endPoint x: 314, endPoint y: 655, distance: 873.0
click at [314, 655] on textarea "**********" at bounding box center [813, 657] width 1005 height 43
drag, startPoint x: 376, startPoint y: 680, endPoint x: 291, endPoint y: 644, distance: 92.3
click at [291, 644] on app-message-form "**********" at bounding box center [813, 675] width 1061 height 143
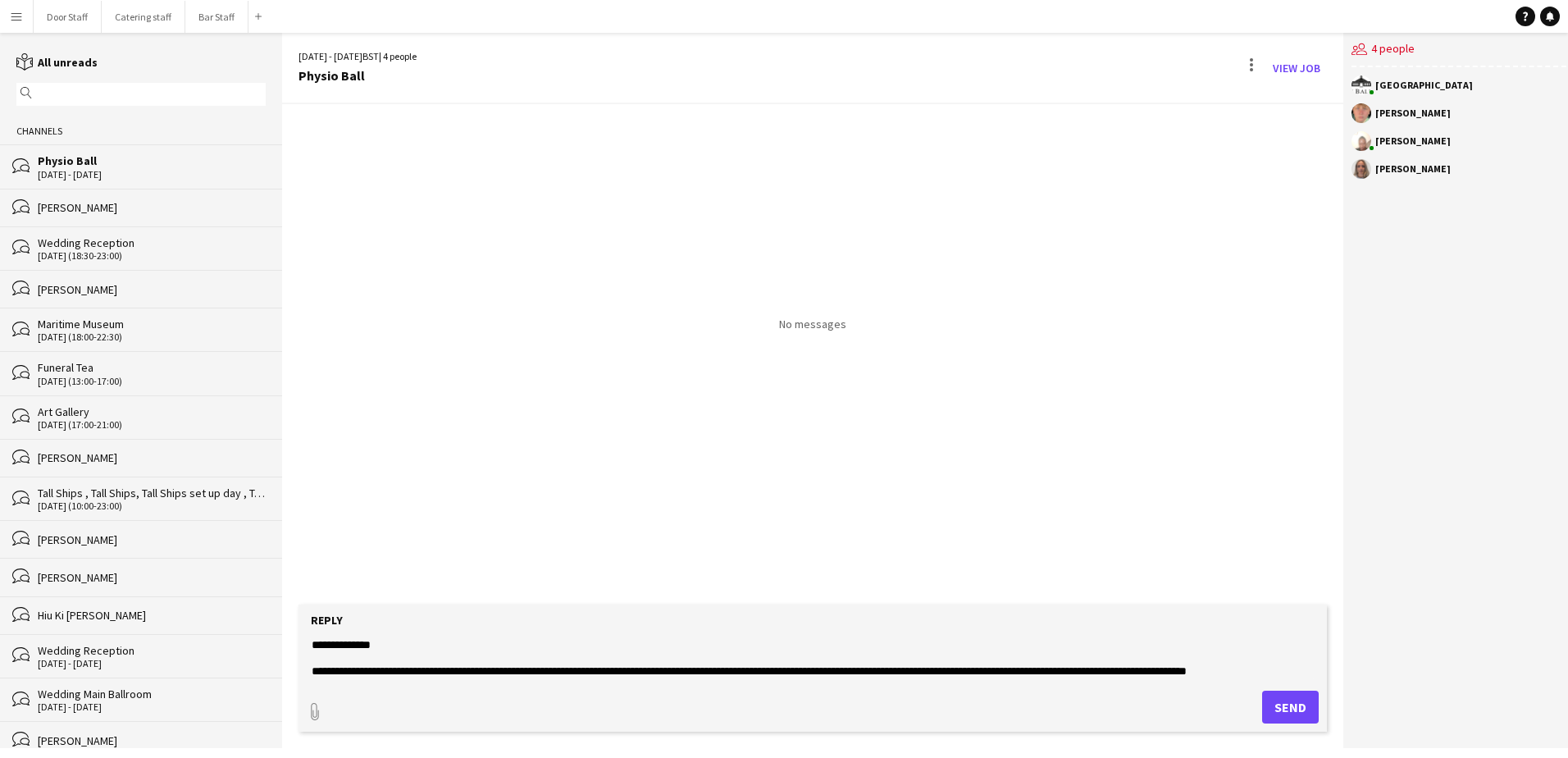
click at [405, 703] on div "paperclip Send" at bounding box center [813, 706] width 1012 height 32
drag, startPoint x: 310, startPoint y: 671, endPoint x: 423, endPoint y: 700, distance: 116.7
click at [423, 700] on form "**********" at bounding box center [813, 668] width 1029 height 127
paste textarea "**********"
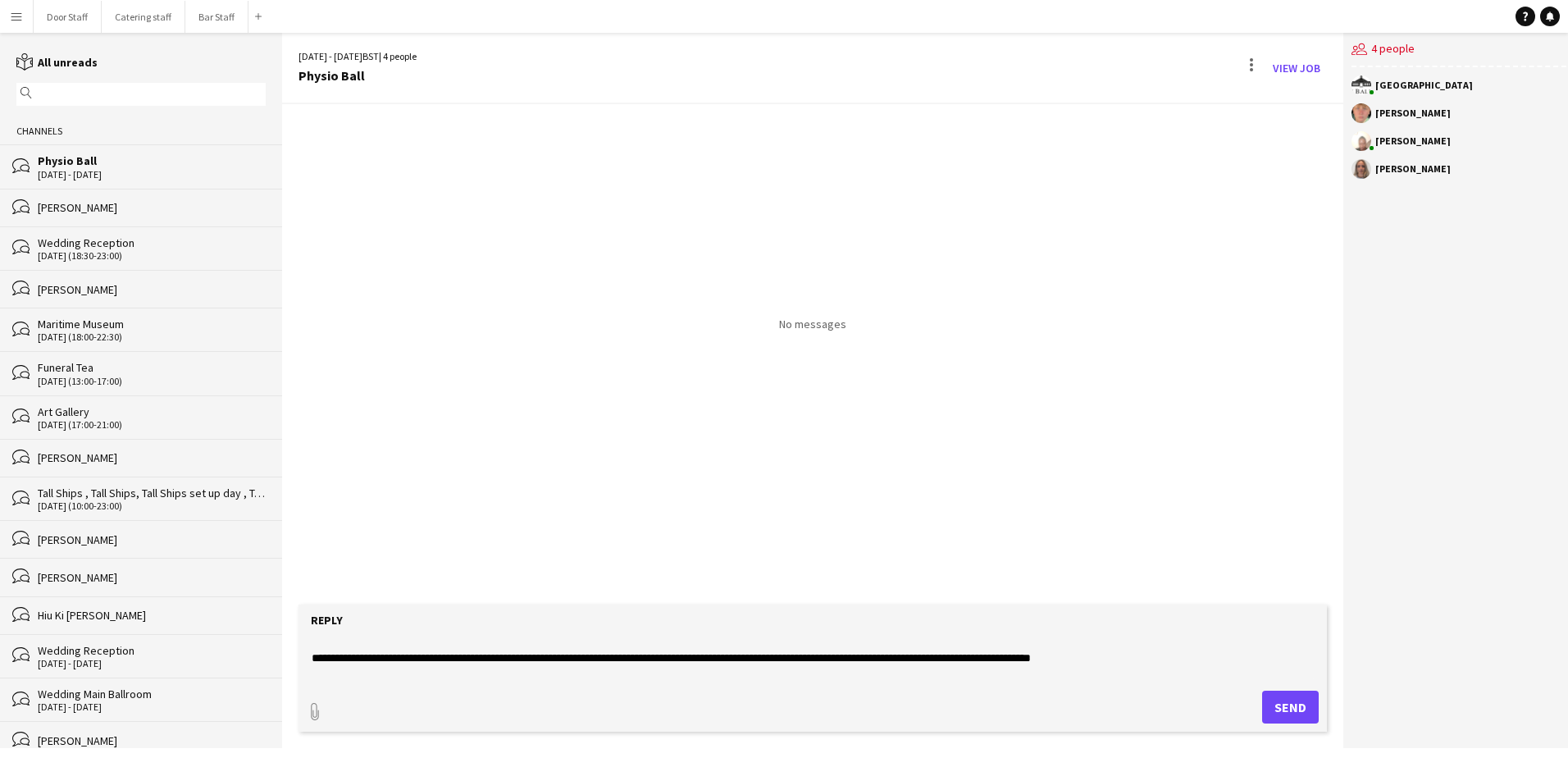
scroll to position [66, 0]
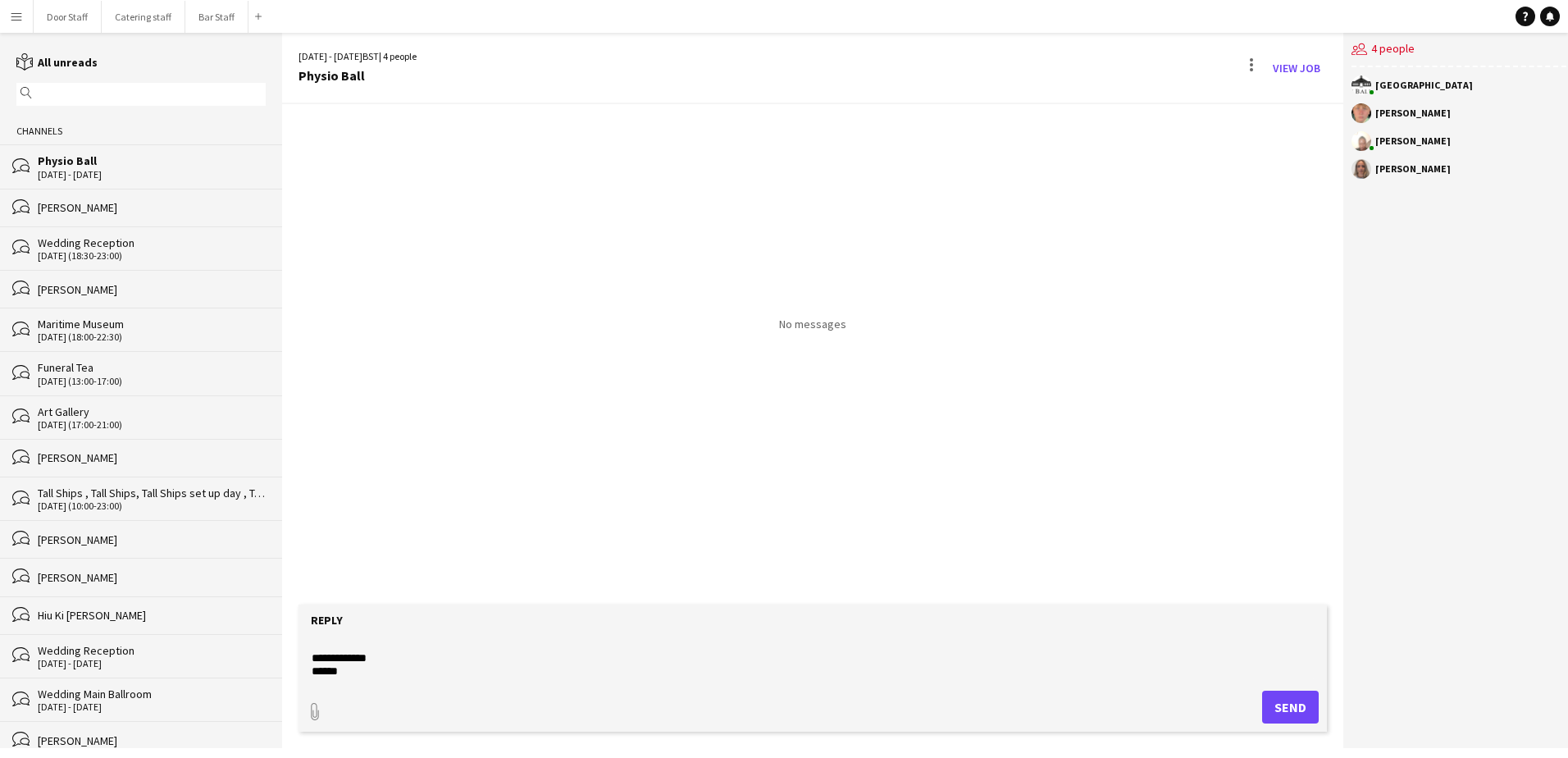
click at [436, 667] on textarea "**********" at bounding box center [813, 657] width 1005 height 43
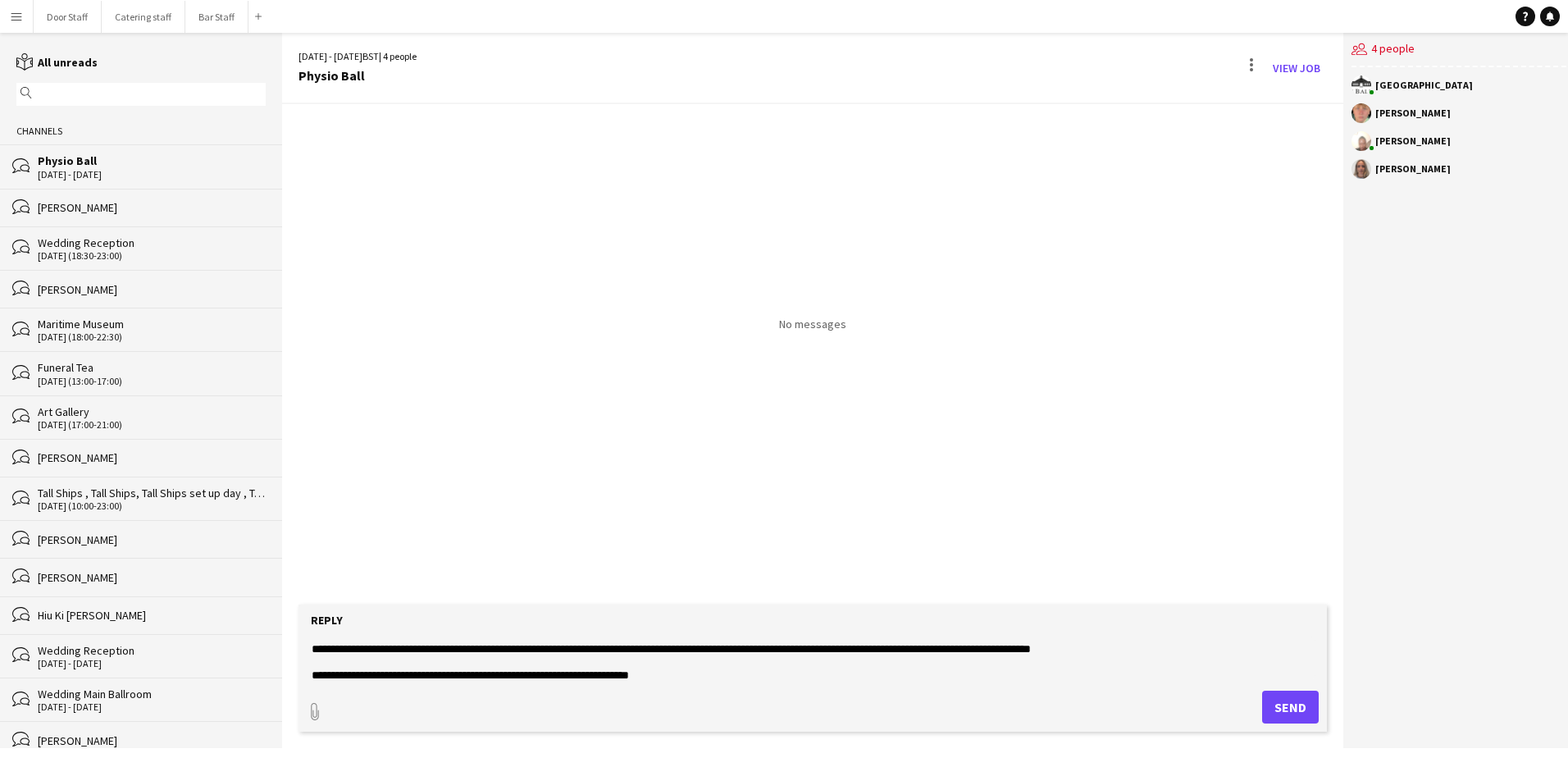
scroll to position [0, 0]
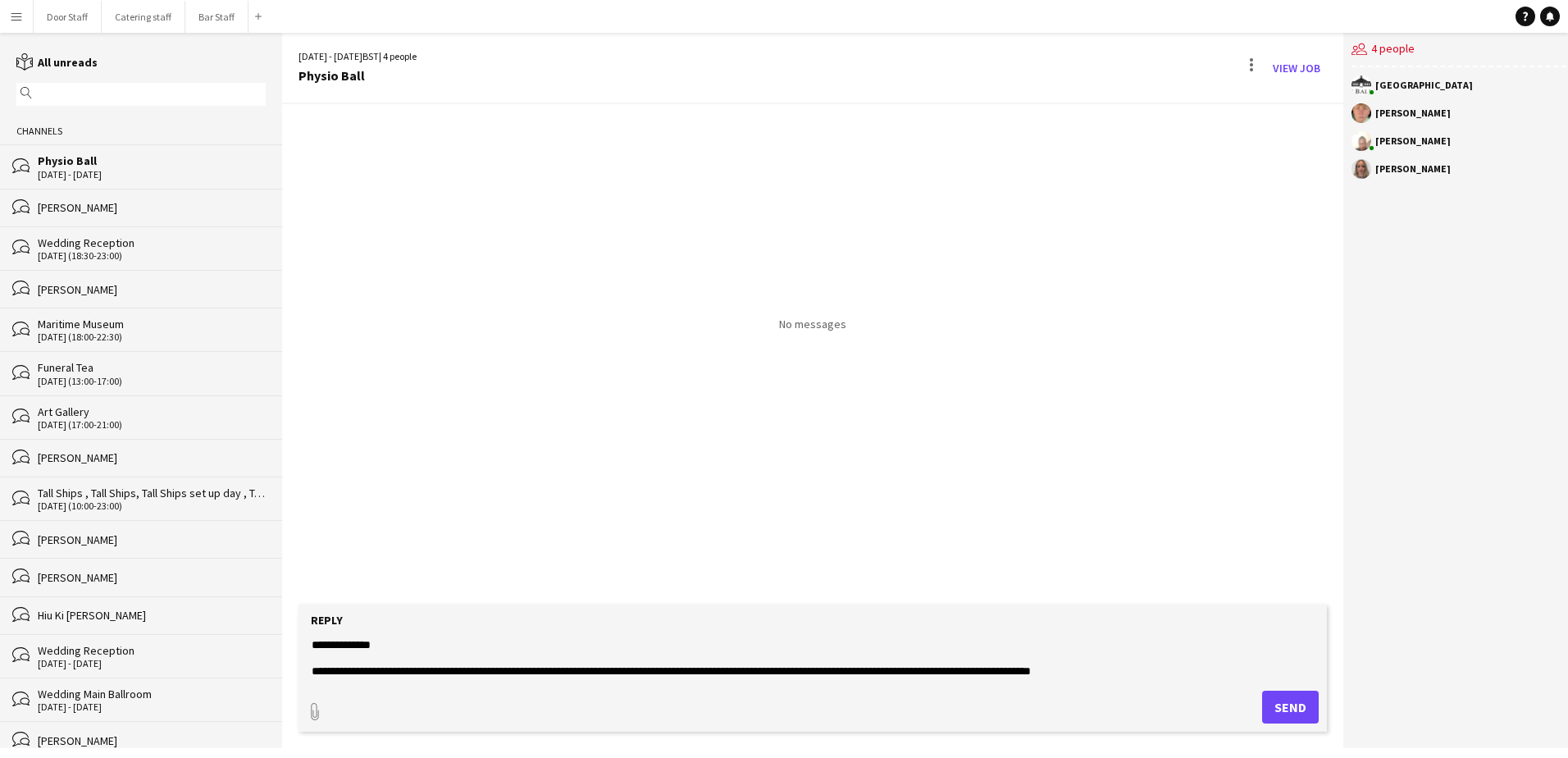
click at [714, 647] on textarea "**********" at bounding box center [813, 657] width 1005 height 43
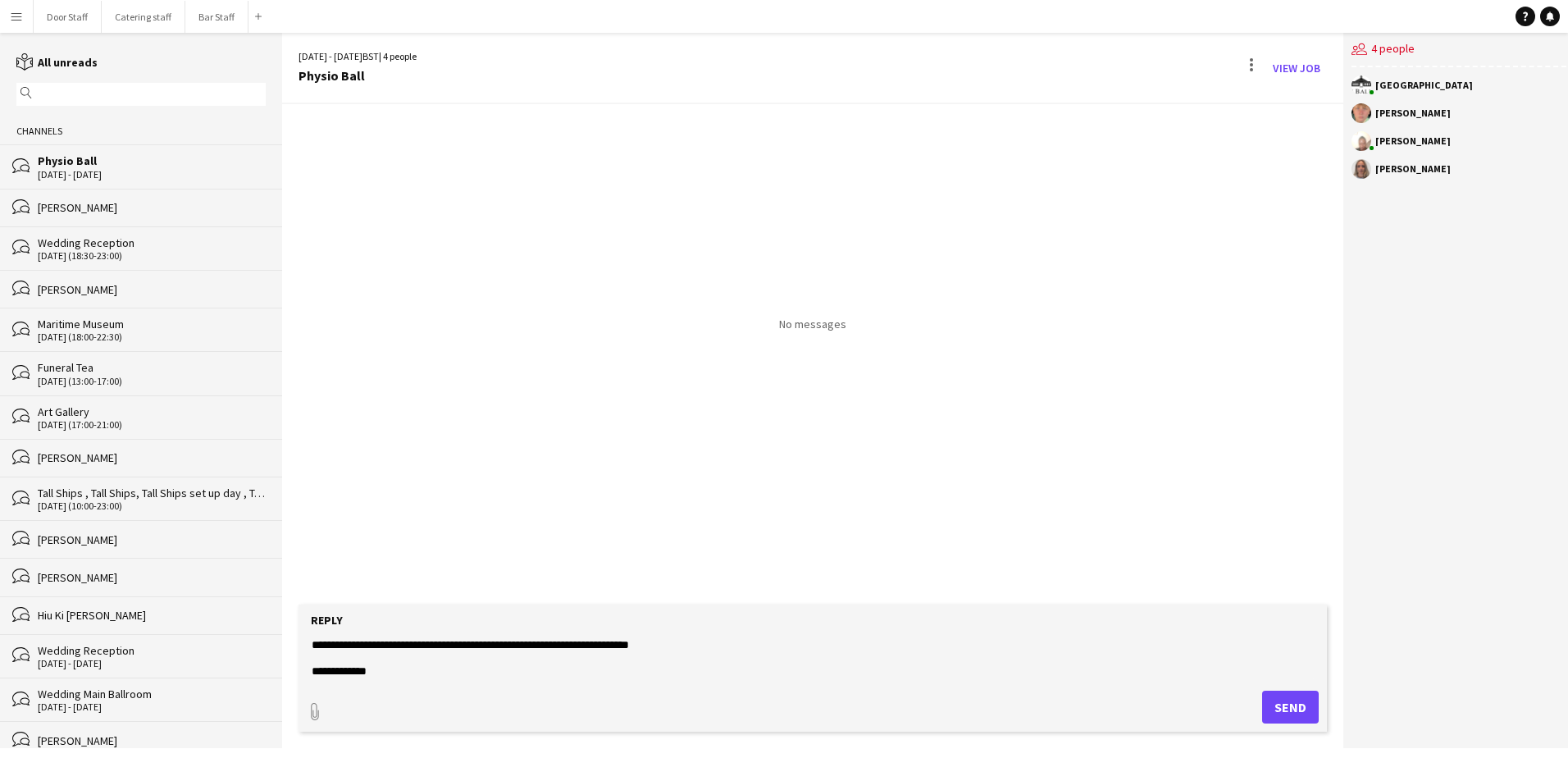
scroll to position [66, 0]
type textarea "**********"
click at [1280, 701] on button "Send" at bounding box center [1290, 706] width 56 height 32
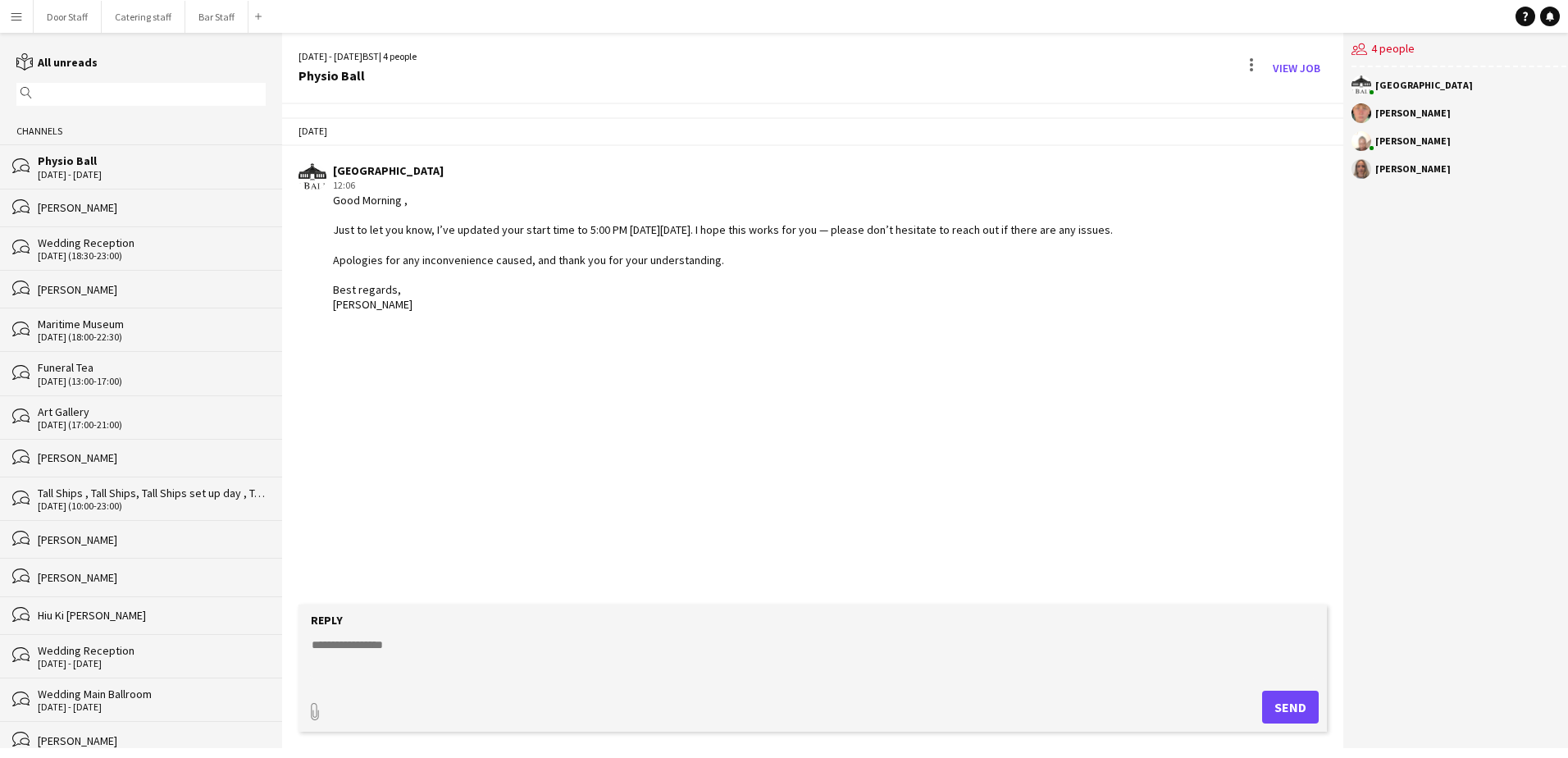
click at [72, 197] on div "bubbles [PERSON_NAME]" at bounding box center [141, 207] width 282 height 38
